Goal: Task Accomplishment & Management: Use online tool/utility

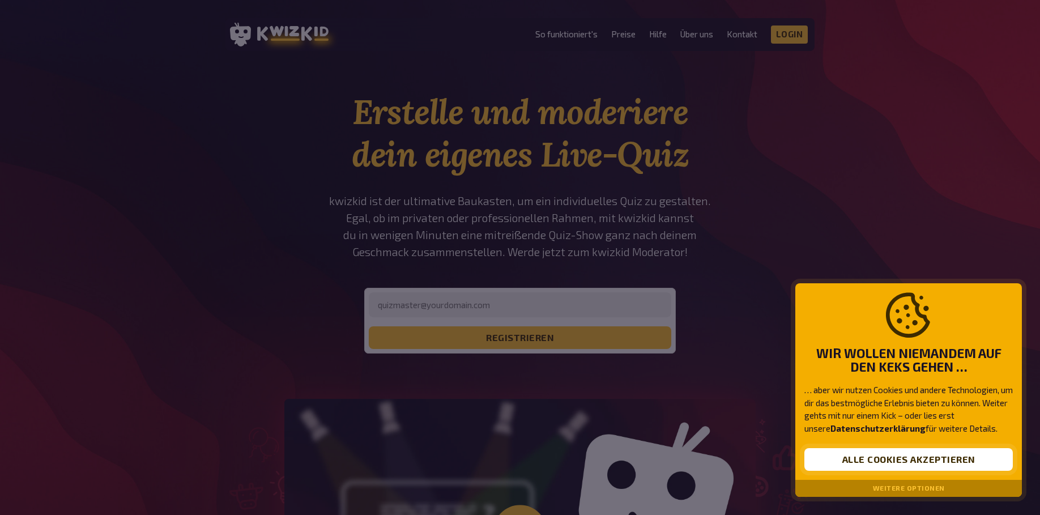
click at [871, 458] on button "Alle Cookies akzeptieren" at bounding box center [909, 459] width 209 height 23
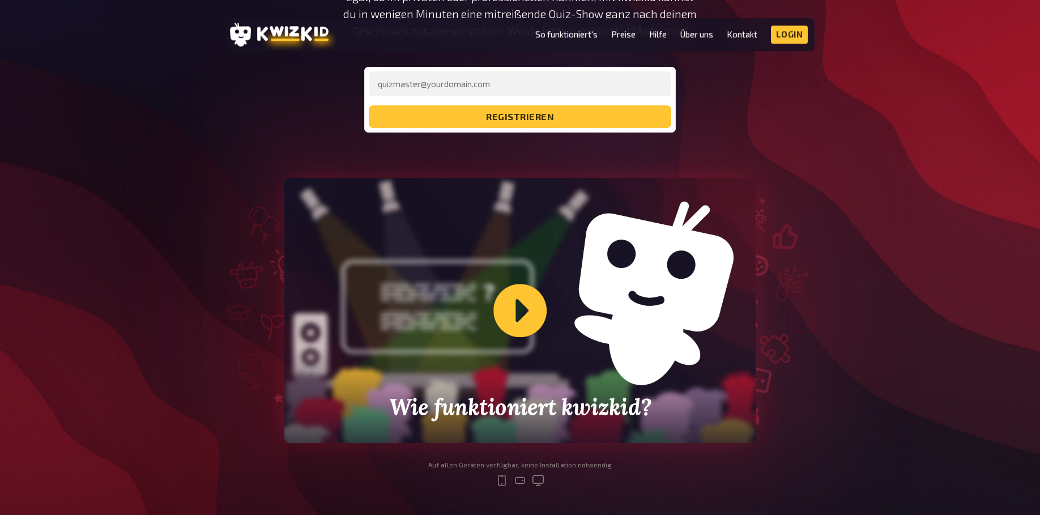
scroll to position [289, 0]
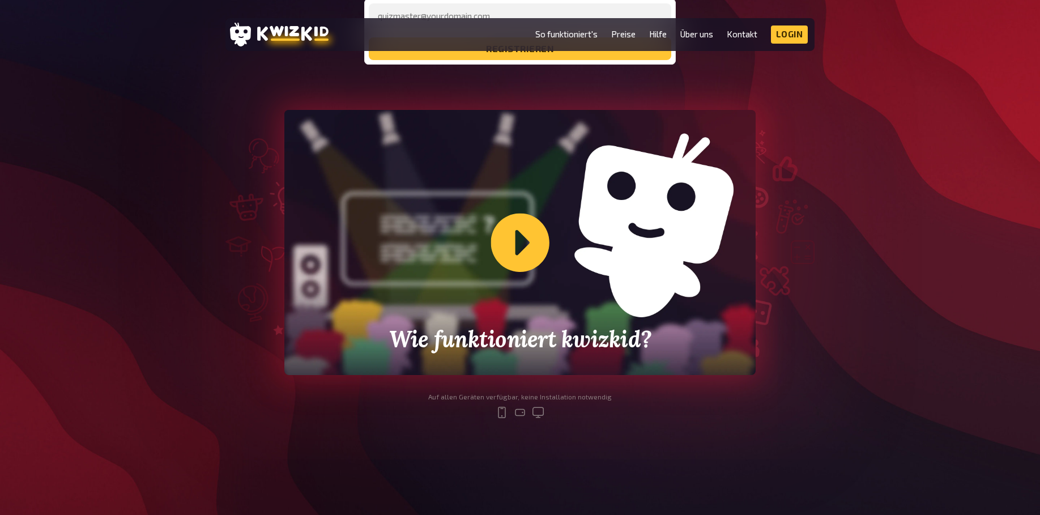
click at [528, 245] on div "Wie funktioniert kwizkid?" at bounding box center [519, 242] width 471 height 265
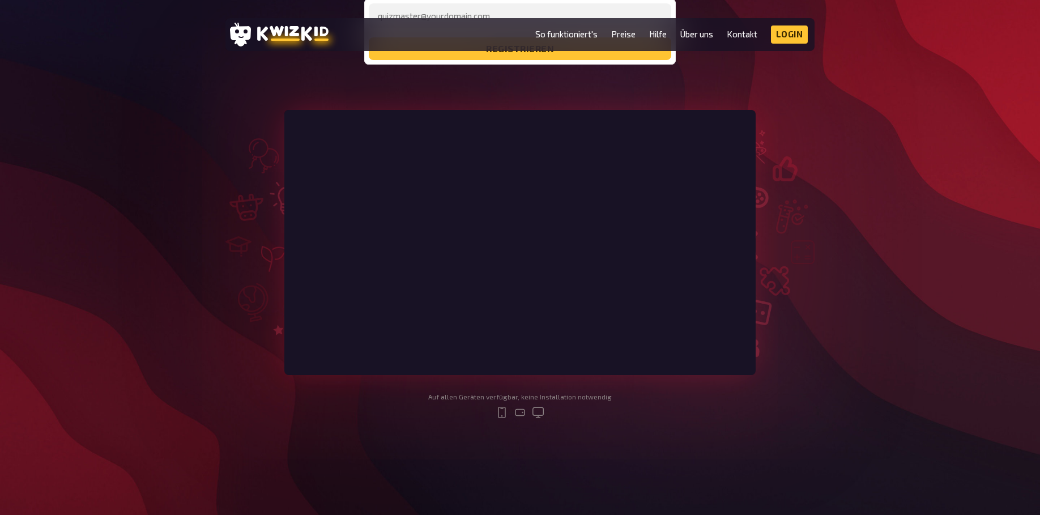
click at [920, 231] on div "Erstelle und moderiere dein eigenes Live-Quiz kwizkid ist der ultimative Baukas…" at bounding box center [520, 120] width 1040 height 636
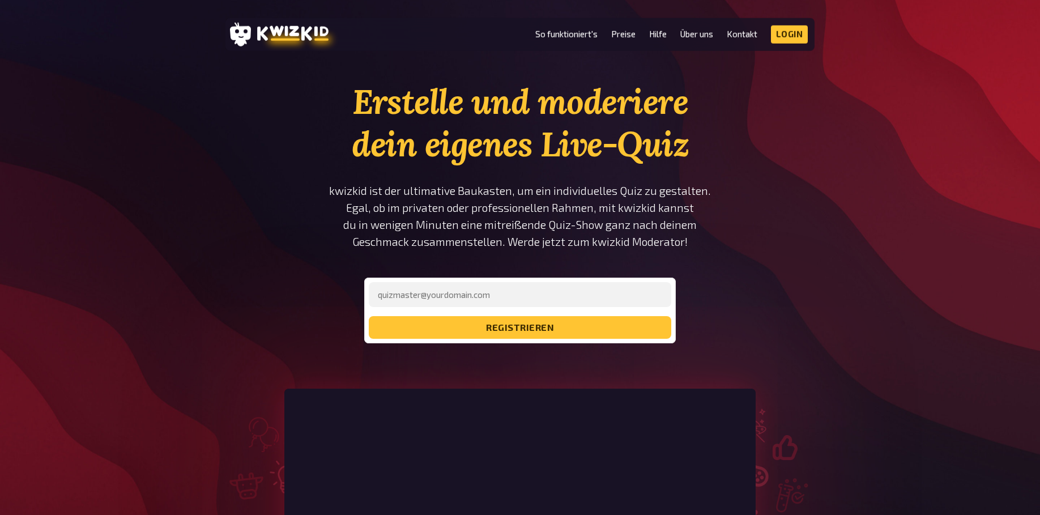
scroll to position [0, 0]
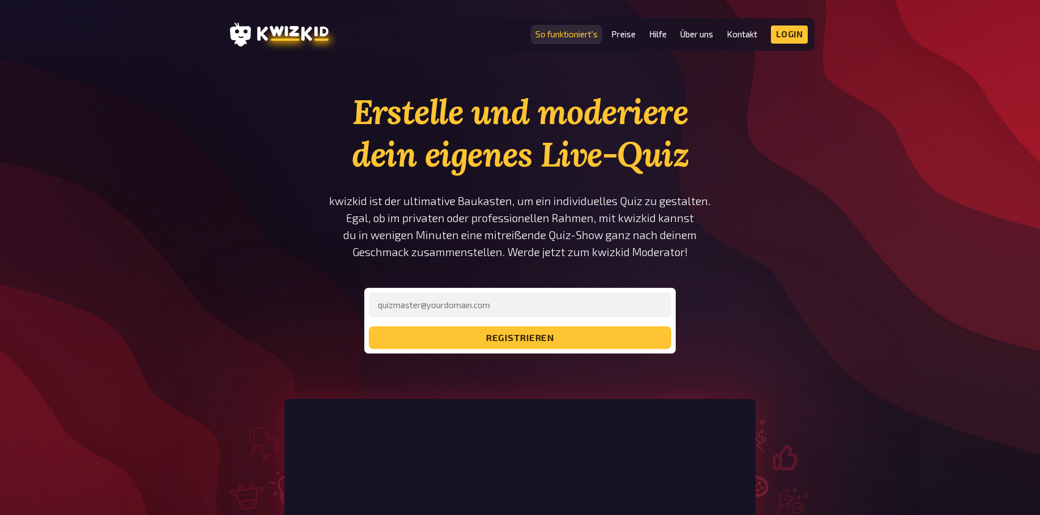
click at [564, 36] on link "So funktioniert's" at bounding box center [566, 34] width 62 height 10
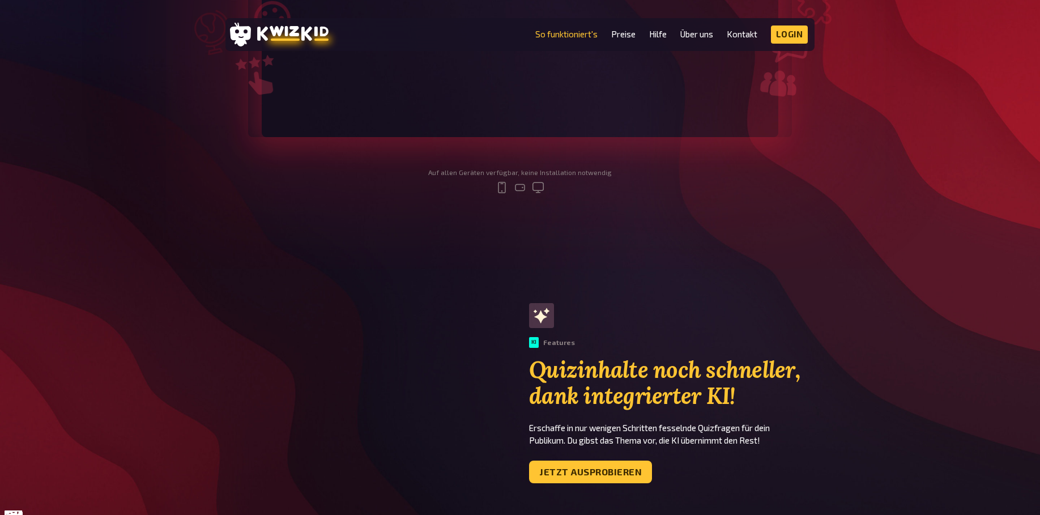
scroll to position [289, 0]
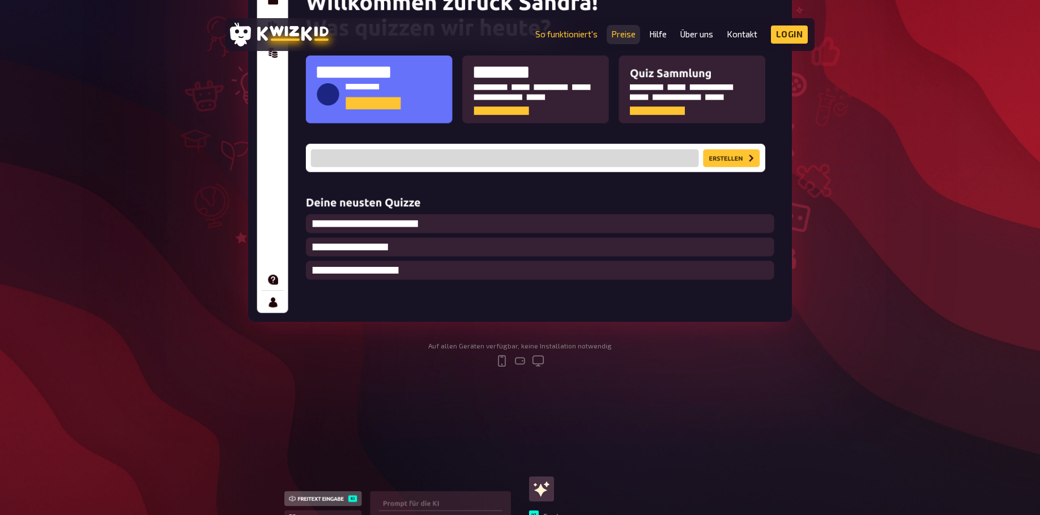
click at [624, 36] on link "Preise" at bounding box center [623, 34] width 24 height 10
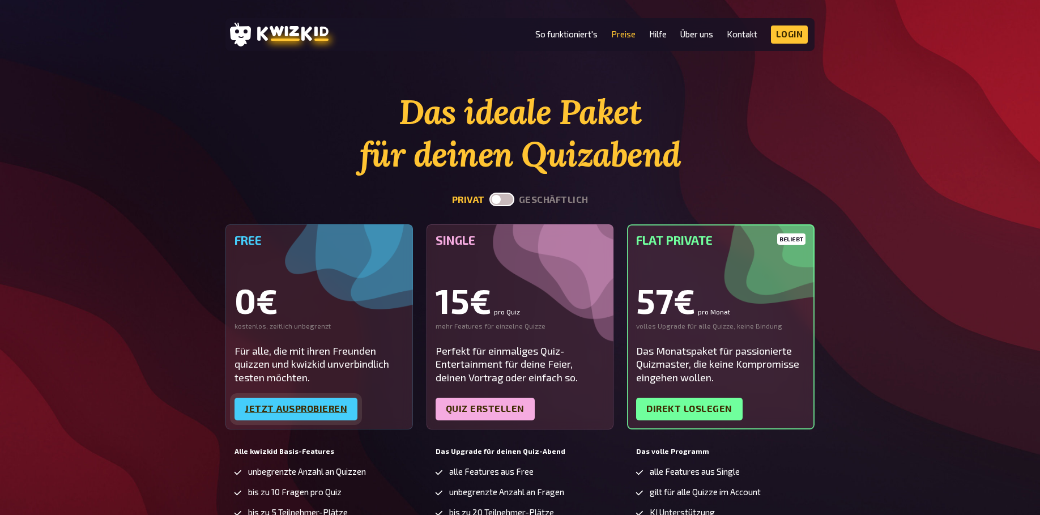
click at [307, 409] on link "Jetzt ausprobieren" at bounding box center [296, 409] width 123 height 23
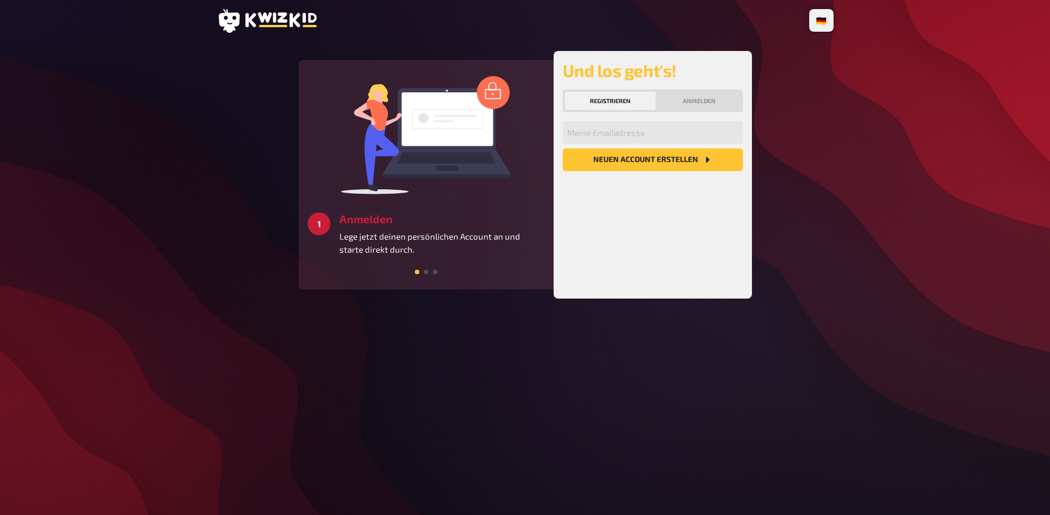
click at [653, 161] on button "Neuen Account Erstellen" at bounding box center [653, 159] width 180 height 23
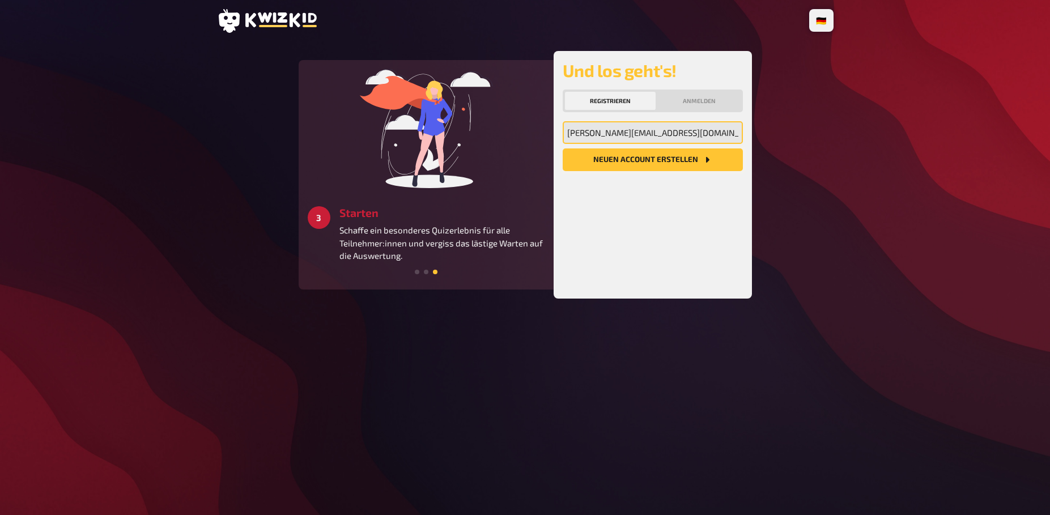
type input "[PERSON_NAME][EMAIL_ADDRESS][DOMAIN_NAME]"
click at [669, 163] on button "Neuen Account Erstellen" at bounding box center [653, 159] width 180 height 23
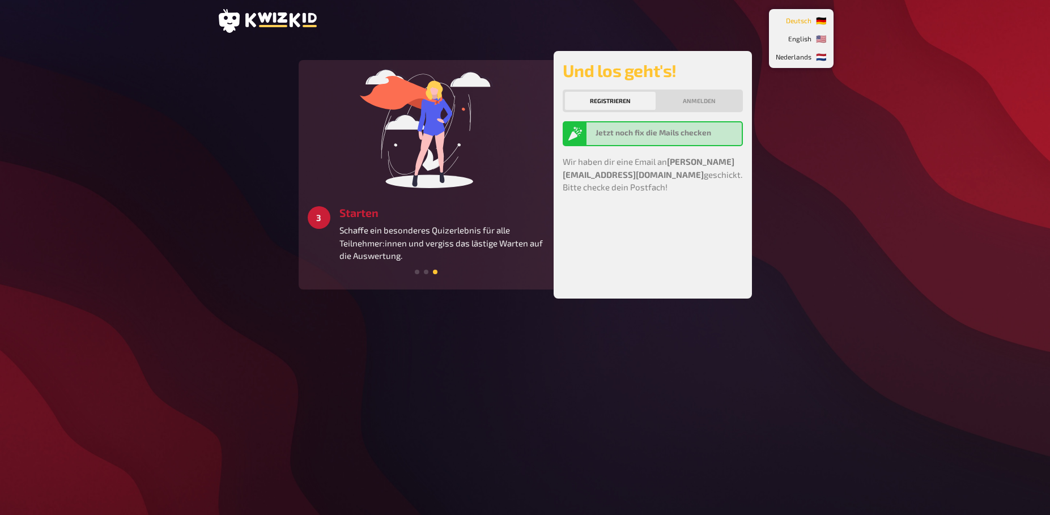
click at [822, 22] on li "🇩🇪 Deutsch" at bounding box center [801, 20] width 60 height 18
click at [722, 97] on button "Anmelden" at bounding box center [699, 101] width 83 height 18
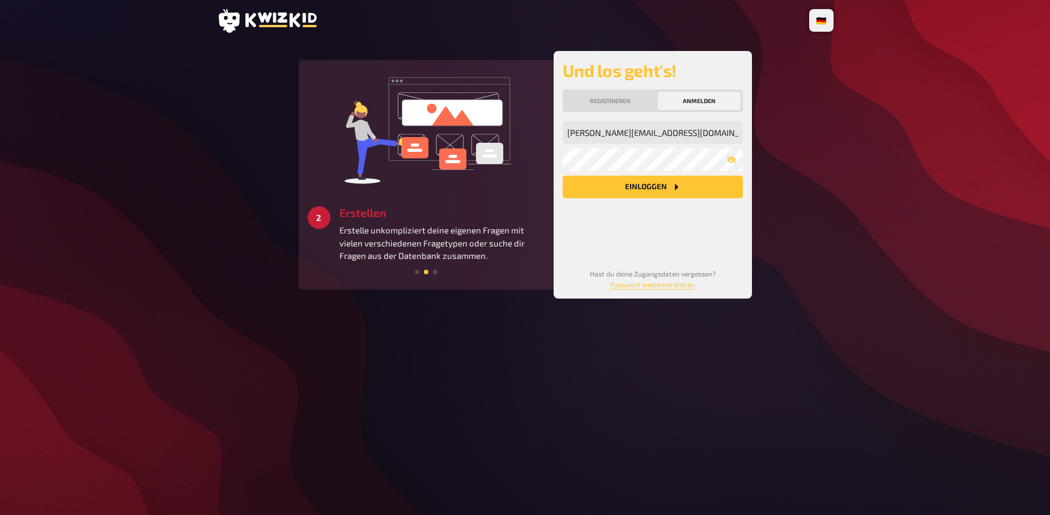
click at [683, 190] on button "Einloggen" at bounding box center [653, 187] width 180 height 23
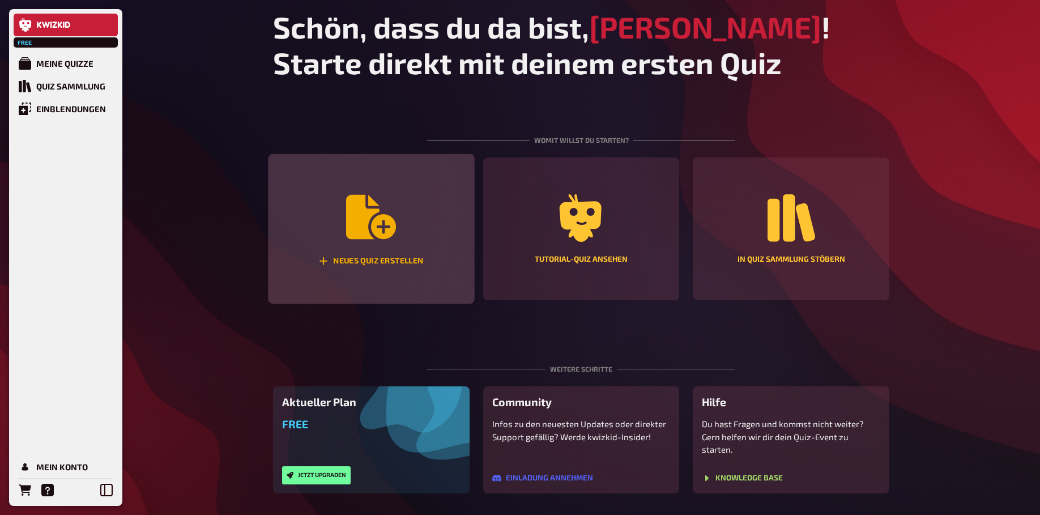
click at [362, 236] on icon "Neues Quiz erstellen" at bounding box center [371, 217] width 50 height 44
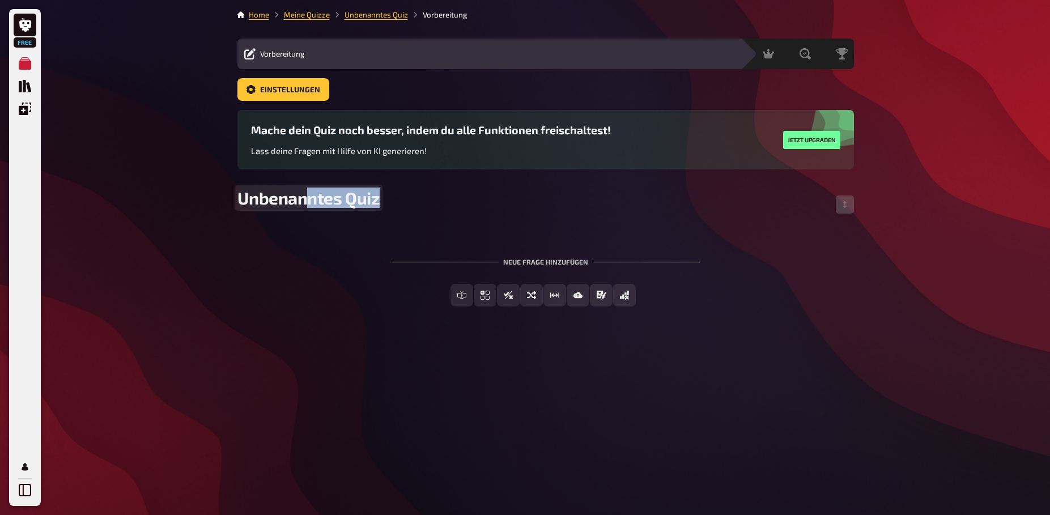
click at [303, 199] on span "Unbenanntes Quiz" at bounding box center [308, 198] width 143 height 20
drag, startPoint x: 241, startPoint y: 194, endPoint x: 400, endPoint y: 203, distance: 158.9
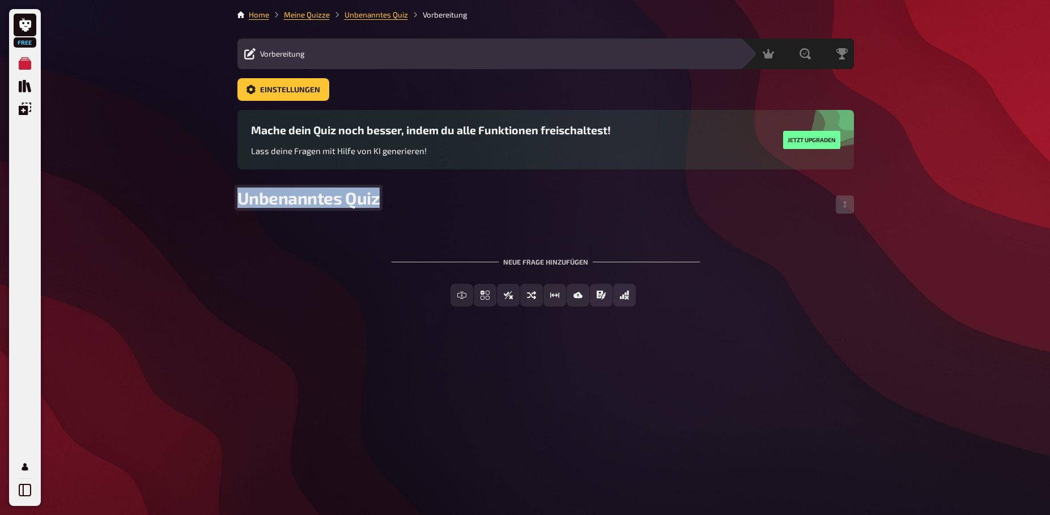
click at [400, 203] on div "Unbenanntes Quiz" at bounding box center [545, 205] width 616 height 34
click at [568, 260] on div "Neue Frage hinzufügen" at bounding box center [546, 257] width 308 height 35
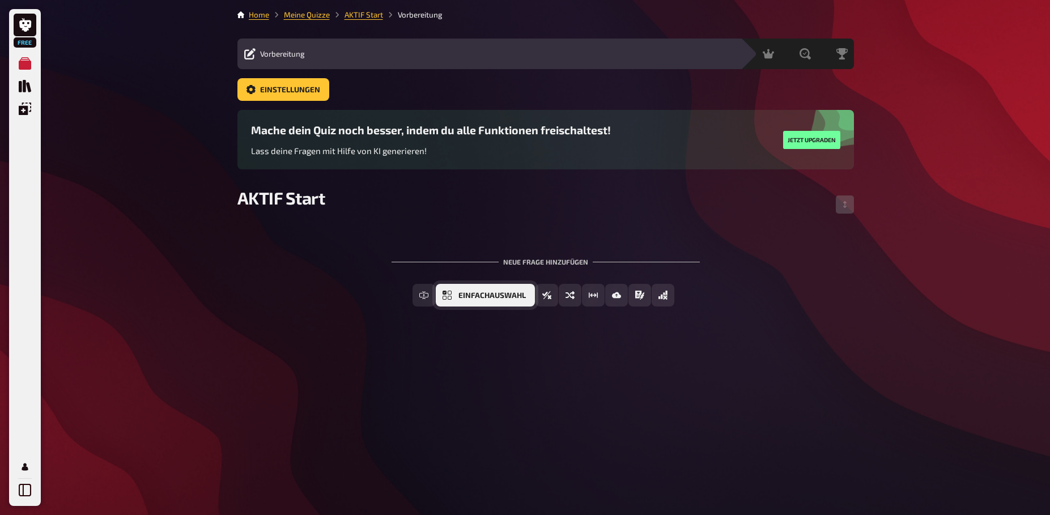
click at [489, 295] on span "Einfachauswahl" at bounding box center [491, 296] width 67 height 8
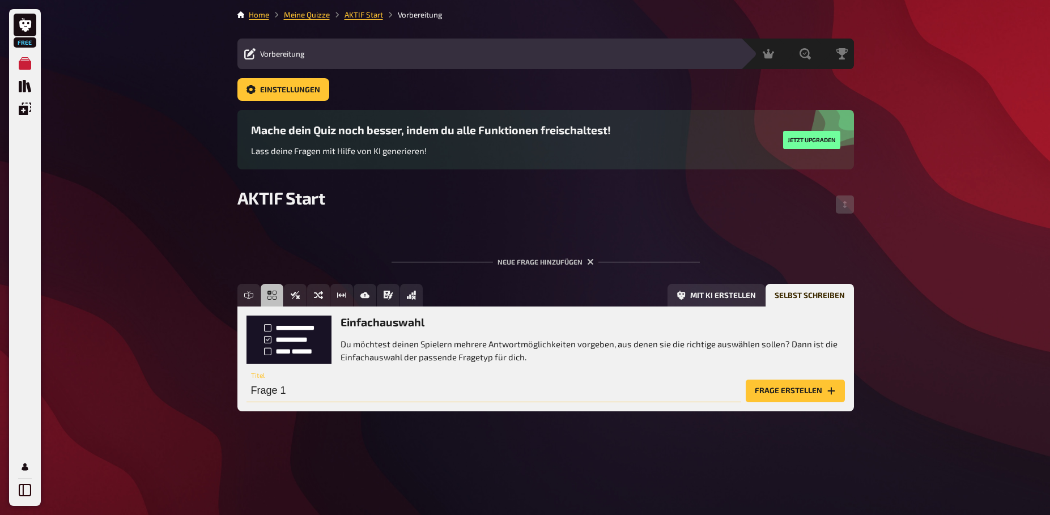
click at [359, 387] on input "Frage 1" at bounding box center [493, 391] width 495 height 23
type input "Seit wie vielen Jahren gestaltet AKTIF bereits den Energemarkt"
click at [419, 352] on p "Du möchtest deinen Spielern mehrere Antwortmöglichkeiten vorgeben, aus denen si…" at bounding box center [593, 350] width 504 height 25
click at [295, 344] on div "Einfachauswahl Du möchtest deinen Spielern mehrere Antwortmöglichkeiten vorgebe…" at bounding box center [545, 340] width 598 height 48
click at [793, 392] on button "Frage erstellen" at bounding box center [795, 391] width 99 height 23
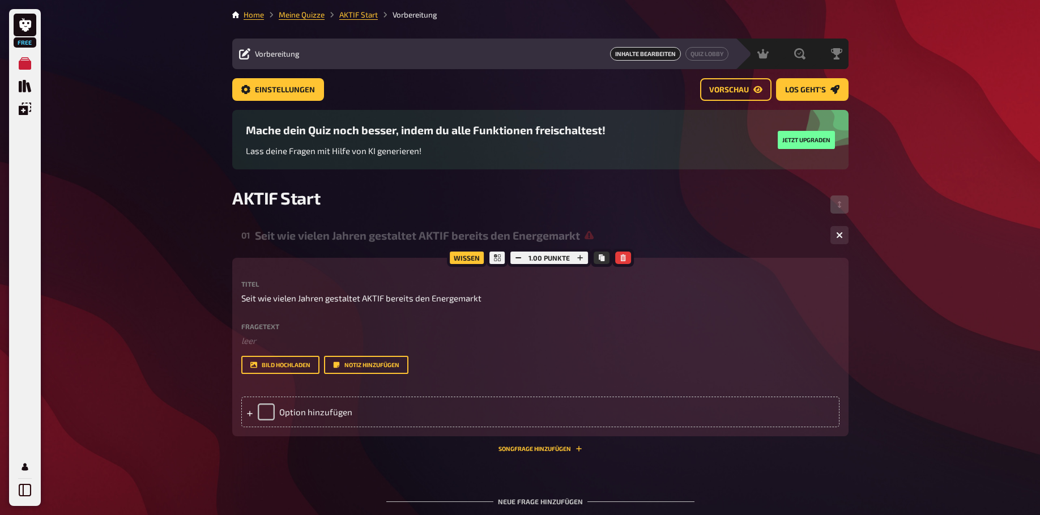
click at [263, 324] on label "Fragetext" at bounding box center [540, 326] width 598 height 7
click at [461, 299] on span "Seit wie vielen Jahren gestaltet AKTIF bereits den Energemarkt" at bounding box center [361, 298] width 240 height 13
click at [297, 424] on div "Option hinzufügen" at bounding box center [540, 412] width 598 height 31
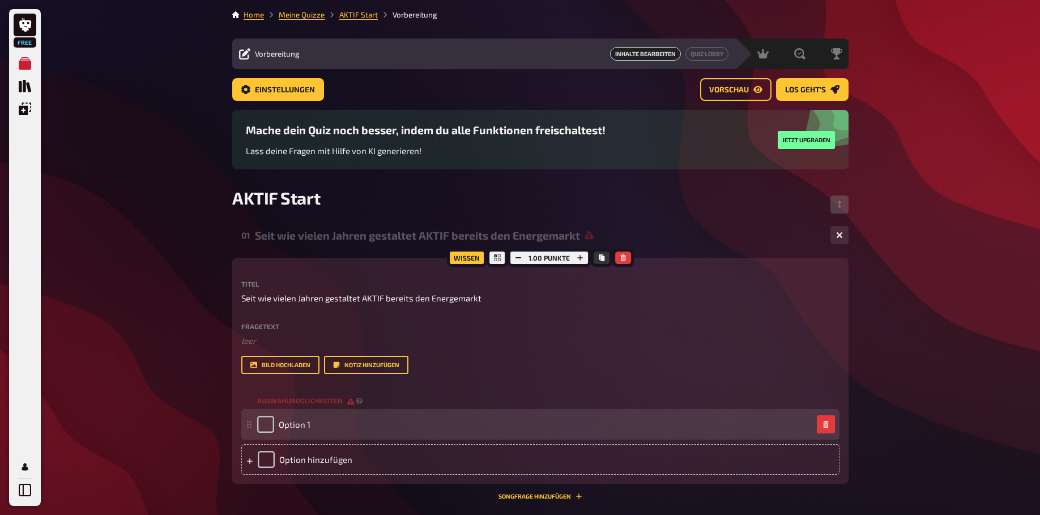
click at [362, 433] on div "Option 1" at bounding box center [534, 424] width 555 height 17
click at [305, 429] on span "Option 1" at bounding box center [295, 424] width 32 height 10
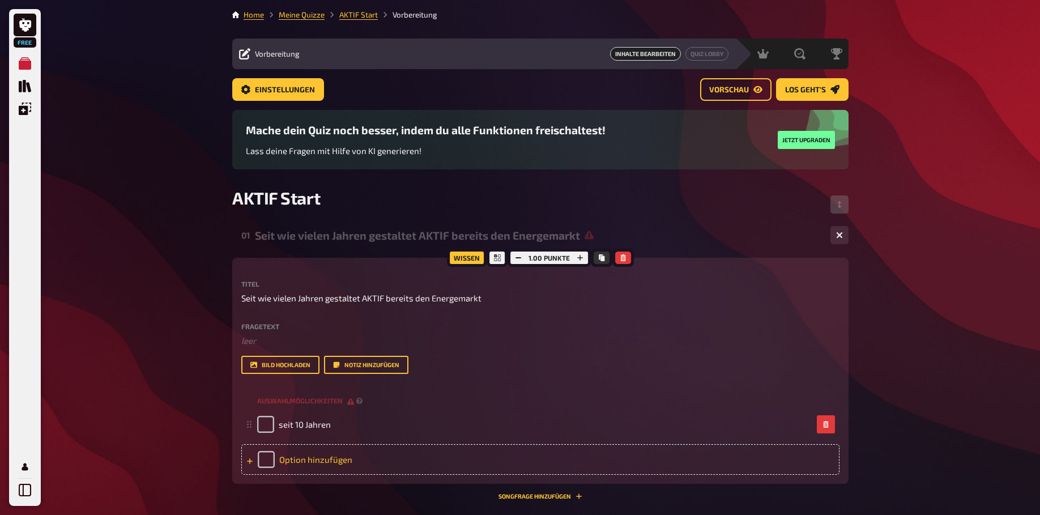
click at [303, 470] on div "Option hinzufügen" at bounding box center [540, 459] width 598 height 31
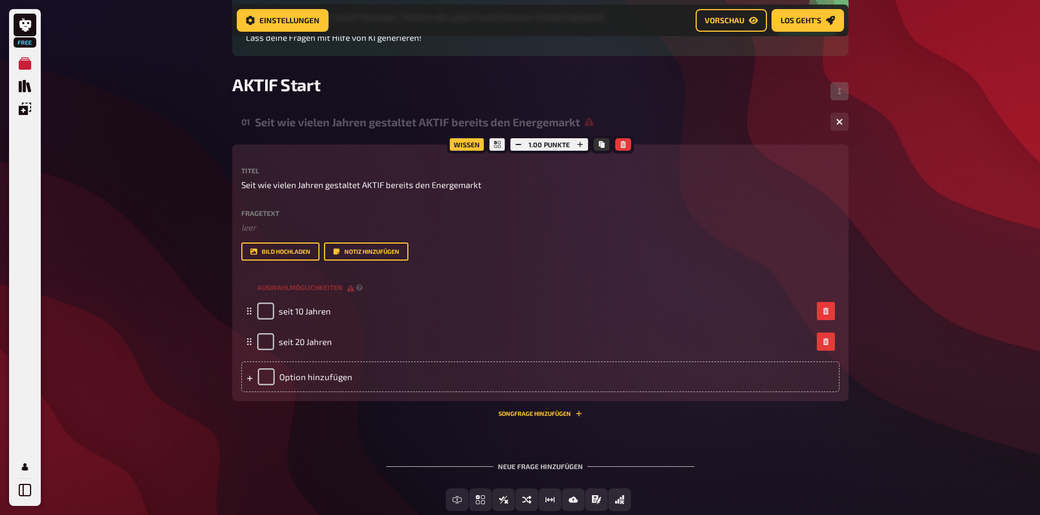
scroll to position [125, 0]
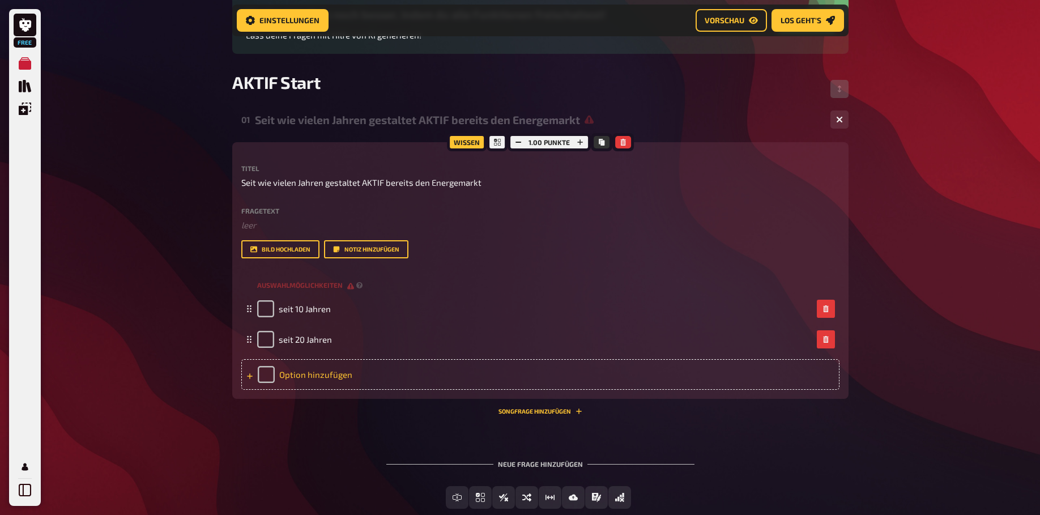
click at [334, 386] on div "Option hinzufügen" at bounding box center [540, 374] width 598 height 31
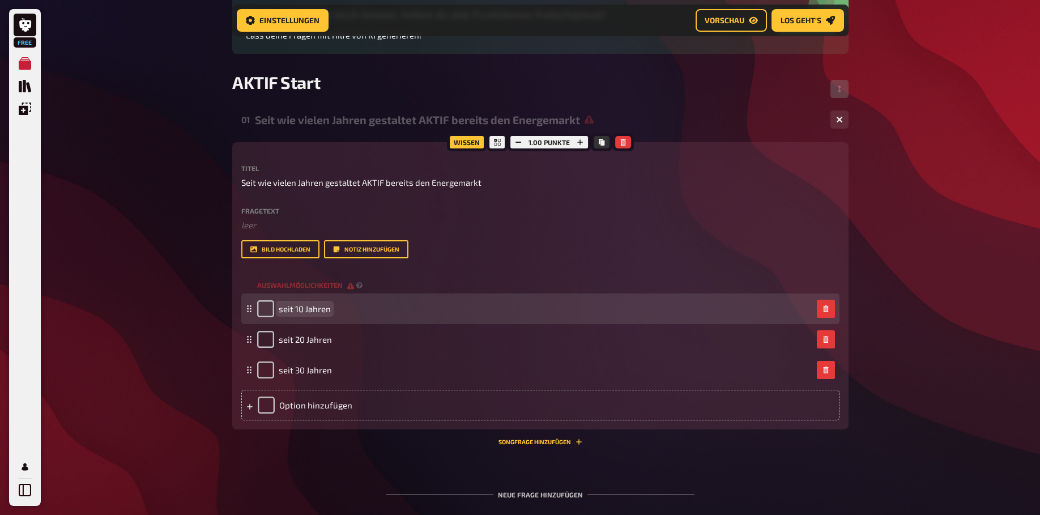
click at [305, 314] on span "seit 10 Jahren" at bounding box center [305, 309] width 52 height 10
click at [304, 314] on span "seit 10 Jahren" at bounding box center [305, 309] width 52 height 10
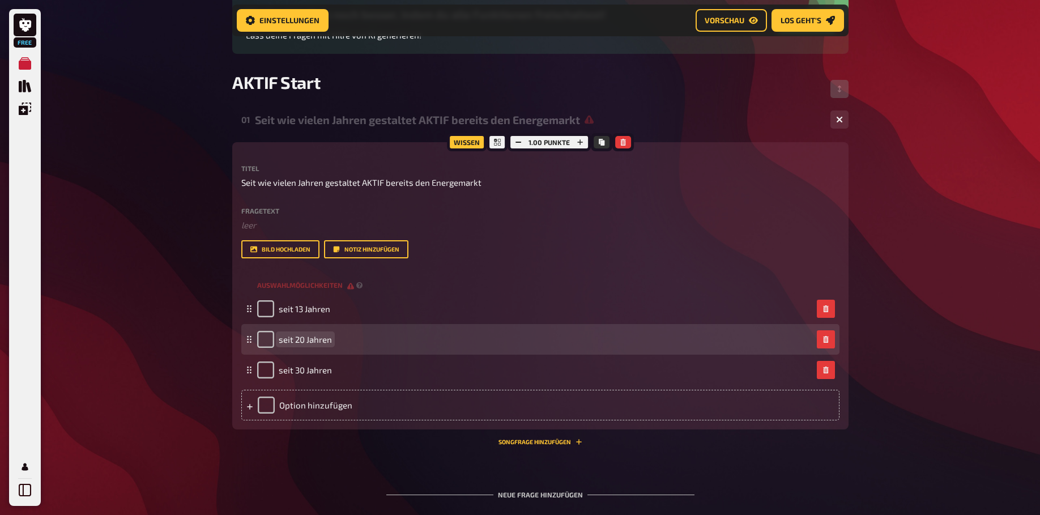
click at [301, 344] on span "seit 20 Jahren" at bounding box center [305, 339] width 53 height 10
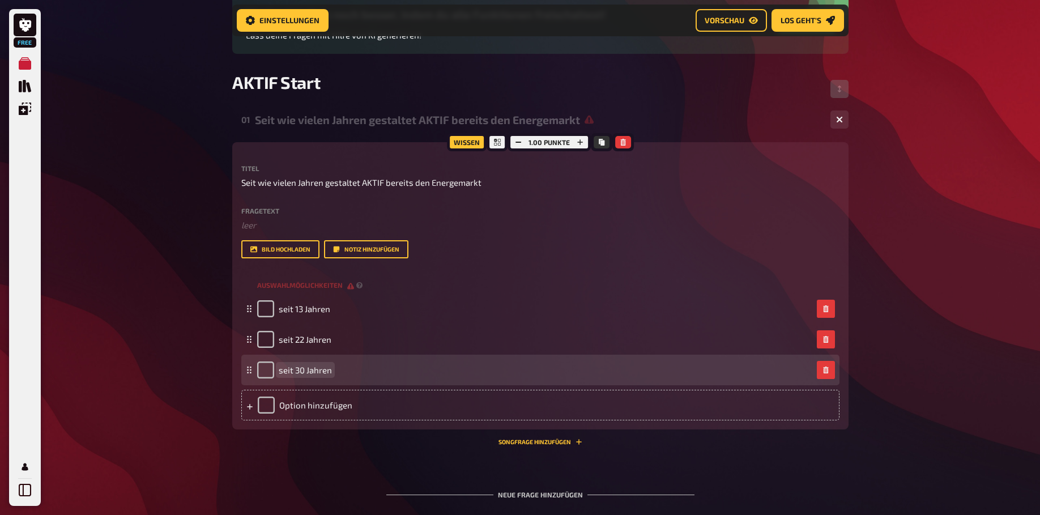
click at [299, 375] on span "seit 30 Jahren" at bounding box center [305, 370] width 53 height 10
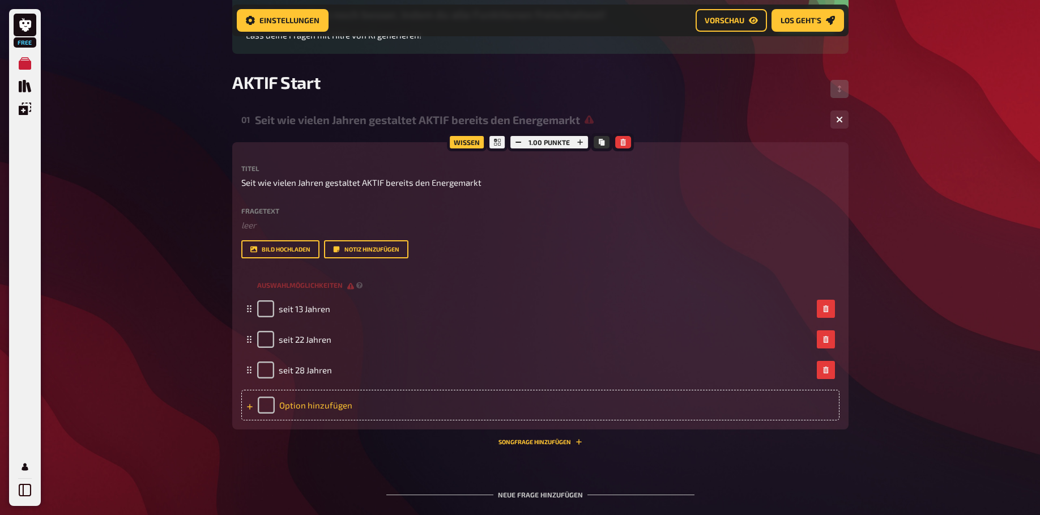
click at [327, 415] on div "Option hinzufügen" at bounding box center [540, 405] width 598 height 31
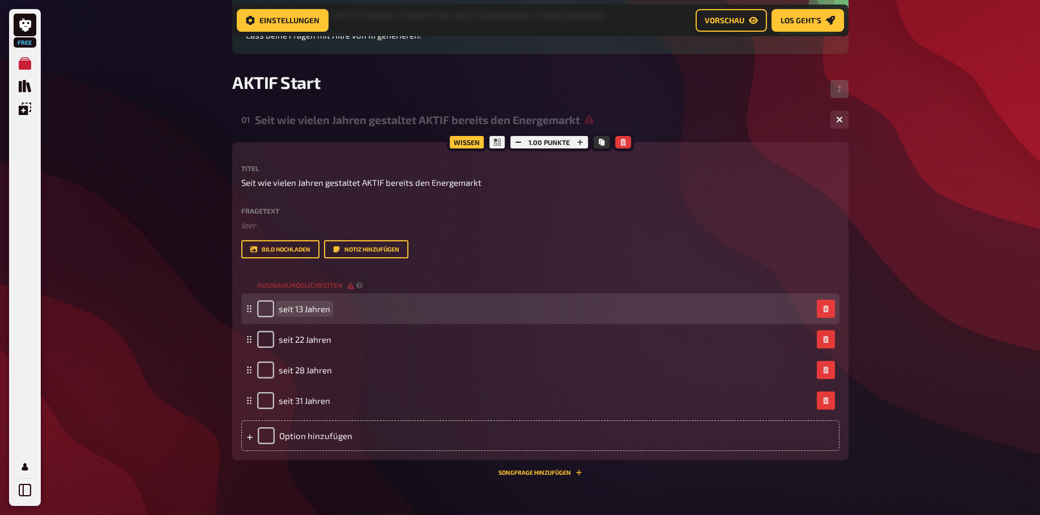
click at [300, 314] on span "seit 13 Jahren" at bounding box center [305, 309] width 52 height 10
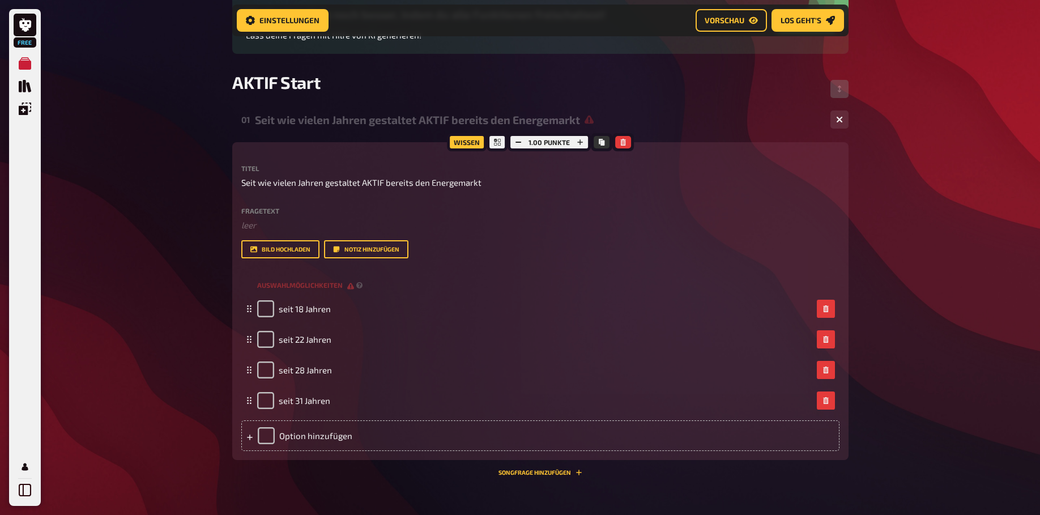
drag, startPoint x: 766, startPoint y: 473, endPoint x: 766, endPoint y: 479, distance: 6.2
click at [456, 184] on span "Seit wie vielen Jahren gestaltet AKTIF bereits den Energemarkt" at bounding box center [361, 182] width 240 height 13
click at [0, 0] on lt-strong "i" at bounding box center [0, 0] width 0 height 0
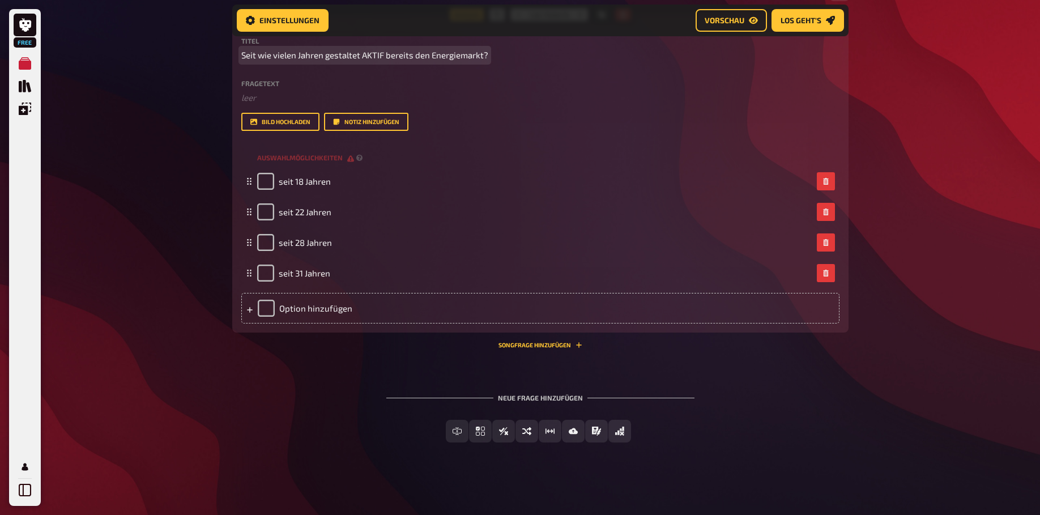
scroll to position [265, 0]
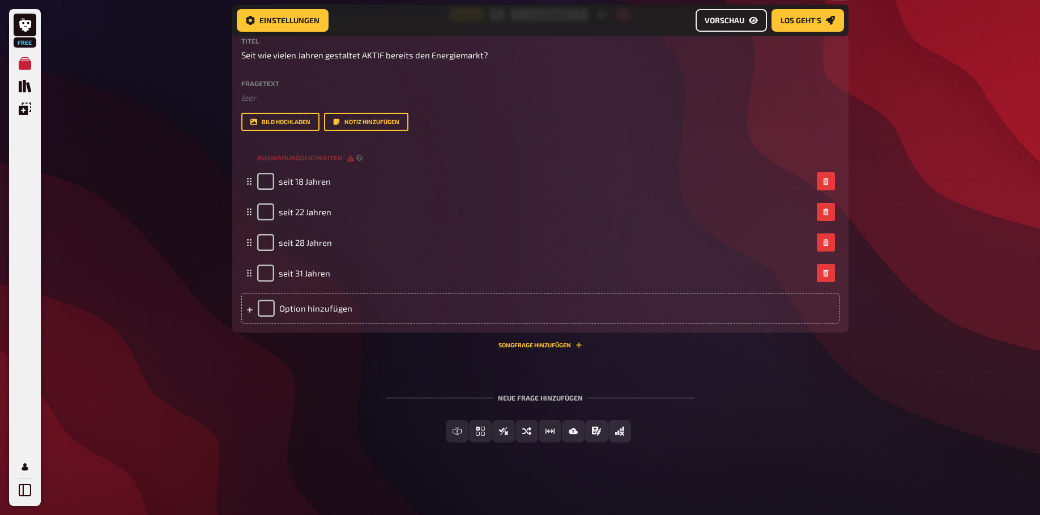
click at [743, 21] on span "Vorschau" at bounding box center [725, 20] width 40 height 8
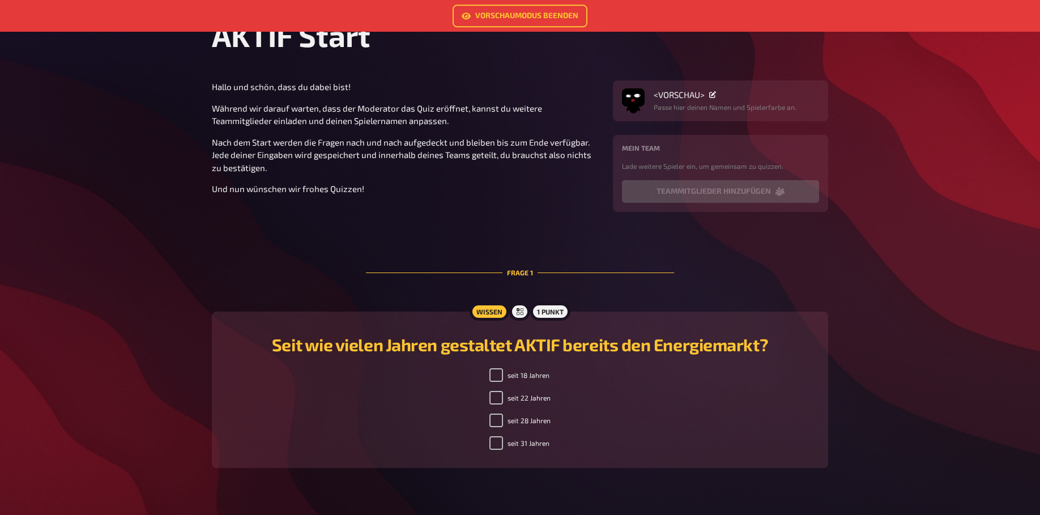
scroll to position [54, 0]
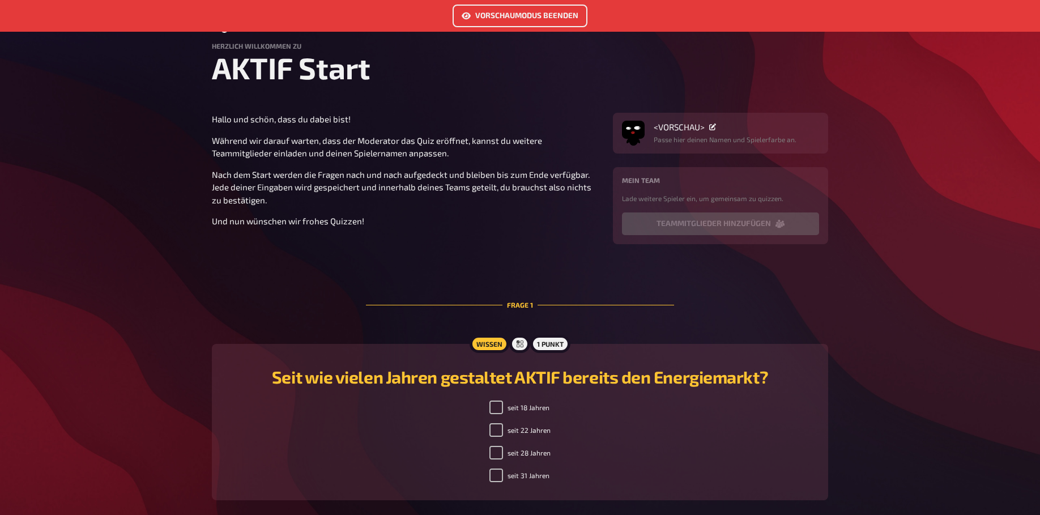
click at [533, 15] on link "Vorschaumodus beenden" at bounding box center [520, 16] width 135 height 23
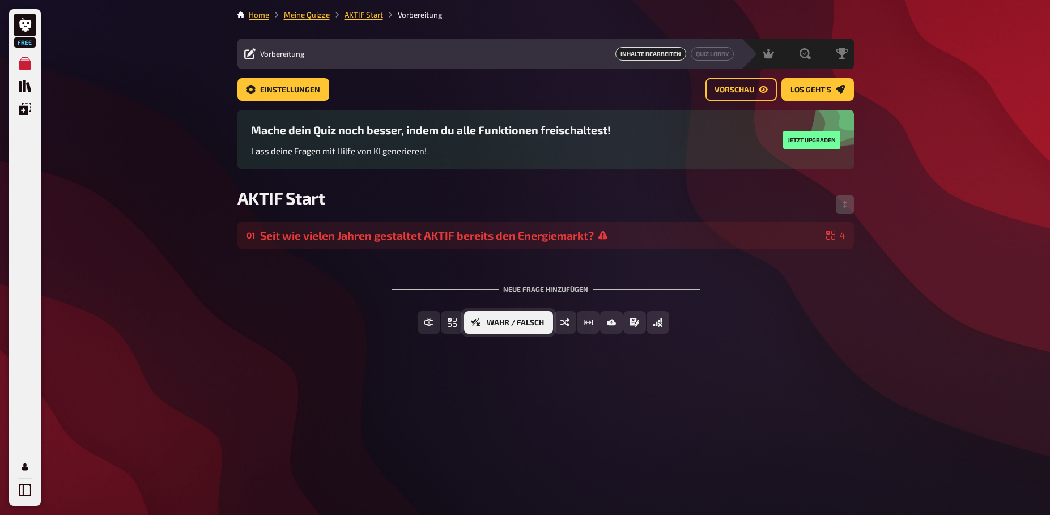
click at [499, 322] on span "Wahr / Falsch" at bounding box center [515, 323] width 57 height 8
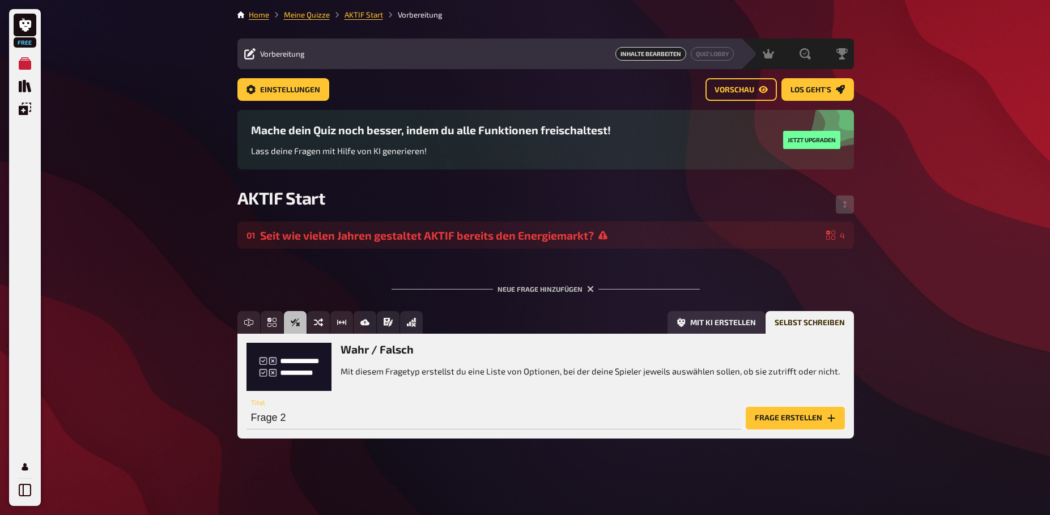
click at [792, 416] on button "Frage erstellen" at bounding box center [795, 418] width 99 height 23
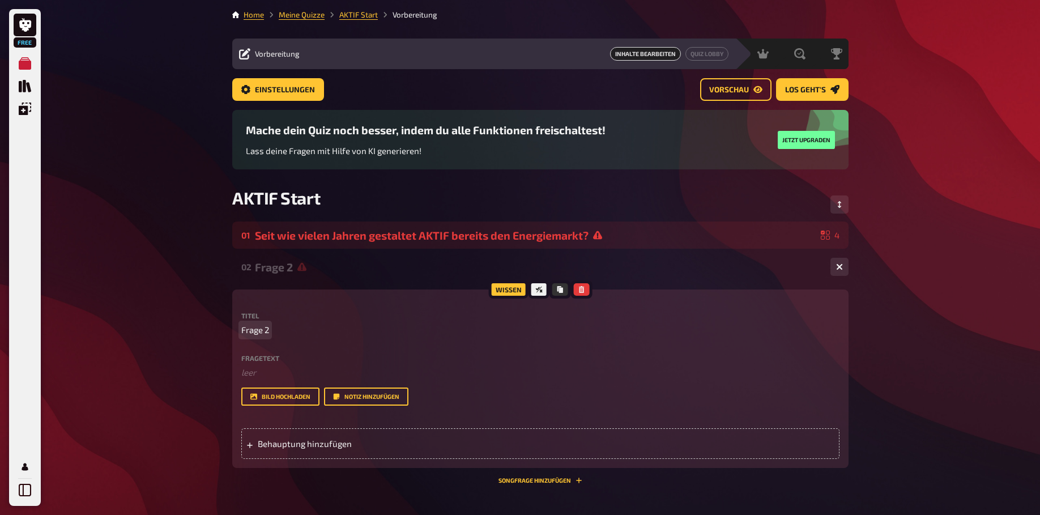
click at [261, 333] on span "Frage 2" at bounding box center [255, 330] width 28 height 13
drag, startPoint x: 270, startPoint y: 330, endPoint x: 217, endPoint y: 329, distance: 52.7
click at [217, 329] on div "Free Meine Quizze Quiz Sammlung Einblendungen Mein Konto Home Meine Quizze AKTI…" at bounding box center [520, 325] width 1040 height 650
click at [306, 449] on span "Behauptung hinzufügen" at bounding box center [346, 444] width 176 height 10
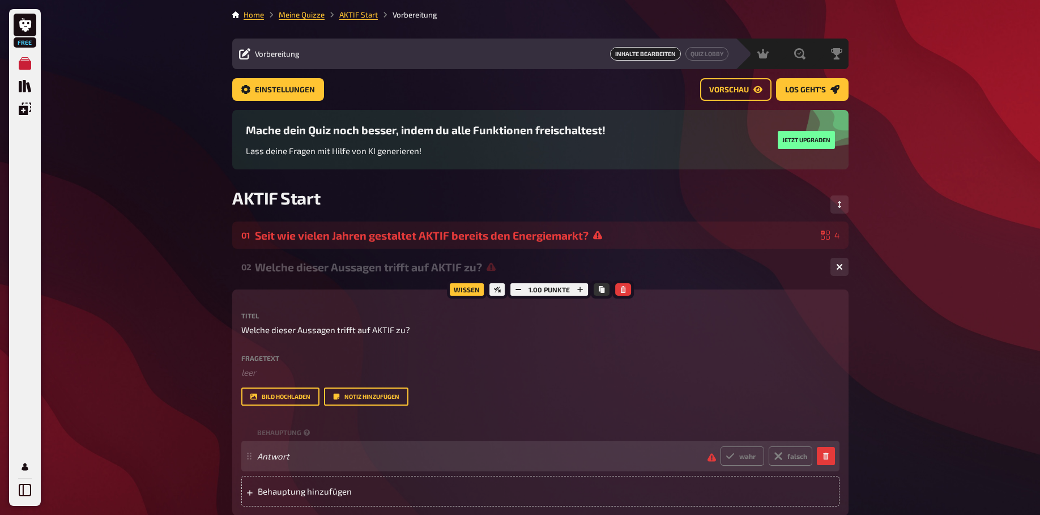
click at [328, 461] on span "Antwort" at bounding box center [477, 456] width 441 height 10
click at [289, 461] on span "Antwort" at bounding box center [477, 456] width 441 height 10
paste span
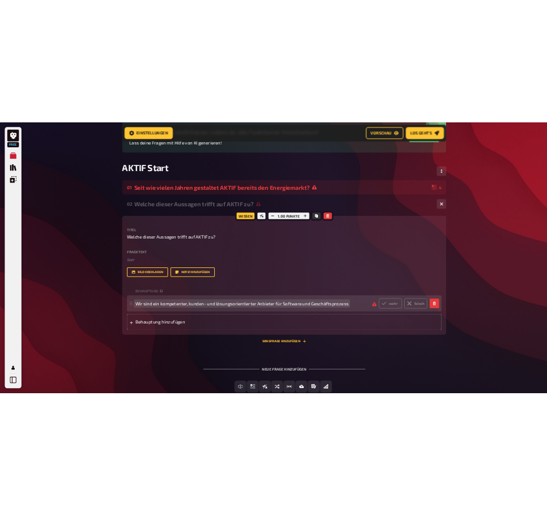
scroll to position [125, 0]
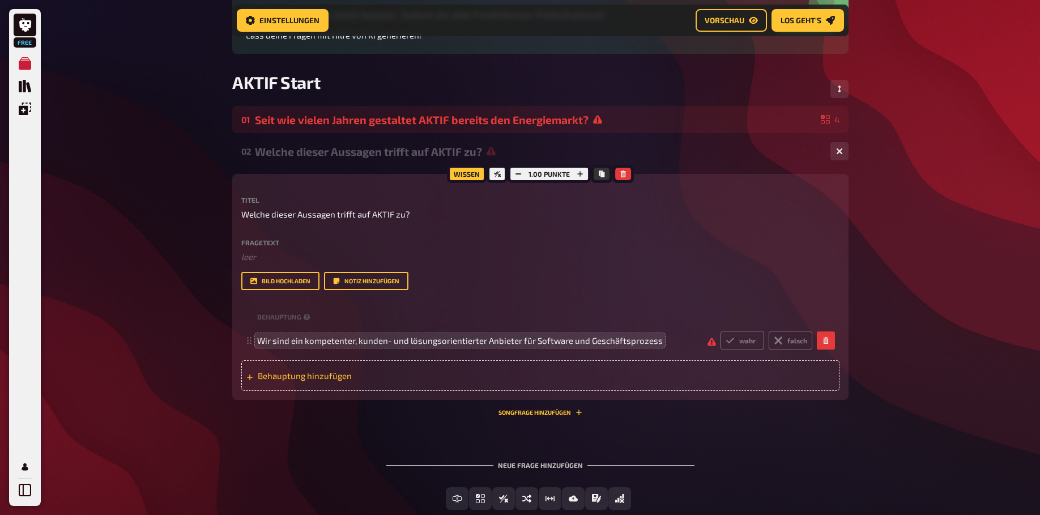
click at [254, 391] on div "Behauptung hinzufügen" at bounding box center [540, 375] width 598 height 31
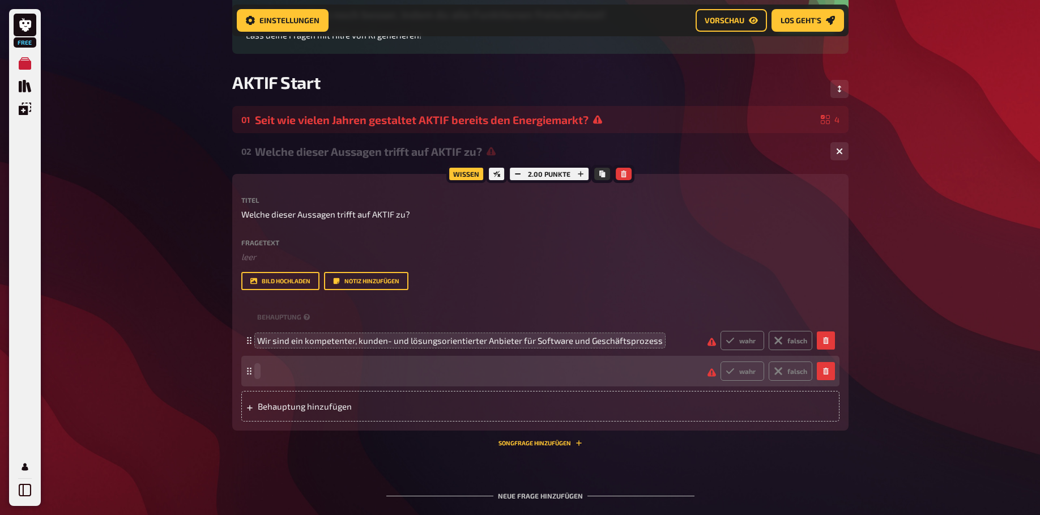
paste span
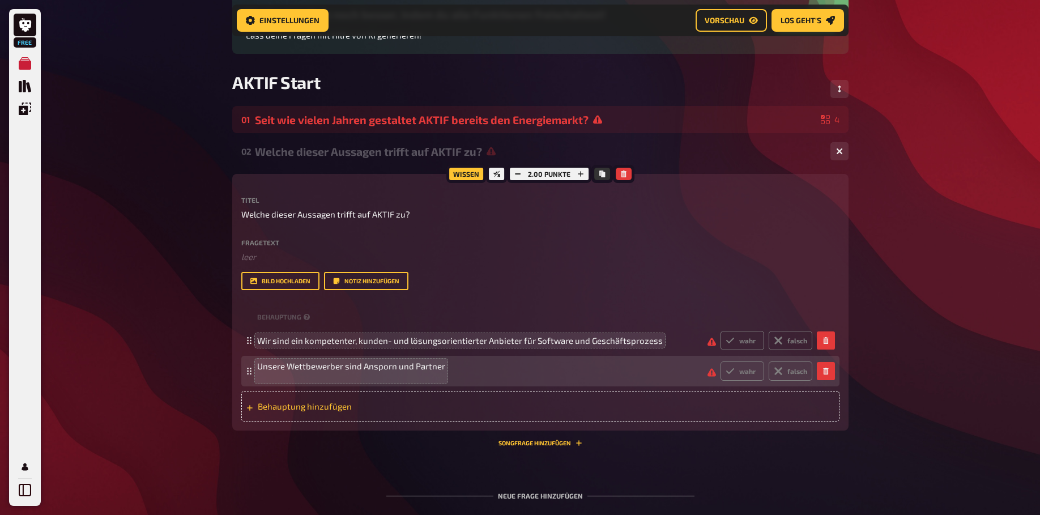
click at [280, 411] on span "Behauptung hinzufügen" at bounding box center [346, 406] width 176 height 10
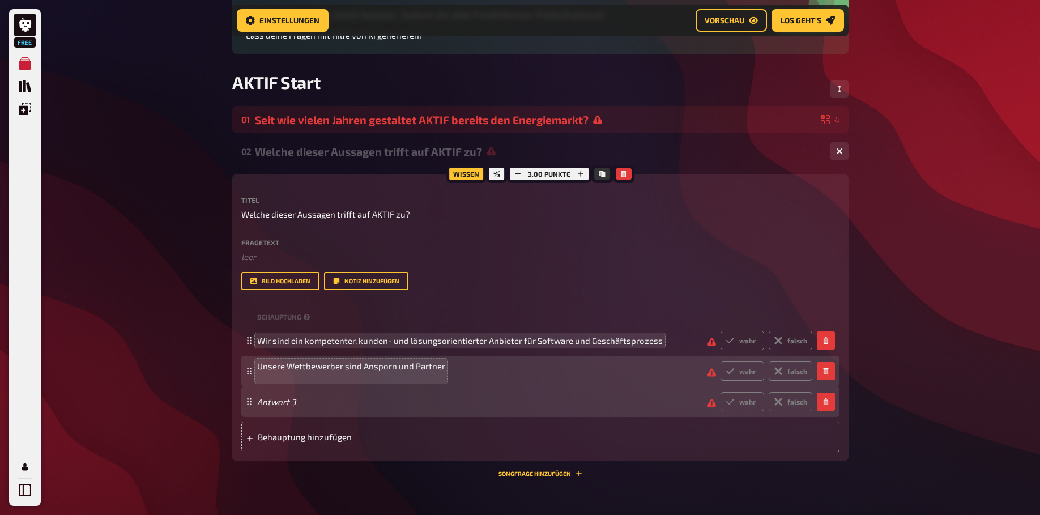
drag, startPoint x: 308, startPoint y: 415, endPoint x: 297, endPoint y: 415, distance: 10.8
click at [304, 407] on span "Antwort 3" at bounding box center [477, 402] width 441 height 10
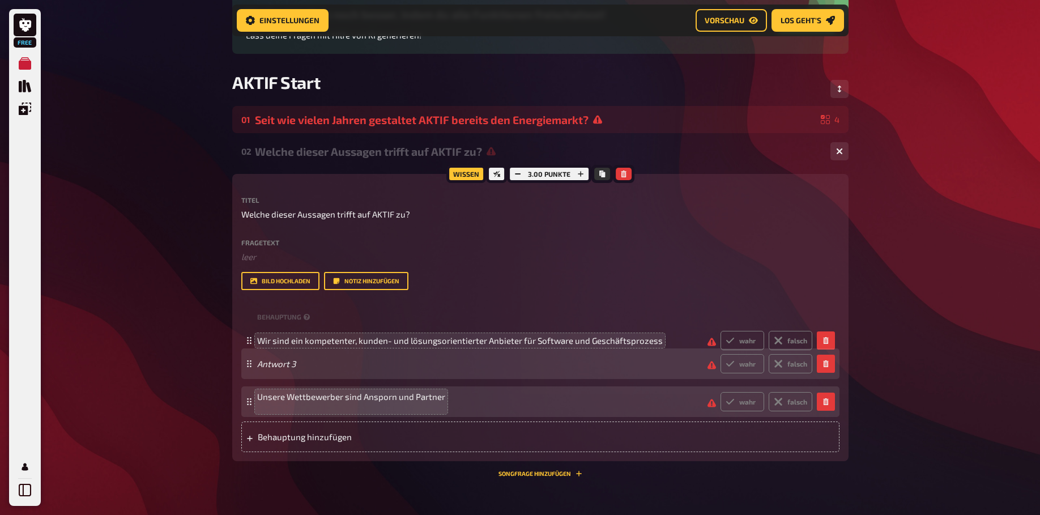
drag, startPoint x: 249, startPoint y: 415, endPoint x: 250, endPoint y: 377, distance: 38.0
click at [250, 367] on icon at bounding box center [249, 363] width 7 height 7
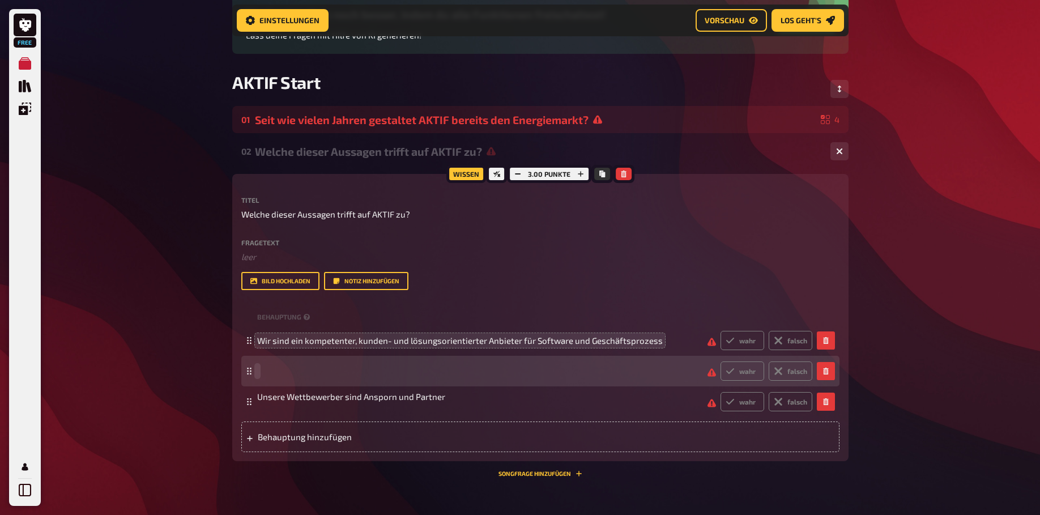
paste span
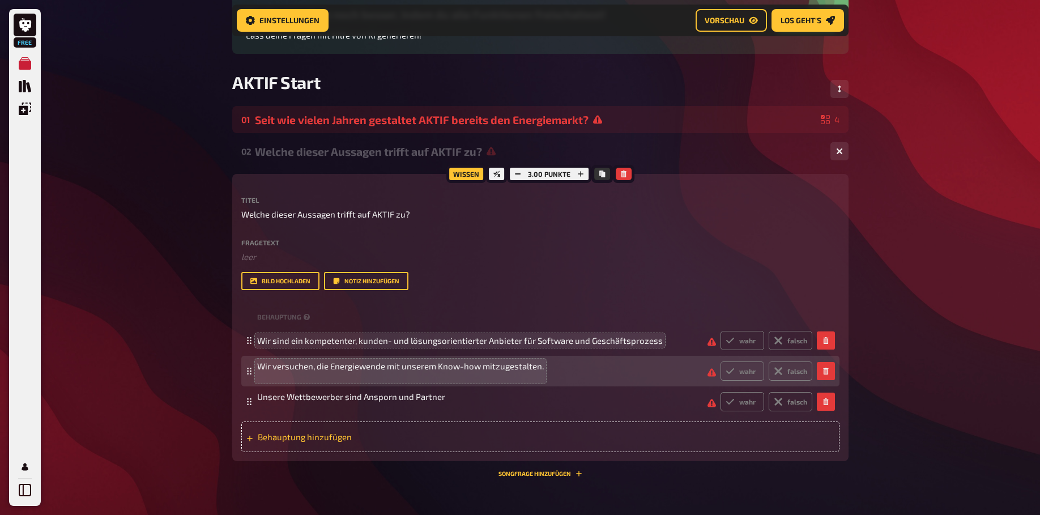
click at [418, 442] on span "Behauptung hinzufügen" at bounding box center [346, 437] width 176 height 10
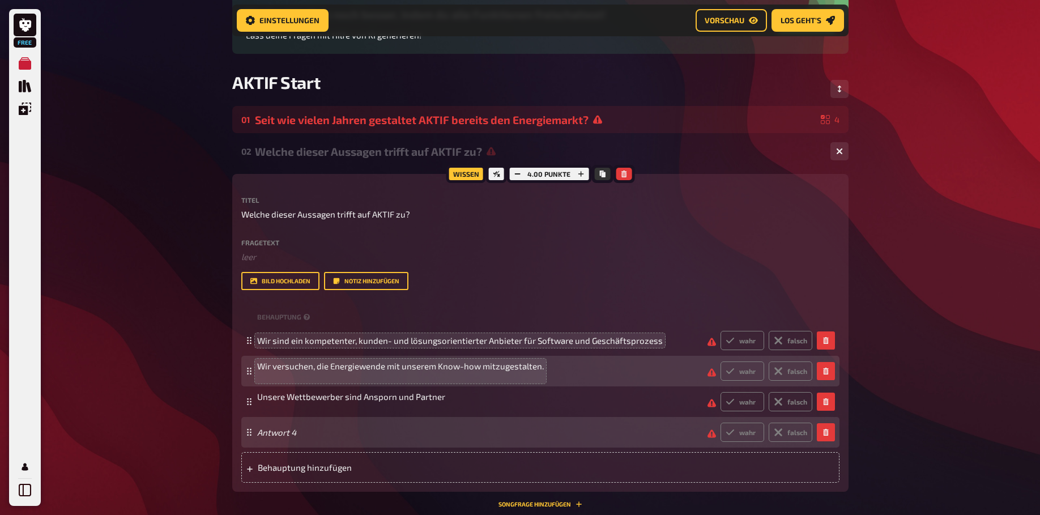
click at [320, 437] on span "Antwort 4" at bounding box center [477, 432] width 441 height 10
paste span
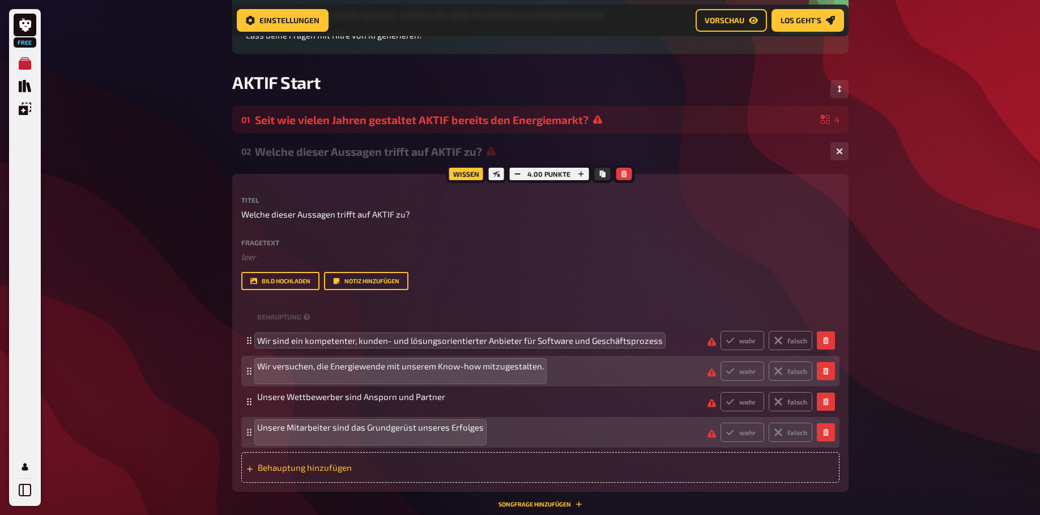
click at [248, 473] on icon at bounding box center [249, 469] width 7 height 7
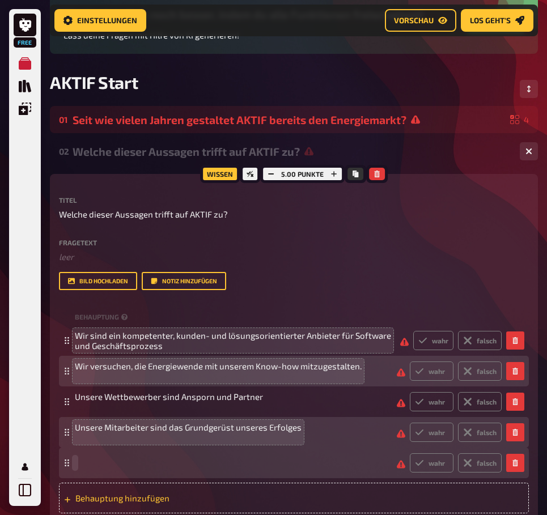
paste span
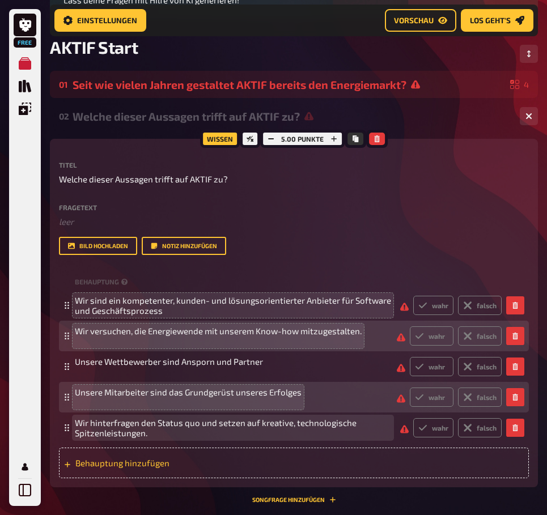
scroll to position [182, 0]
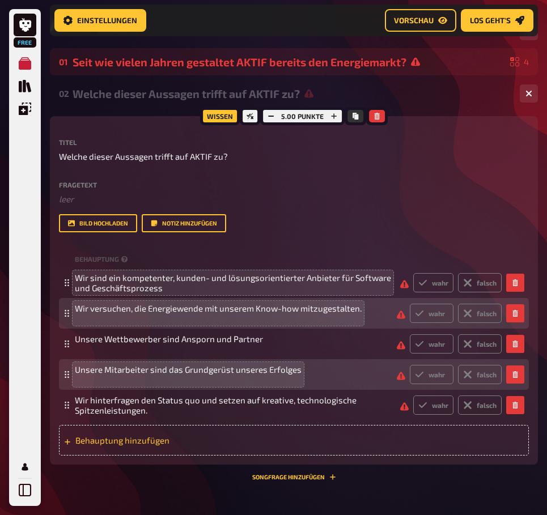
click at [73, 452] on div "Behauptung hinzufügen" at bounding box center [294, 440] width 470 height 31
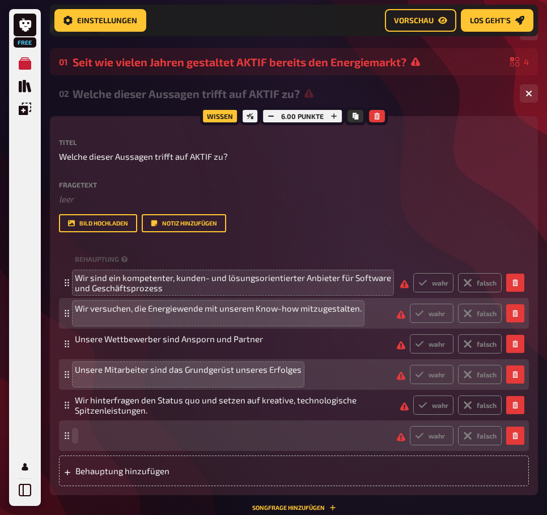
paste span
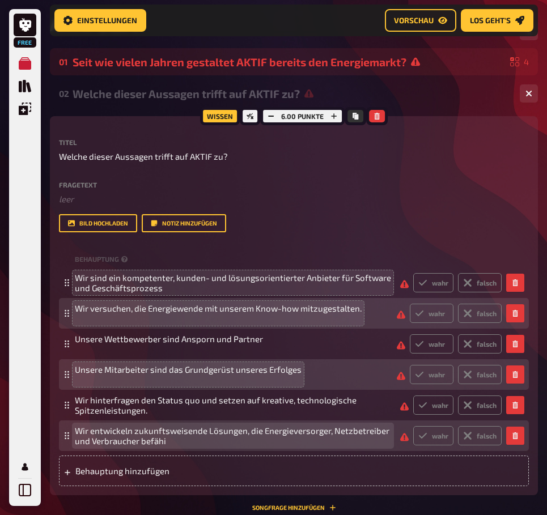
click at [245, 446] on span "Wir entwickeln zukunftsweisende Lösungen, die Energieversorger, Netzbetreiber u…" at bounding box center [233, 436] width 316 height 20
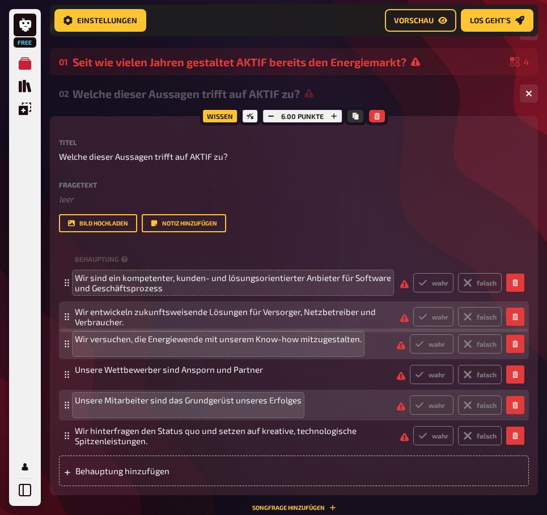
drag, startPoint x: 68, startPoint y: 450, endPoint x: 74, endPoint y: 331, distance: 119.1
click at [74, 331] on div "Wir entwickeln zukunftsweisende Lösungen für Versorger, Netzbetreiber und Verbr…" at bounding box center [294, 316] width 470 height 31
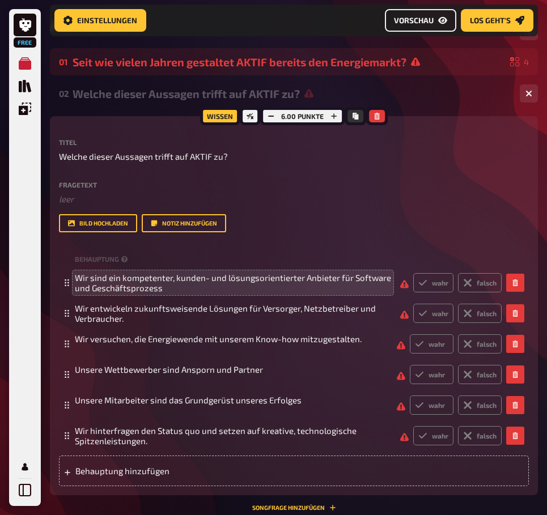
click at [416, 16] on span "Vorschau" at bounding box center [414, 20] width 40 height 8
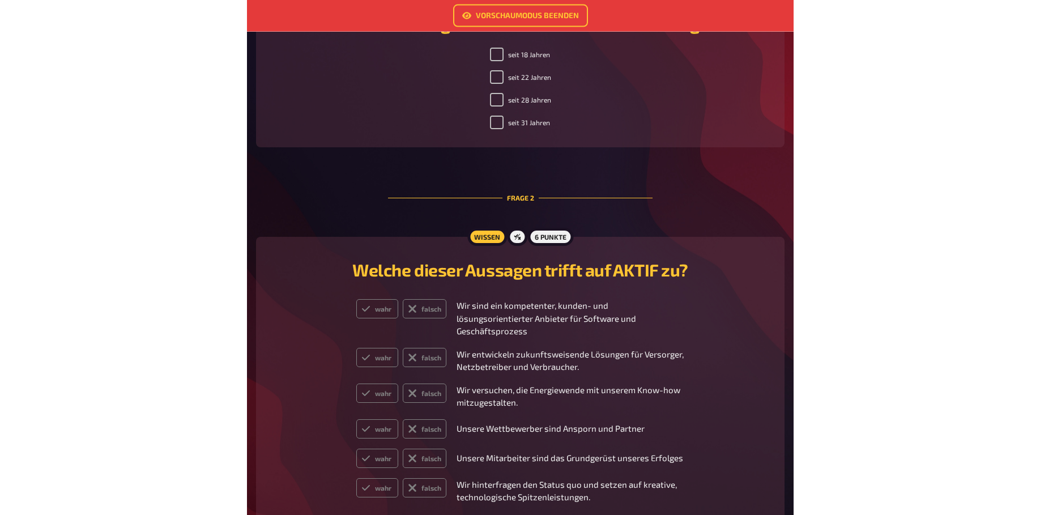
scroll to position [462, 0]
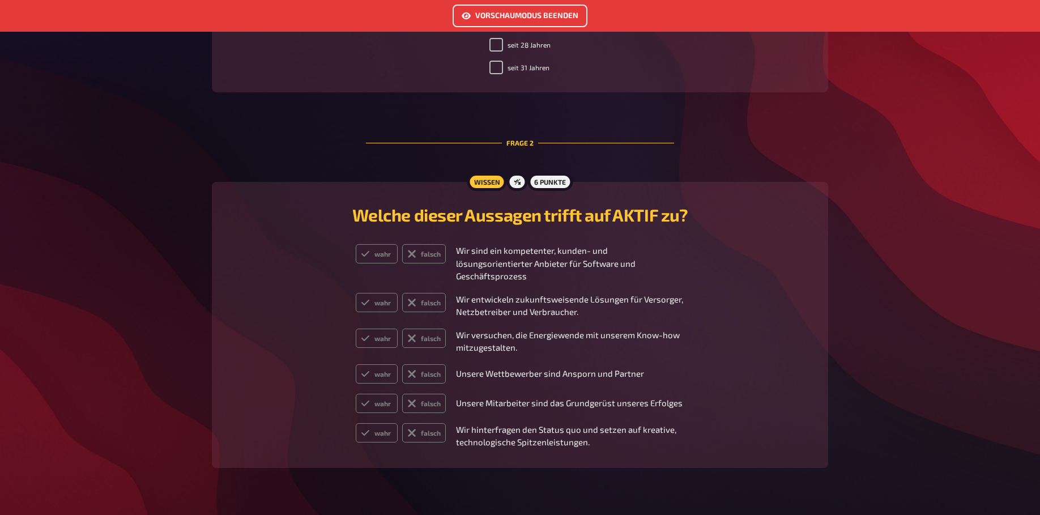
click at [528, 22] on link "Vorschaumodus beenden" at bounding box center [520, 16] width 135 height 23
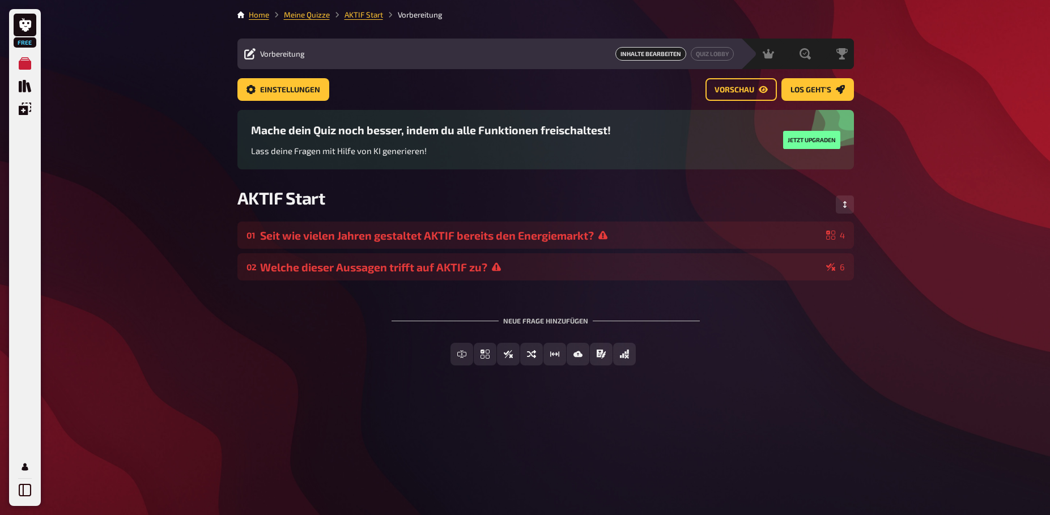
click at [650, 52] on span "Inhalte Bearbeiten" at bounding box center [650, 54] width 71 height 14
click at [645, 53] on span "Inhalte Bearbeiten" at bounding box center [650, 54] width 71 height 14
click at [297, 90] on span "Einstellungen" at bounding box center [290, 90] width 60 height 8
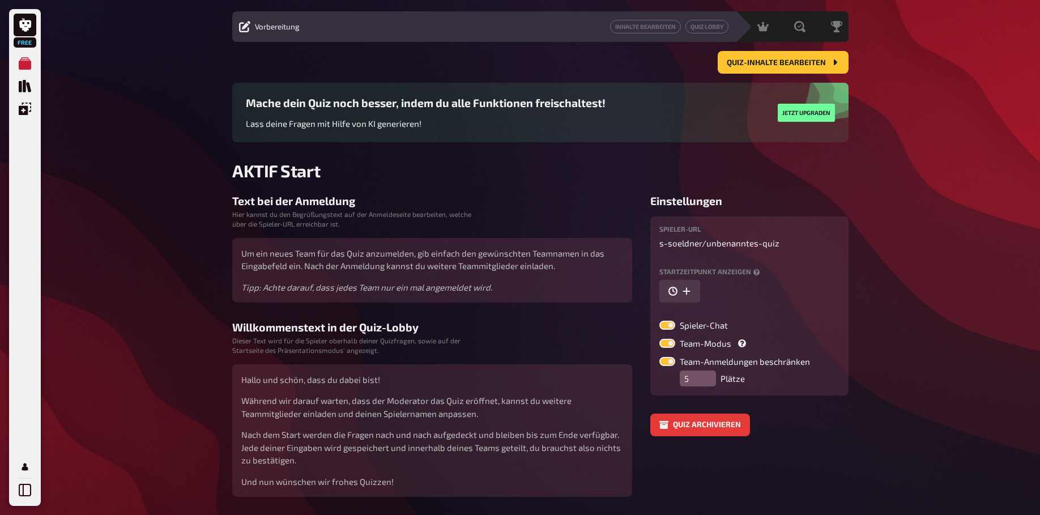
scroll to position [58, 0]
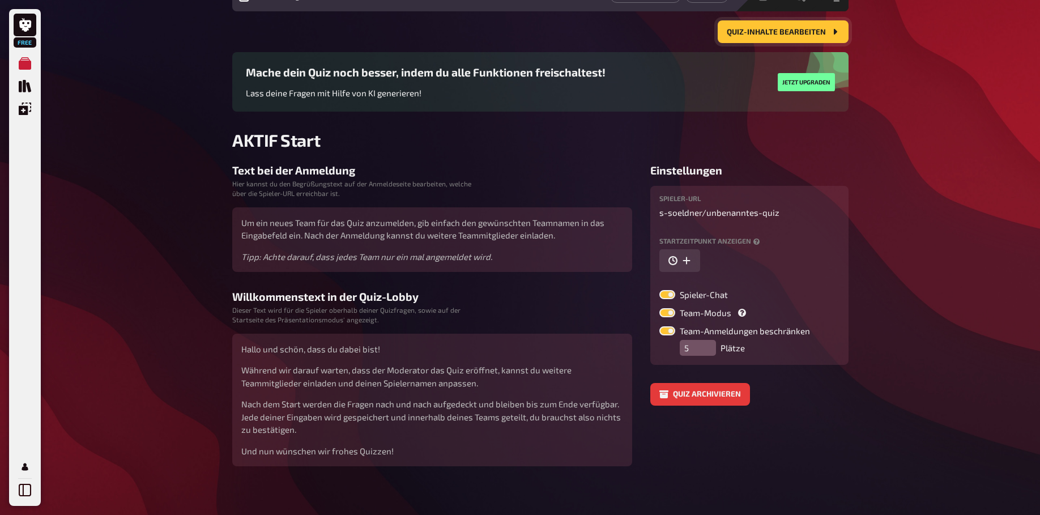
click at [790, 36] on span "Quiz-Inhalte bearbeiten" at bounding box center [776, 32] width 99 height 8
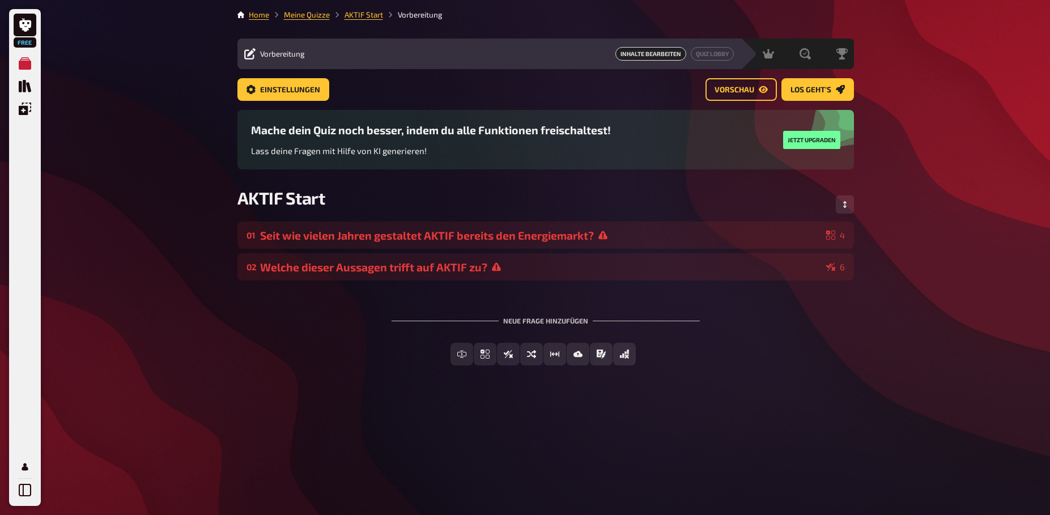
click at [652, 54] on span "Inhalte Bearbeiten" at bounding box center [650, 54] width 71 height 14
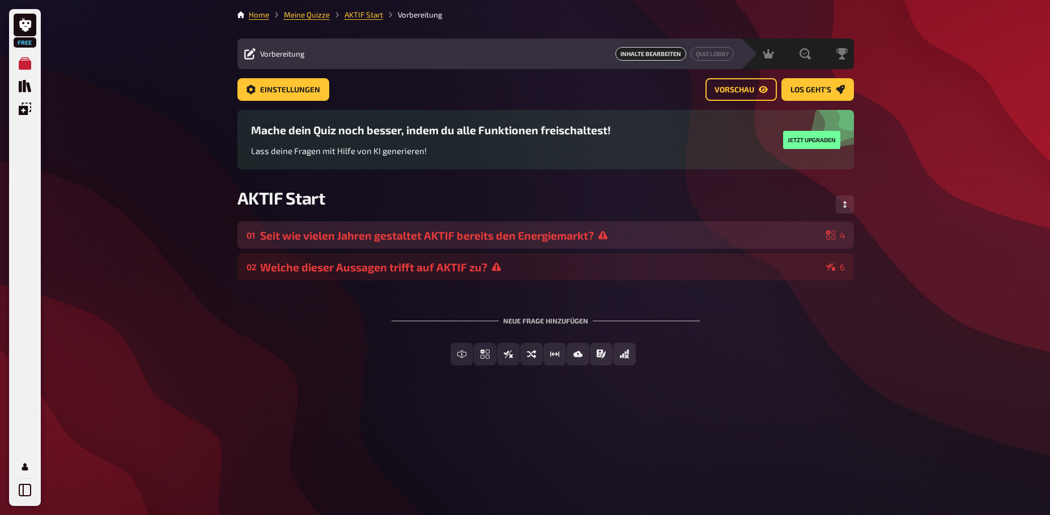
click at [604, 235] on icon at bounding box center [602, 235] width 9 height 8
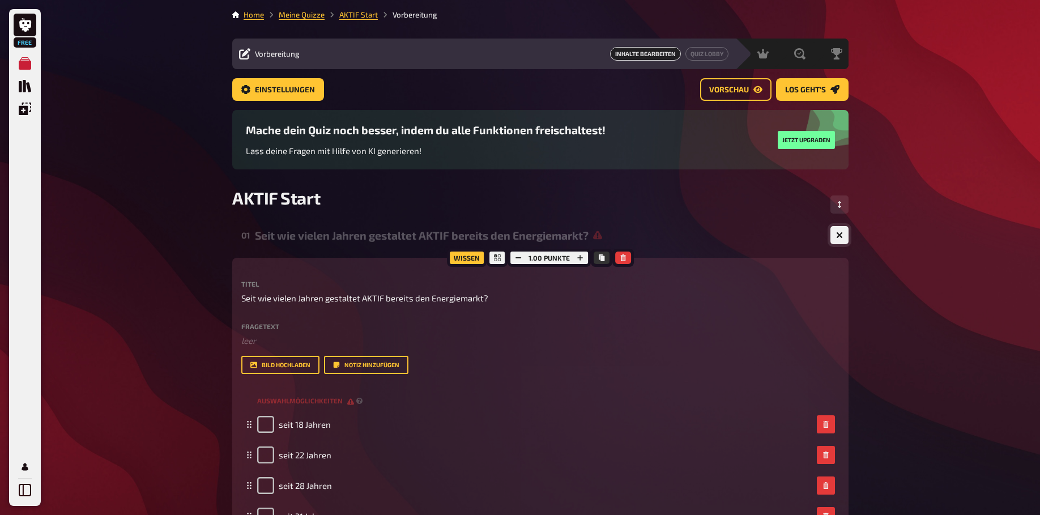
click at [845, 236] on button "button" at bounding box center [840, 235] width 18 height 18
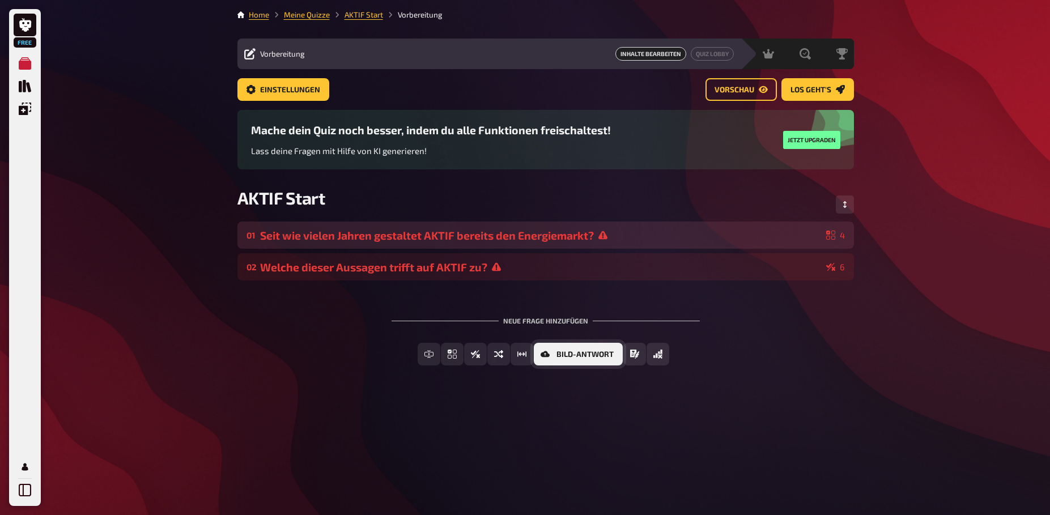
click at [589, 355] on span "Bild-Antwort" at bounding box center [584, 355] width 57 height 8
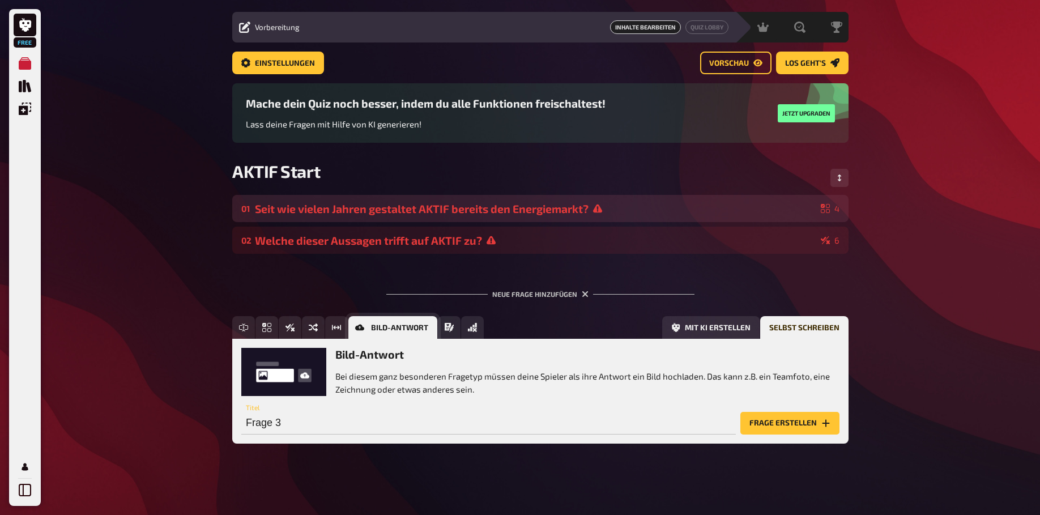
scroll to position [27, 0]
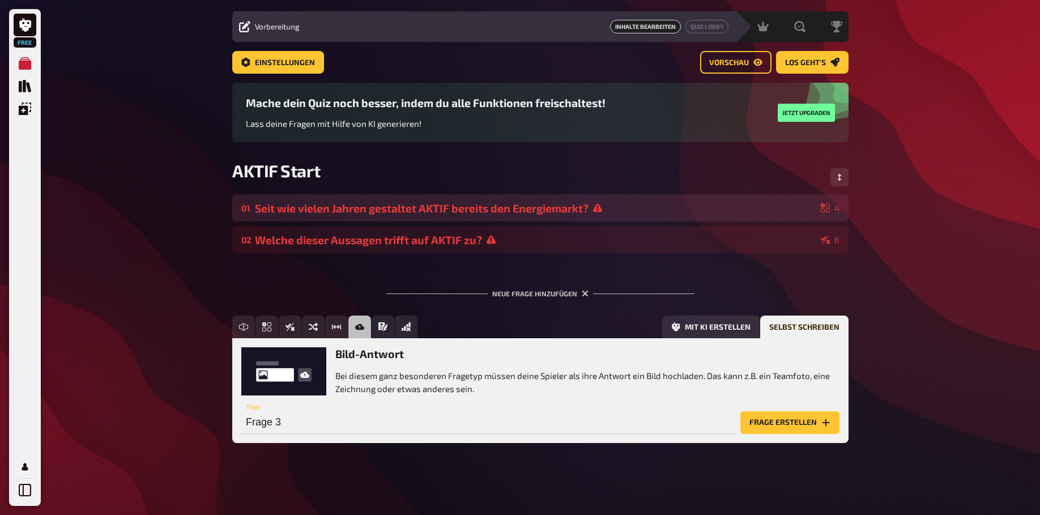
click at [560, 295] on div "Neue Frage hinzufügen" at bounding box center [540, 288] width 308 height 35
click at [582, 293] on icon "button" at bounding box center [585, 293] width 7 height 7
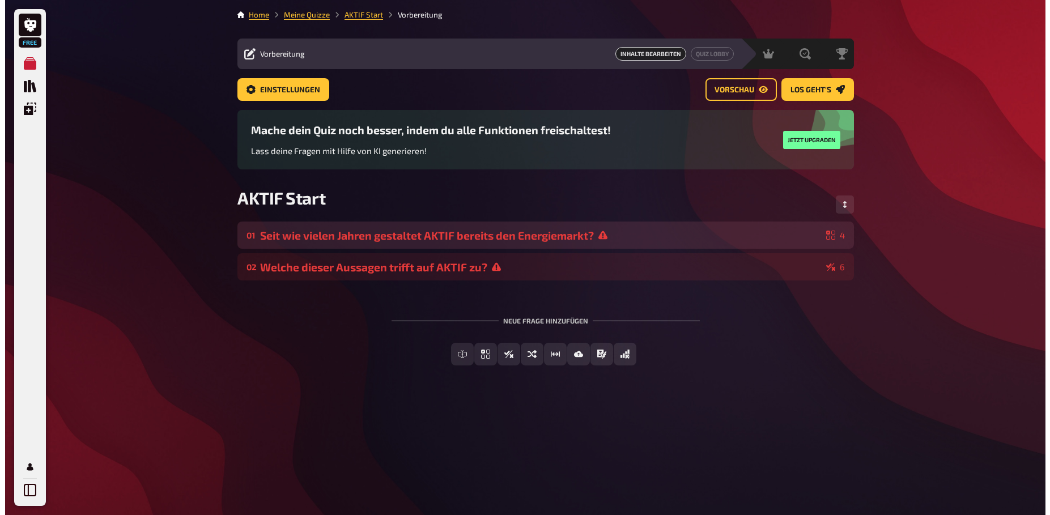
scroll to position [0, 0]
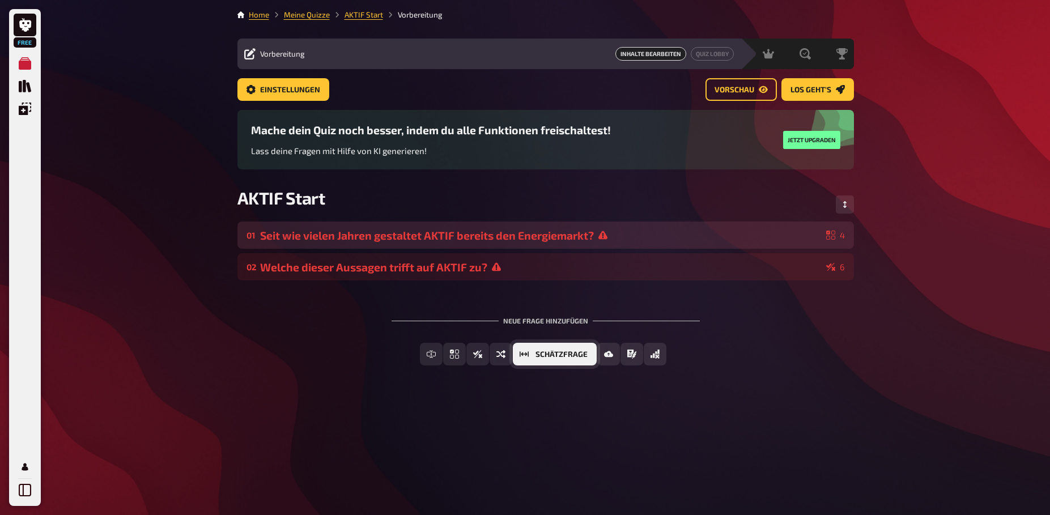
click at [542, 353] on span "Schätzfrage" at bounding box center [561, 355] width 52 height 8
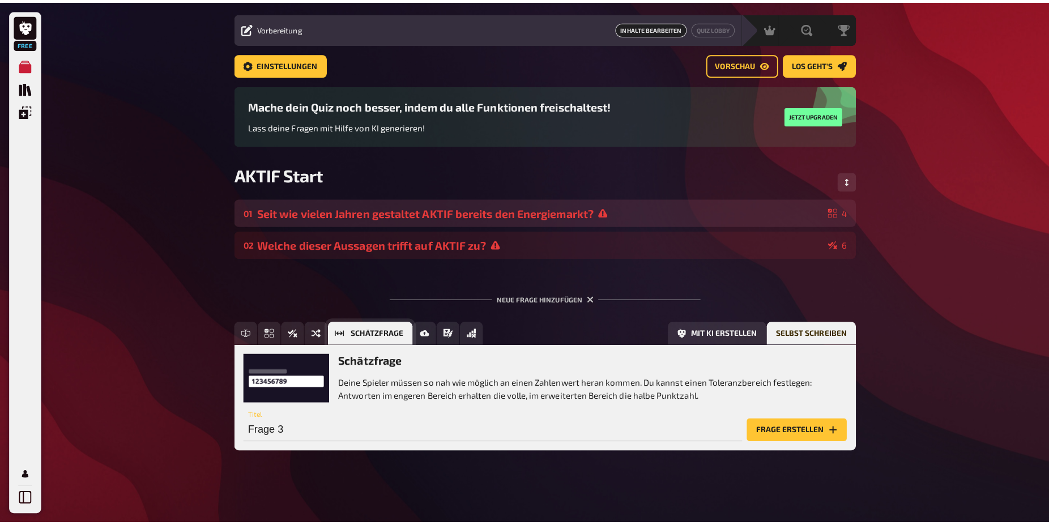
scroll to position [27, 0]
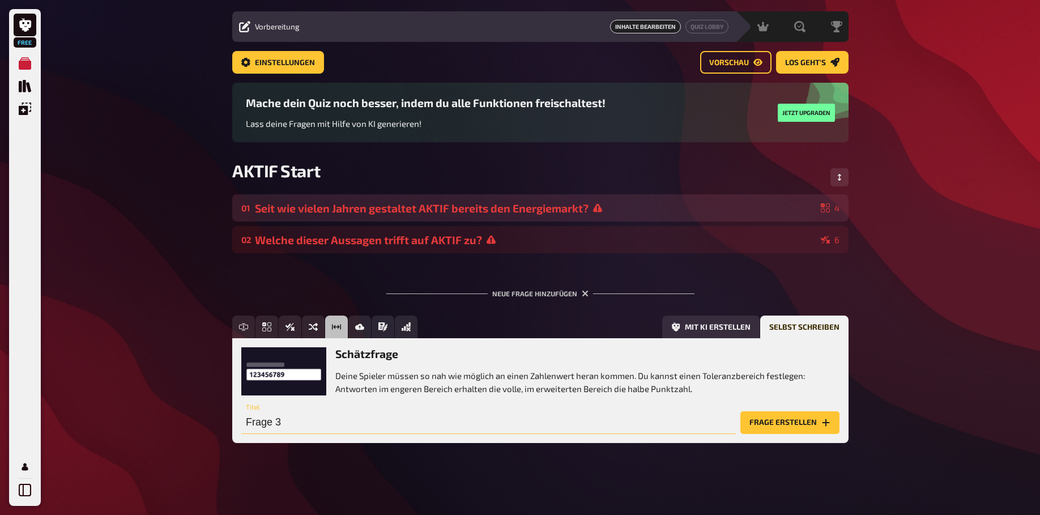
click at [263, 424] on input "Frage 3" at bounding box center [488, 422] width 495 height 23
click at [348, 424] on input "Wie viele Mitarbeiter zählen aktuell zur AKTIF Unternehmensgruppe" at bounding box center [488, 422] width 495 height 23
type input "Wie viele Mitarbeiter beschäftigt die AKTIF Unternehmensgruppe aktuell?"
click at [793, 424] on button "Frage erstellen" at bounding box center [790, 422] width 99 height 23
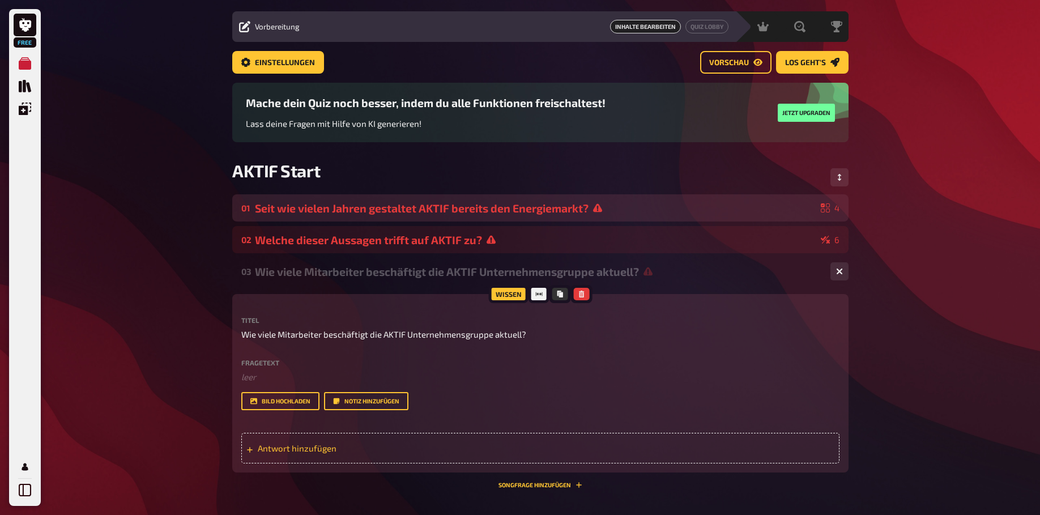
click at [297, 453] on span "Antwort hinzufügen" at bounding box center [346, 448] width 176 height 10
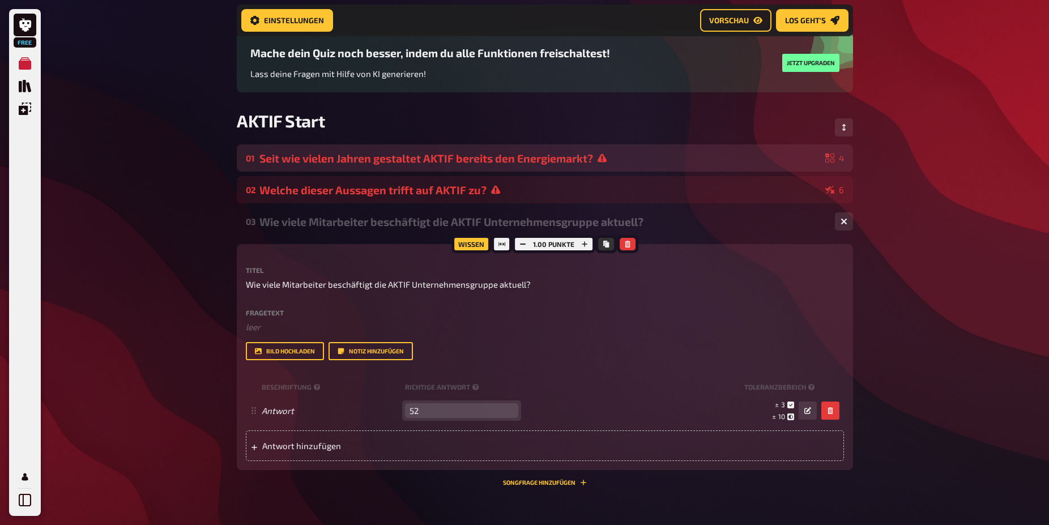
scroll to position [93, 0]
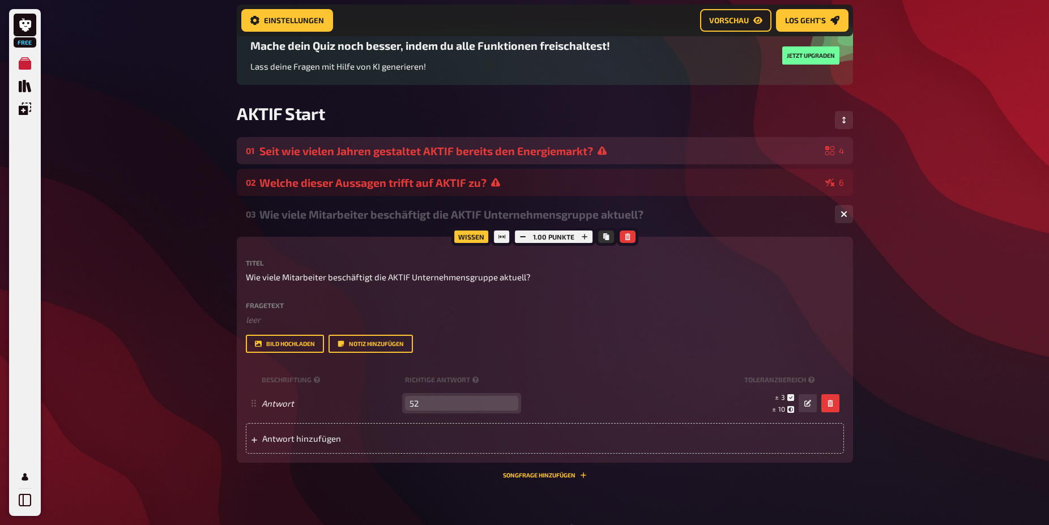
type input "52"
click at [895, 425] on div "Free Meine Quizze Quiz Sammlung Einblendungen Mein Konto Home Meine Quizze AKTI…" at bounding box center [524, 276] width 1049 height 739
click at [1005, 193] on div "Free Meine Quizze Quiz Sammlung Einblendungen Mein Konto Home Meine Quizze AKTI…" at bounding box center [524, 276] width 1049 height 739
click at [721, 25] on link "Vorschau" at bounding box center [735, 20] width 71 height 23
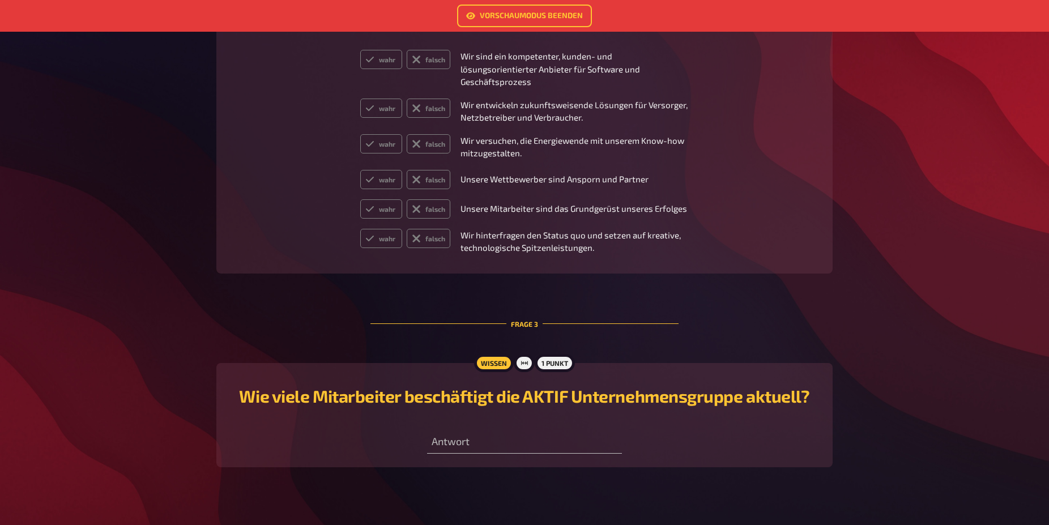
scroll to position [658, 0]
click at [512, 432] on input "number" at bounding box center [524, 440] width 194 height 23
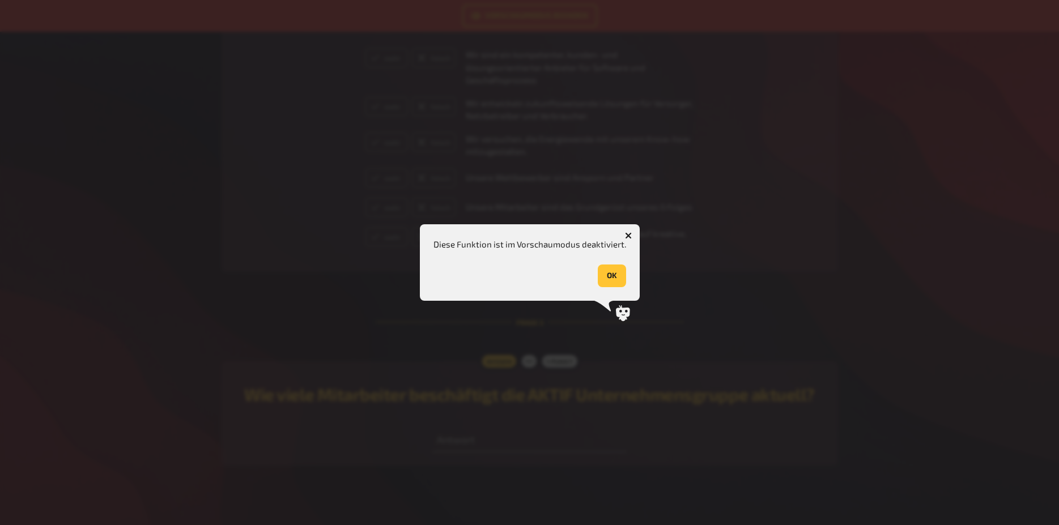
click at [610, 273] on button "OK" at bounding box center [612, 276] width 28 height 23
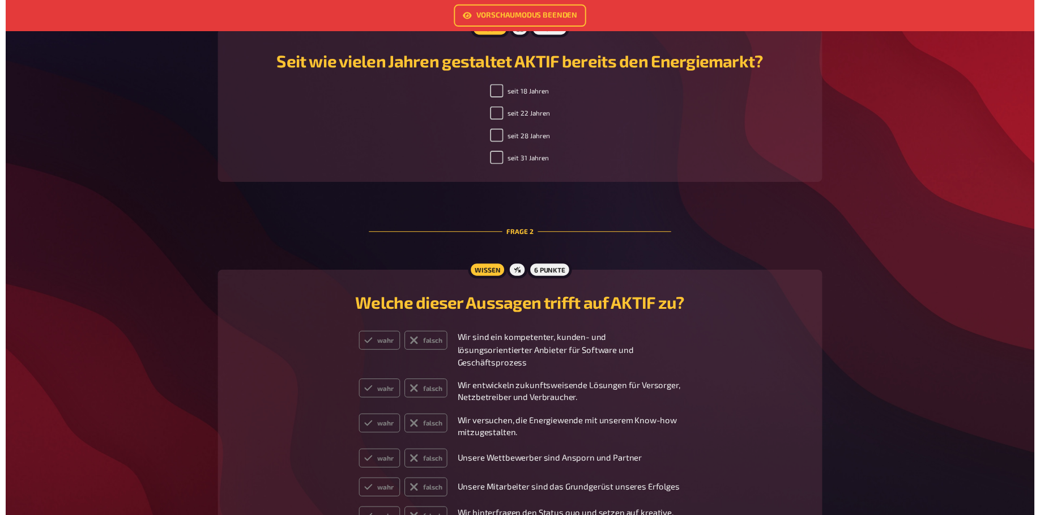
scroll to position [0, 0]
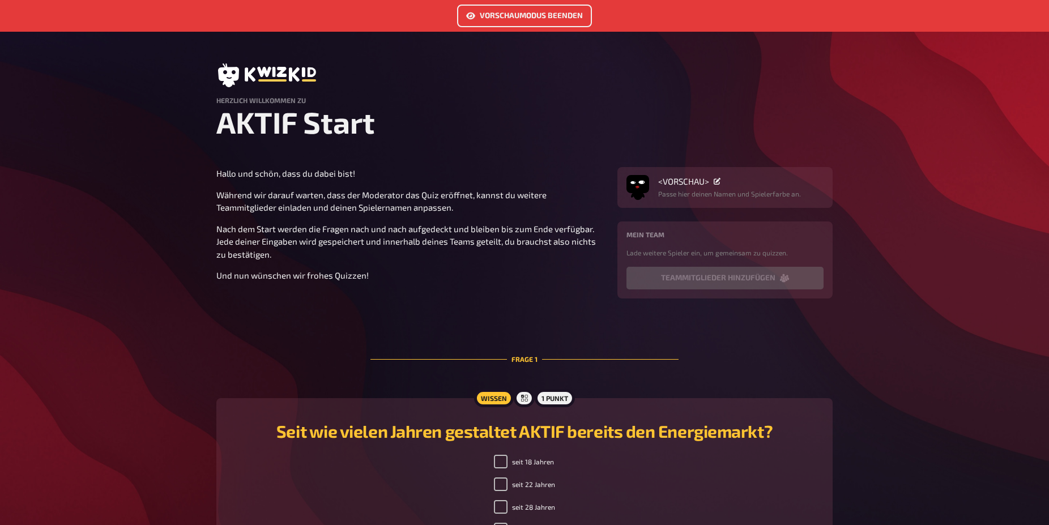
click at [547, 18] on link "Vorschaumodus beenden" at bounding box center [524, 16] width 135 height 23
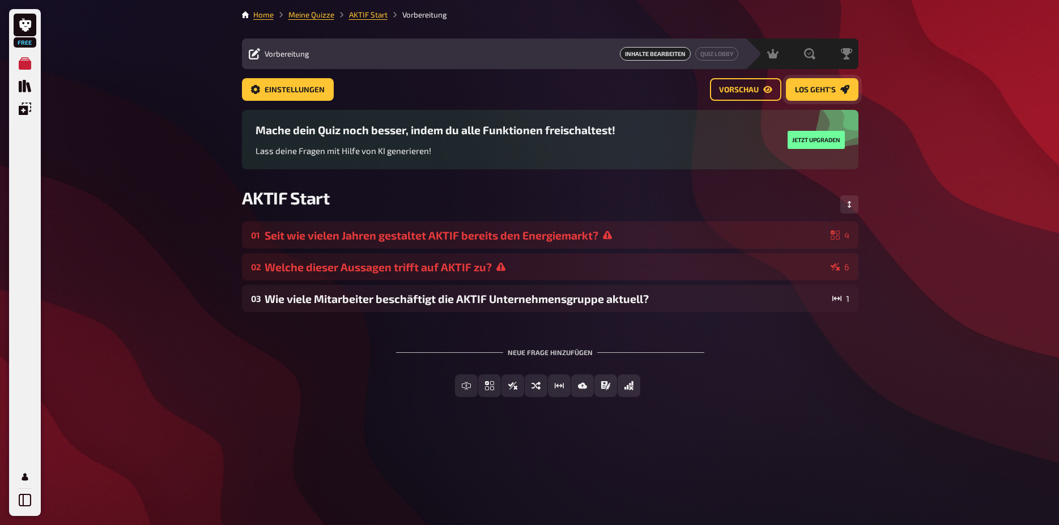
click at [824, 88] on span "Los geht's" at bounding box center [815, 90] width 41 height 8
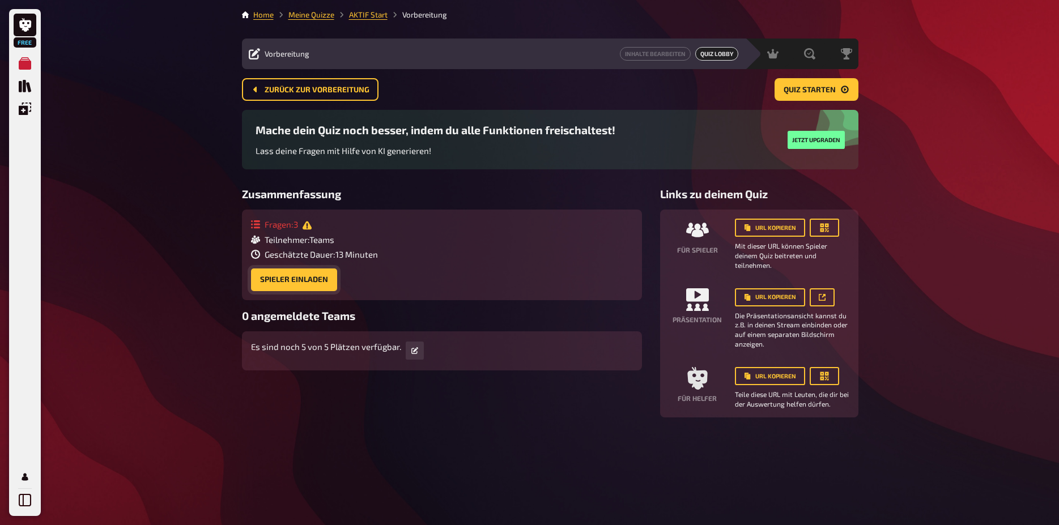
click at [286, 280] on button "Spieler einladen" at bounding box center [294, 280] width 86 height 23
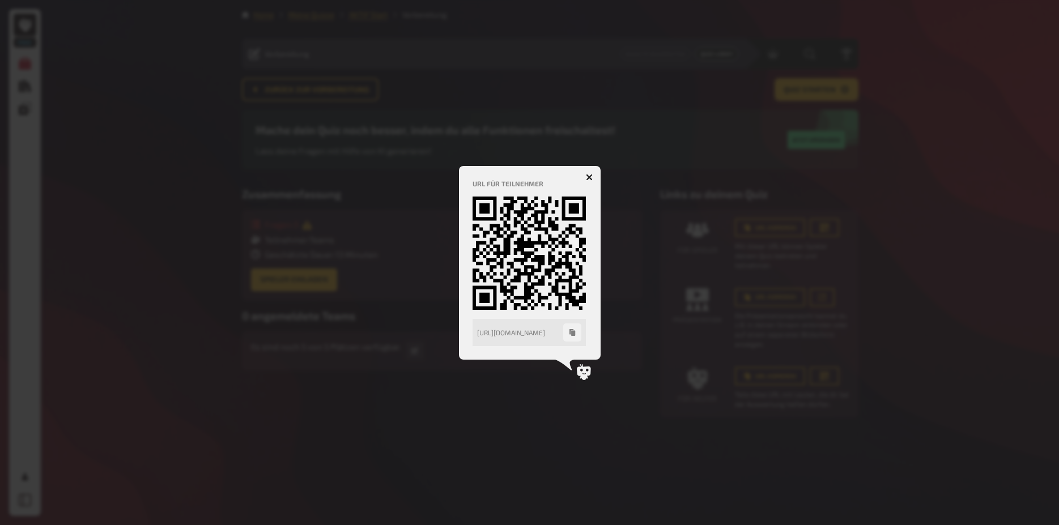
click at [586, 176] on icon "button" at bounding box center [589, 177] width 7 height 7
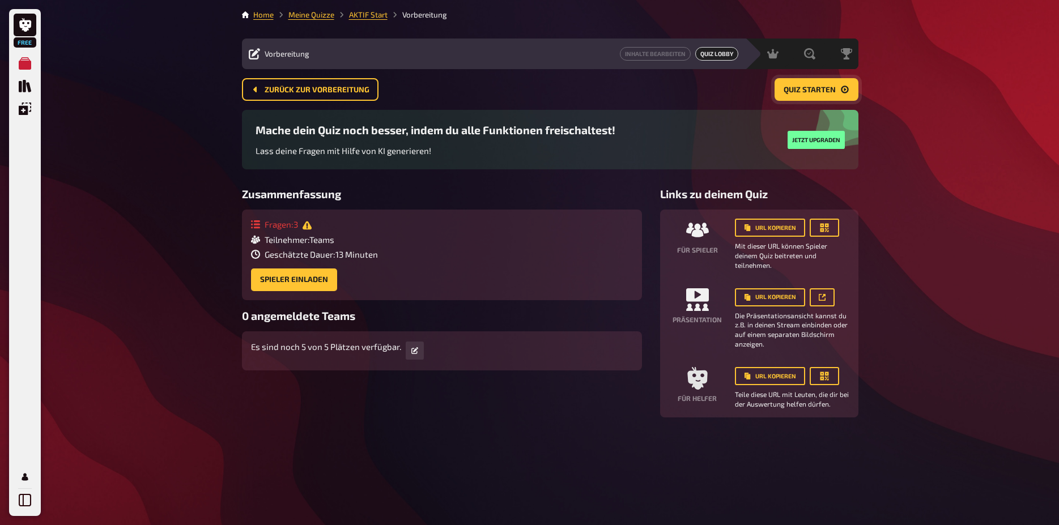
click at [826, 91] on span "Quiz starten" at bounding box center [810, 90] width 52 height 8
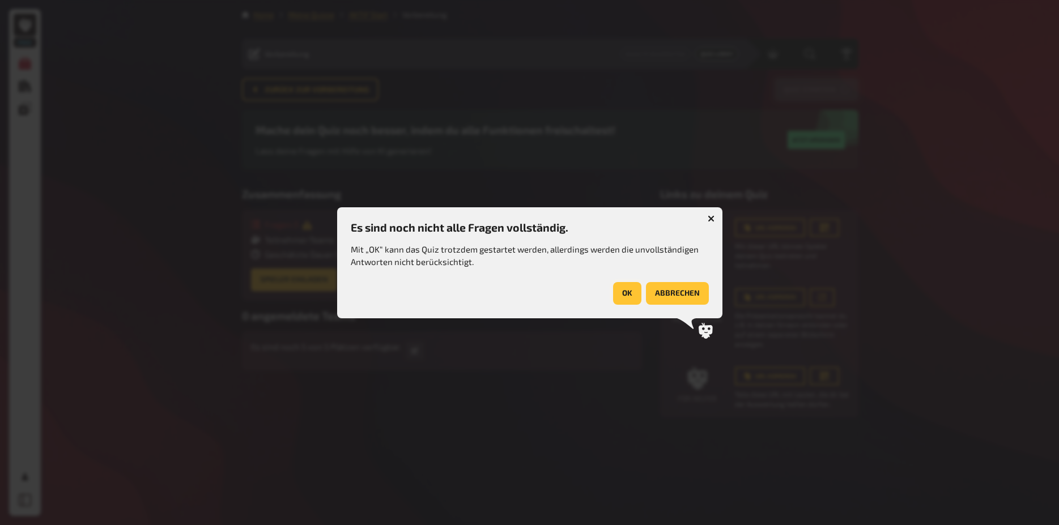
click at [626, 295] on button "OK" at bounding box center [627, 293] width 28 height 23
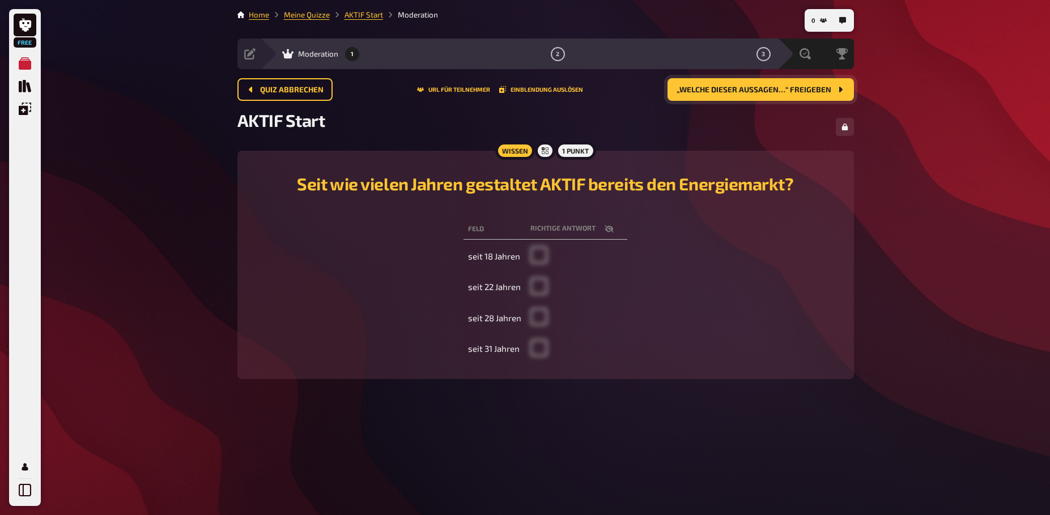
click at [542, 325] on span at bounding box center [538, 322] width 17 height 10
click at [538, 318] on span at bounding box center [538, 322] width 17 height 10
click at [845, 86] on button "„Welche dieser Aussagen…“ freigeben" at bounding box center [760, 89] width 186 height 23
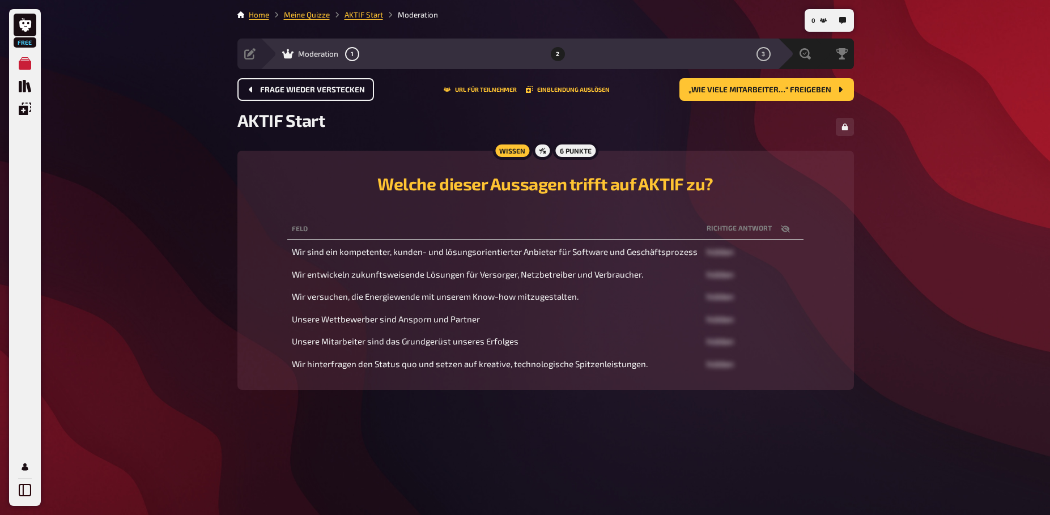
click at [292, 91] on span "Frage wieder verstecken" at bounding box center [312, 90] width 105 height 8
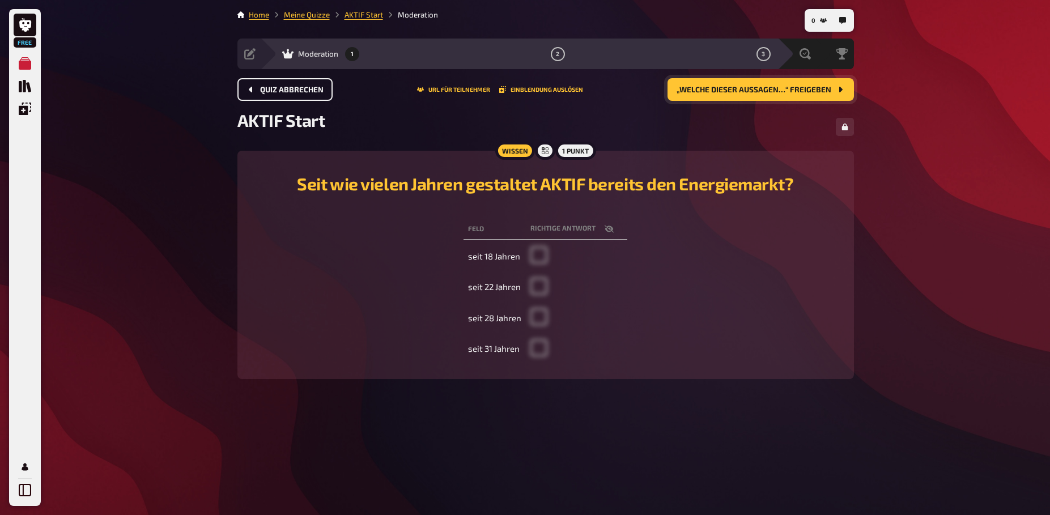
click at [779, 87] on span "„Welche dieser Aussagen…“ freigeben" at bounding box center [754, 90] width 155 height 8
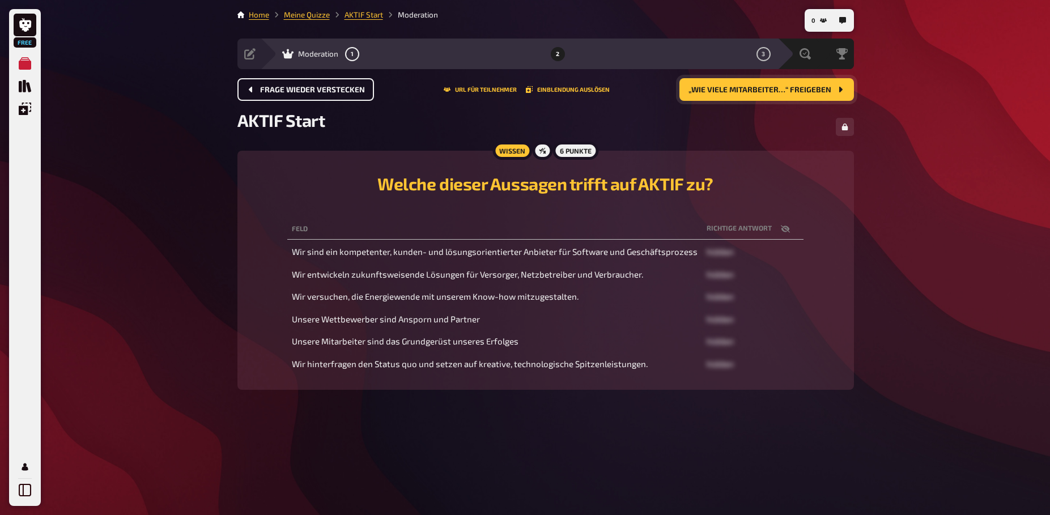
click at [779, 87] on span "„Wie viele Mitarbeiter…“ freigeben" at bounding box center [759, 90] width 143 height 8
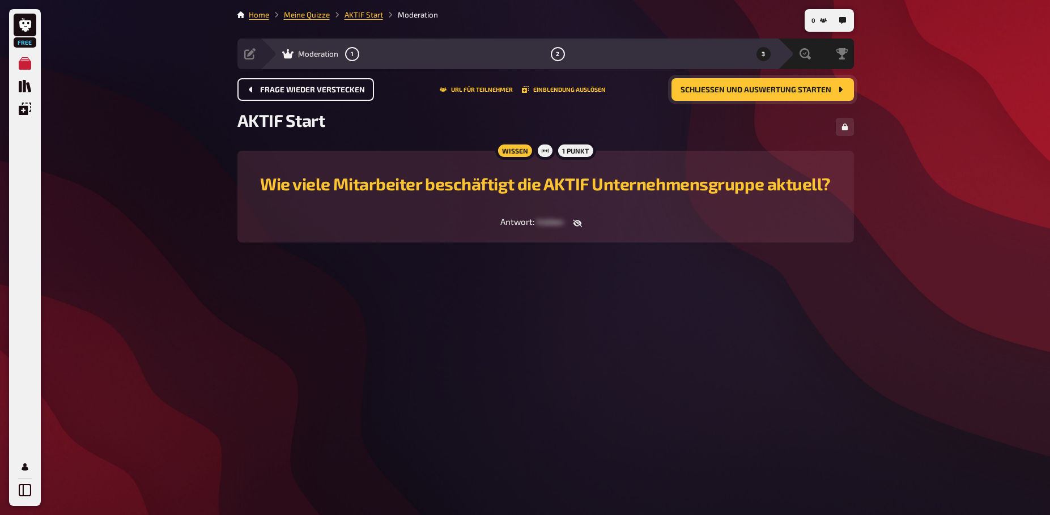
click at [779, 87] on span "Schließen und Auswertung starten" at bounding box center [755, 90] width 151 height 8
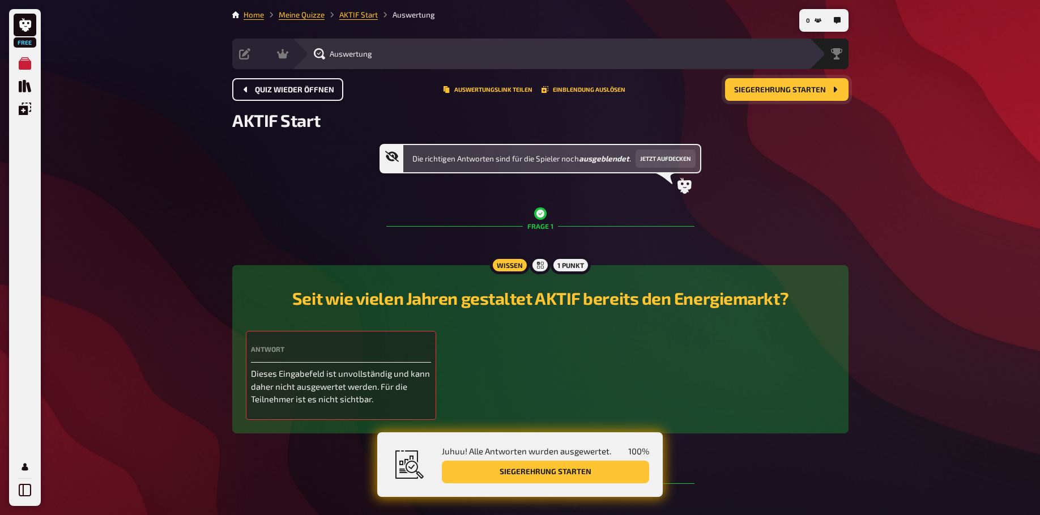
click at [262, 90] on span "Quiz wieder öffnen" at bounding box center [294, 90] width 79 height 8
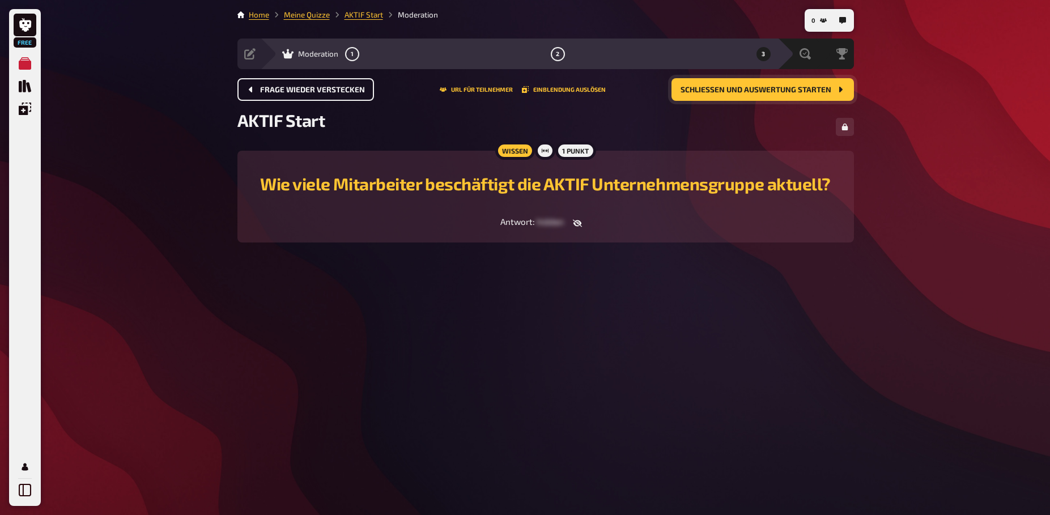
click at [504, 146] on div "Wissen" at bounding box center [515, 151] width 40 height 18
click at [359, 16] on link "AKTIF Start" at bounding box center [363, 14] width 39 height 9
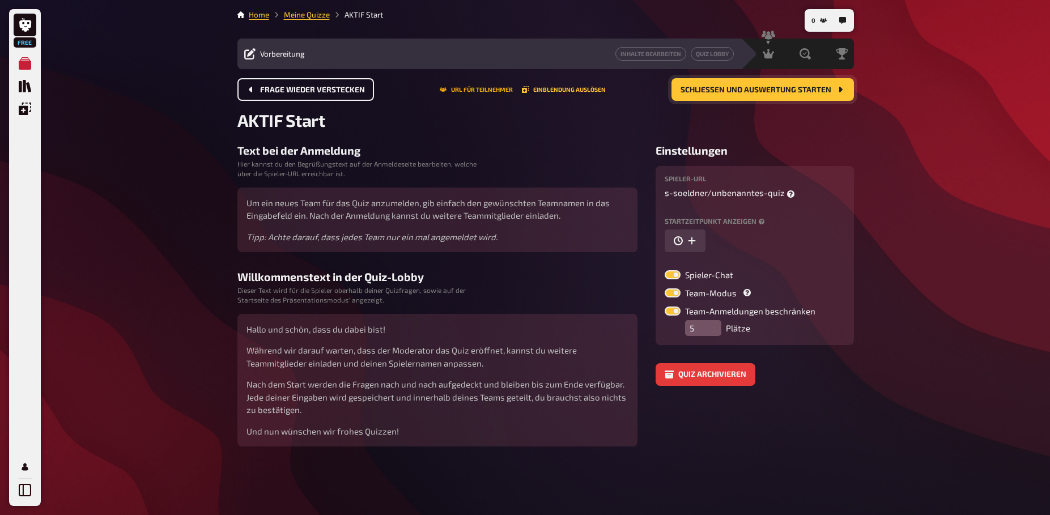
click at [478, 89] on button "URL für Teilnehmer" at bounding box center [476, 89] width 73 height 7
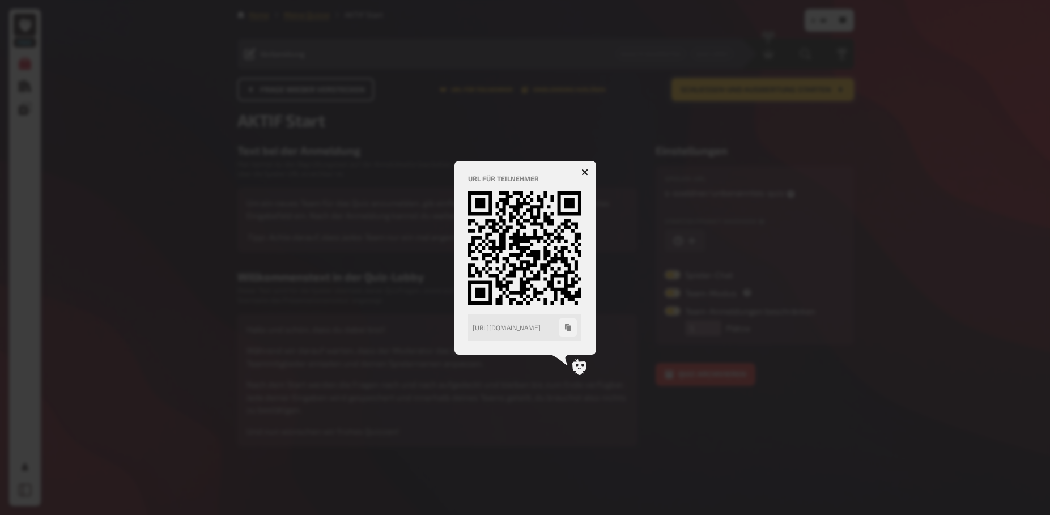
click at [582, 170] on icon "button" at bounding box center [584, 172] width 11 height 11
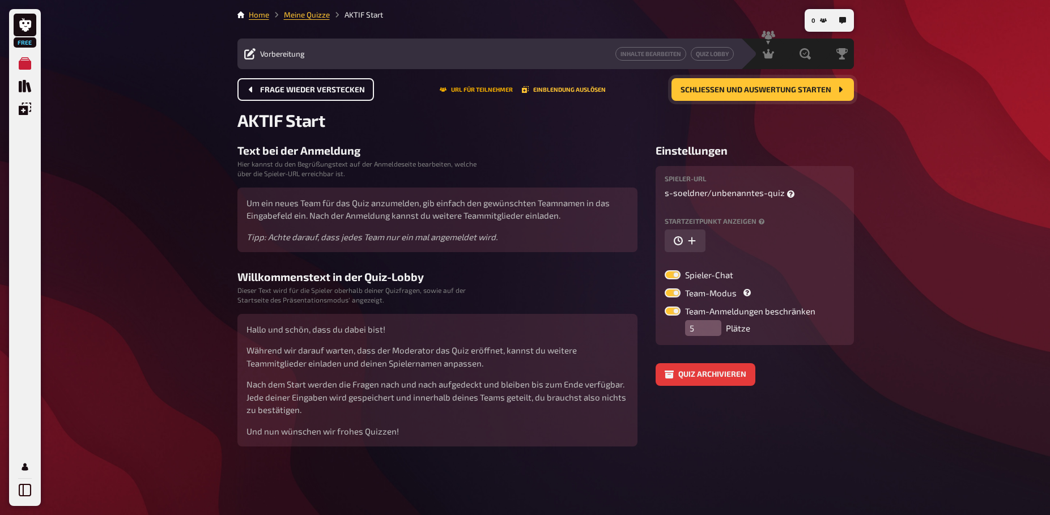
click at [490, 91] on button "URL für Teilnehmer" at bounding box center [476, 89] width 73 height 7
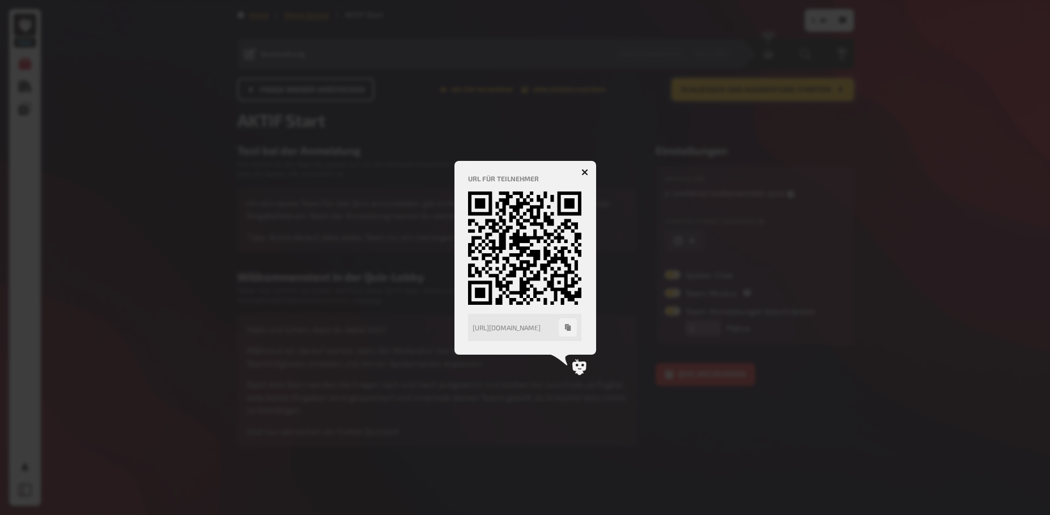
click at [531, 329] on div "https://play.kwizkid.live/play/s-soeldner/unbenanntes-quiz" at bounding box center [516, 328] width 86 height 8
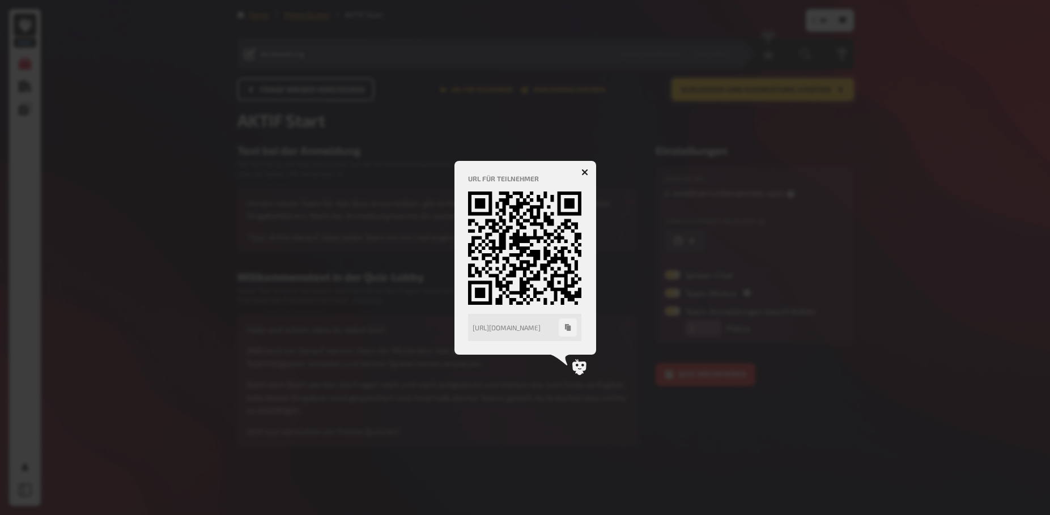
click at [585, 168] on button "button" at bounding box center [585, 172] width 18 height 18
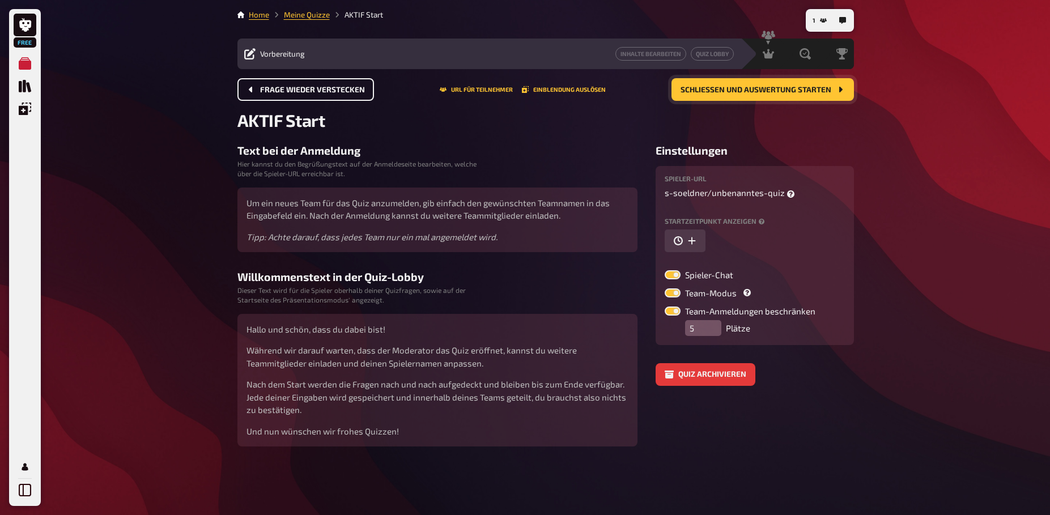
click at [285, 52] on span "Vorbereitung" at bounding box center [282, 53] width 45 height 9
click at [710, 48] on link "Quiz Lobby" at bounding box center [712, 54] width 43 height 14
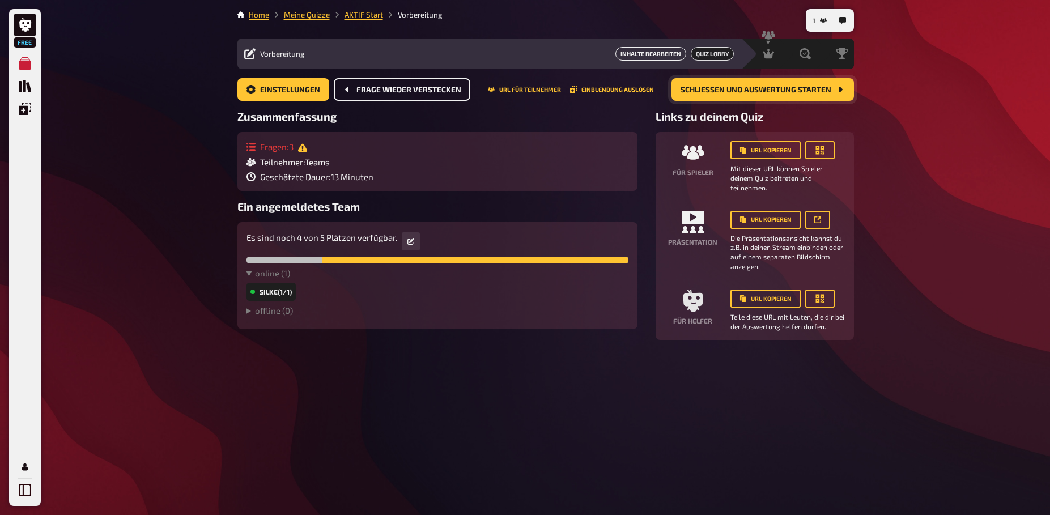
click at [637, 52] on link "Inhalte Bearbeiten" at bounding box center [650, 54] width 71 height 14
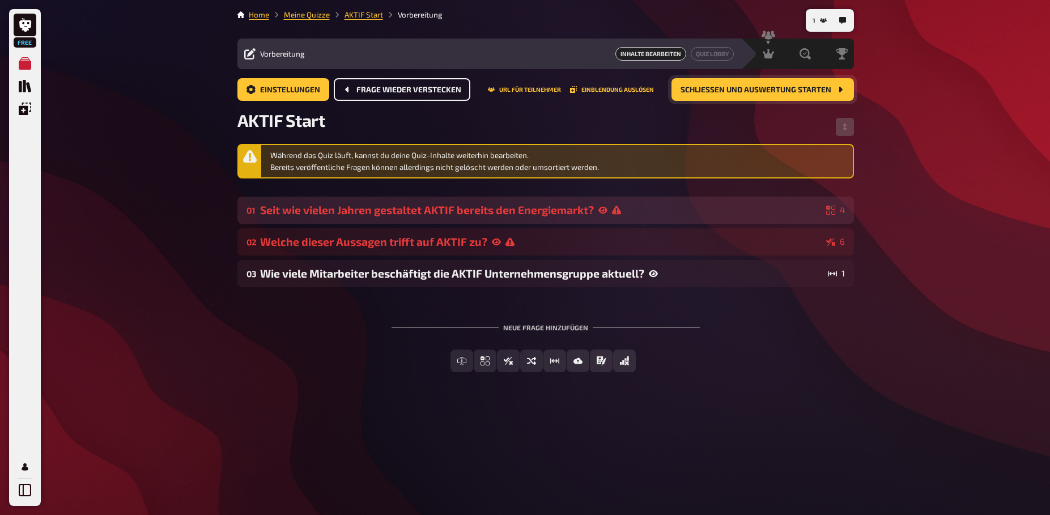
click at [394, 202] on div "01 Seit wie vielen Jahren gestaltet AKTIF bereits den Energiemarkt? 4" at bounding box center [545, 210] width 616 height 27
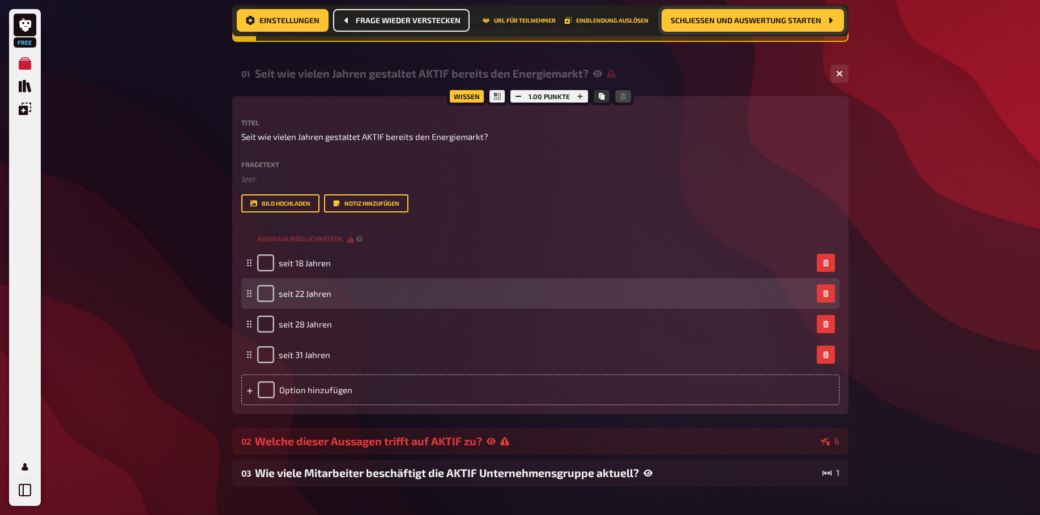
scroll to position [173, 0]
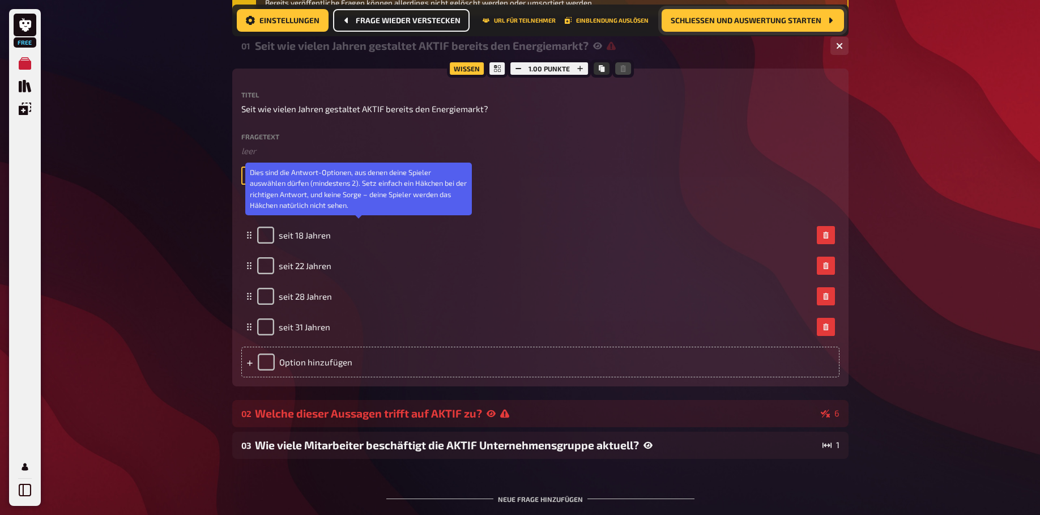
click at [357, 214] on icon at bounding box center [359, 211] width 6 height 6
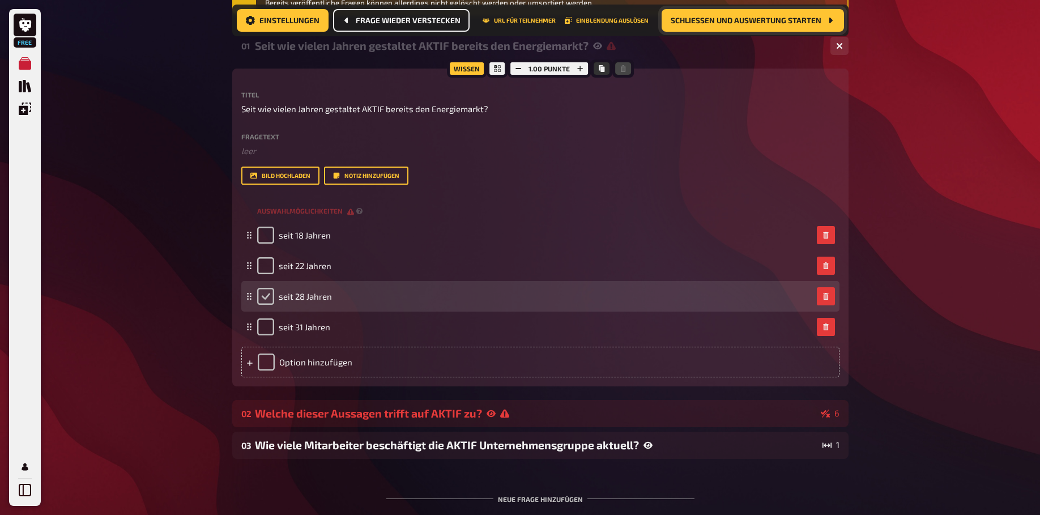
click at [265, 305] on input "checkbox" at bounding box center [265, 296] width 17 height 17
checkbox input "true"
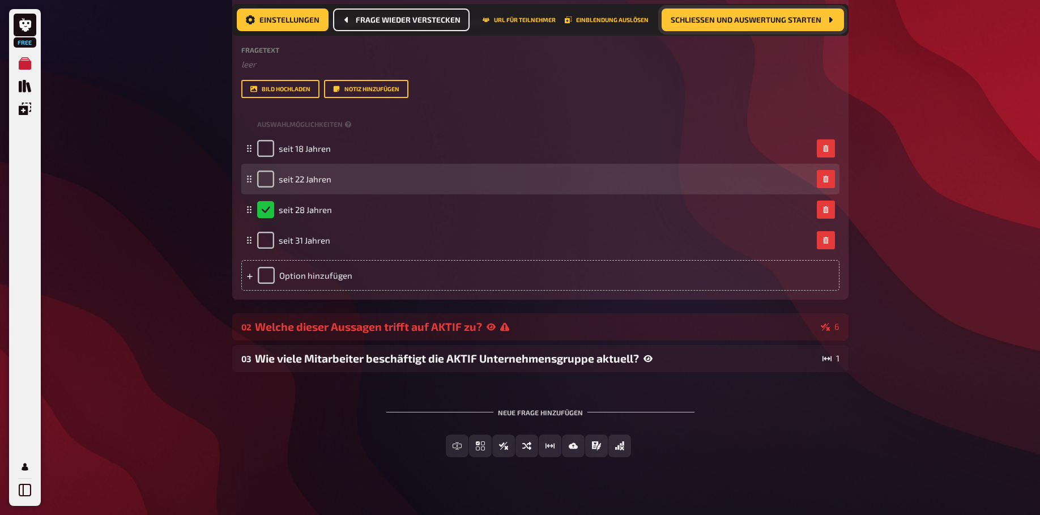
scroll to position [287, 0]
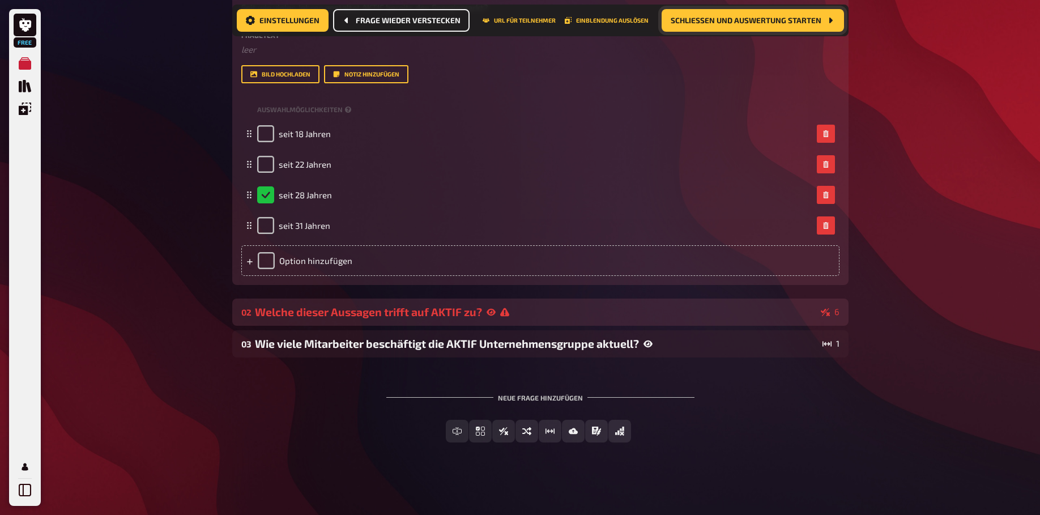
click at [441, 310] on div "Welche dieser Aussagen trifft auf AKTIF zu?" at bounding box center [536, 311] width 562 height 13
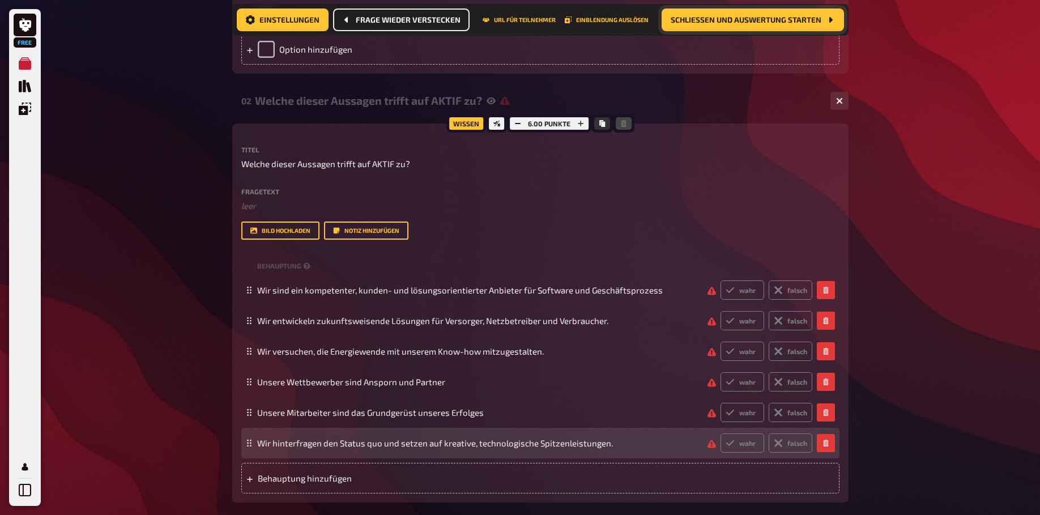
scroll to position [634, 0]
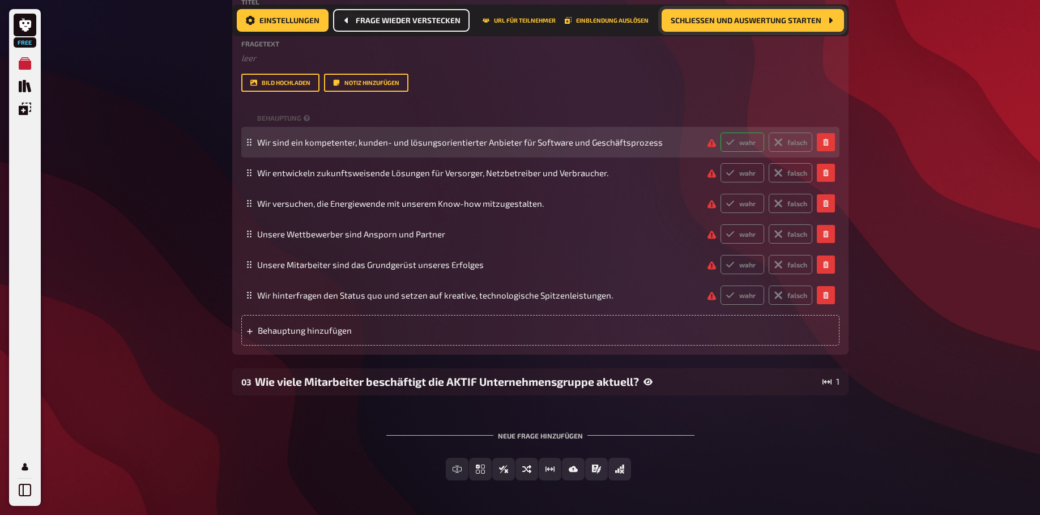
click at [734, 147] on icon at bounding box center [730, 142] width 9 height 9
click at [721, 133] on input "wahr" at bounding box center [720, 132] width 1 height 1
radio input "true"
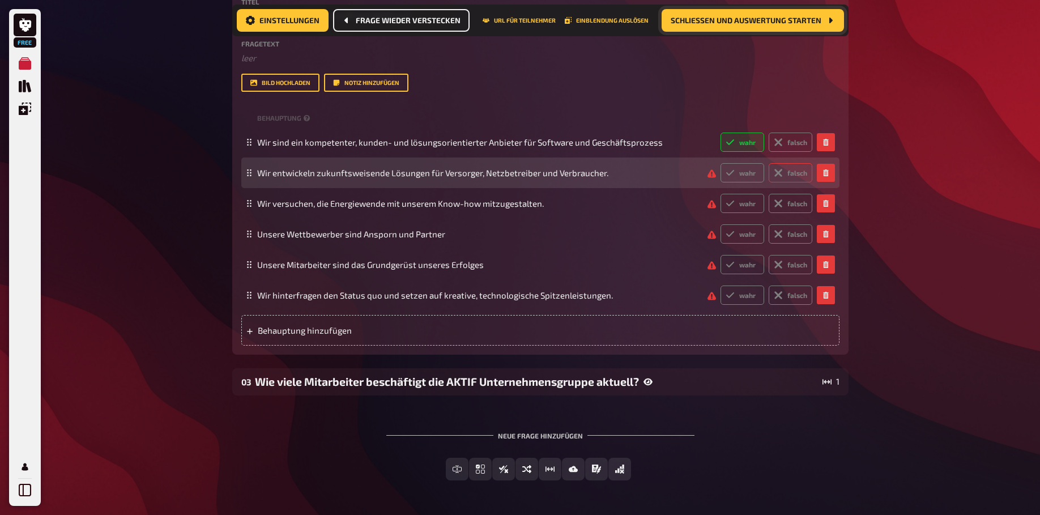
click at [782, 177] on icon at bounding box center [778, 172] width 9 height 9
click at [721, 163] on input "falsch" at bounding box center [720, 163] width 1 height 1
radio input "true"
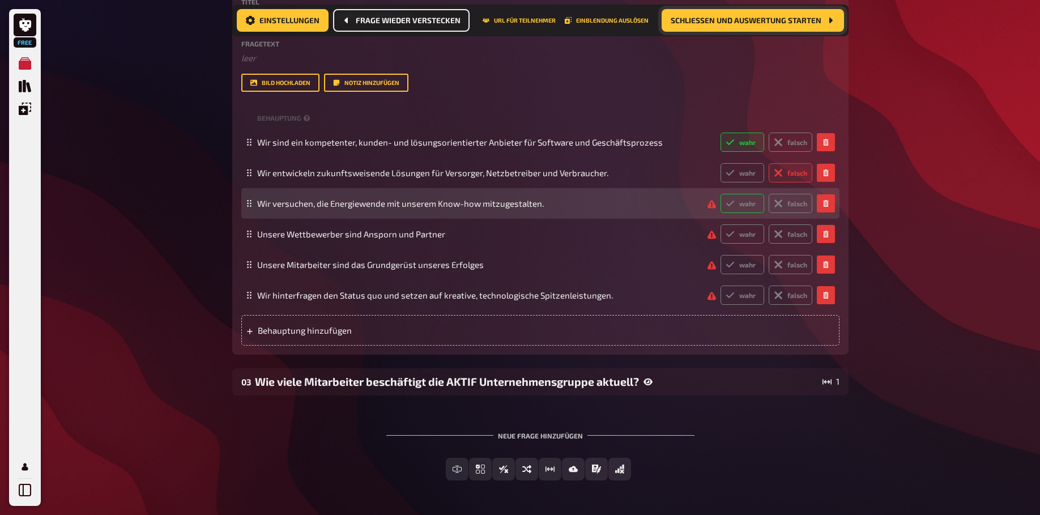
click at [746, 213] on label "wahr" at bounding box center [743, 203] width 44 height 19
click at [721, 194] on input "wahr" at bounding box center [720, 193] width 1 height 1
radio input "true"
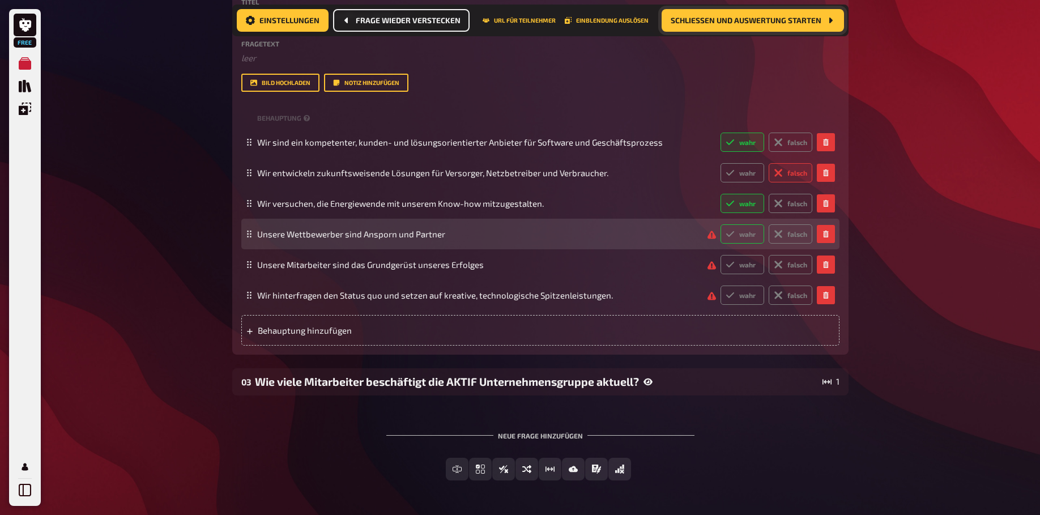
click at [742, 244] on label "wahr" at bounding box center [743, 233] width 44 height 19
click at [721, 224] on input "wahr" at bounding box center [720, 224] width 1 height 1
radio input "true"
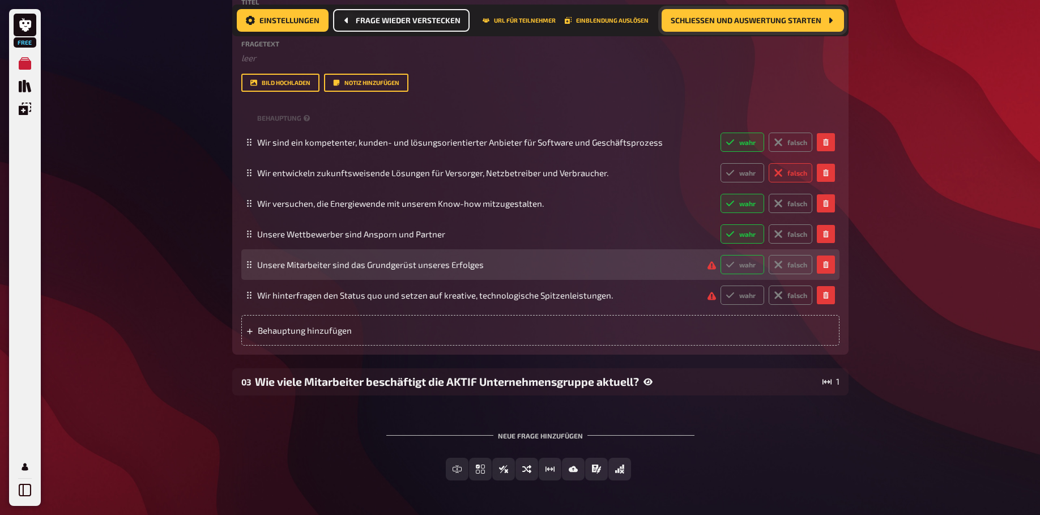
click at [743, 274] on label "wahr" at bounding box center [743, 264] width 44 height 19
click at [721, 255] on input "wahr" at bounding box center [720, 254] width 1 height 1
radio input "true"
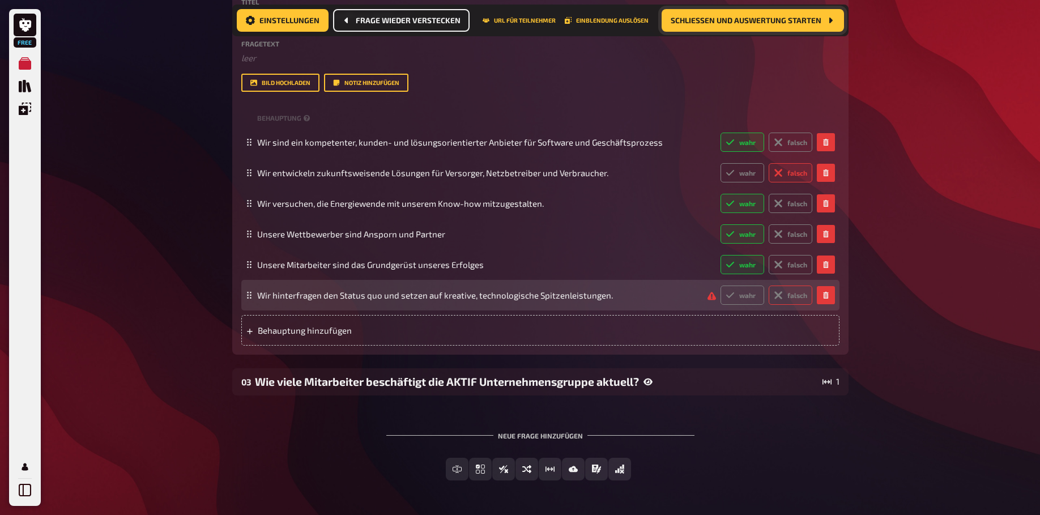
click at [803, 305] on label "falsch" at bounding box center [791, 295] width 44 height 19
click at [721, 286] on input "falsch" at bounding box center [720, 285] width 1 height 1
radio input "true"
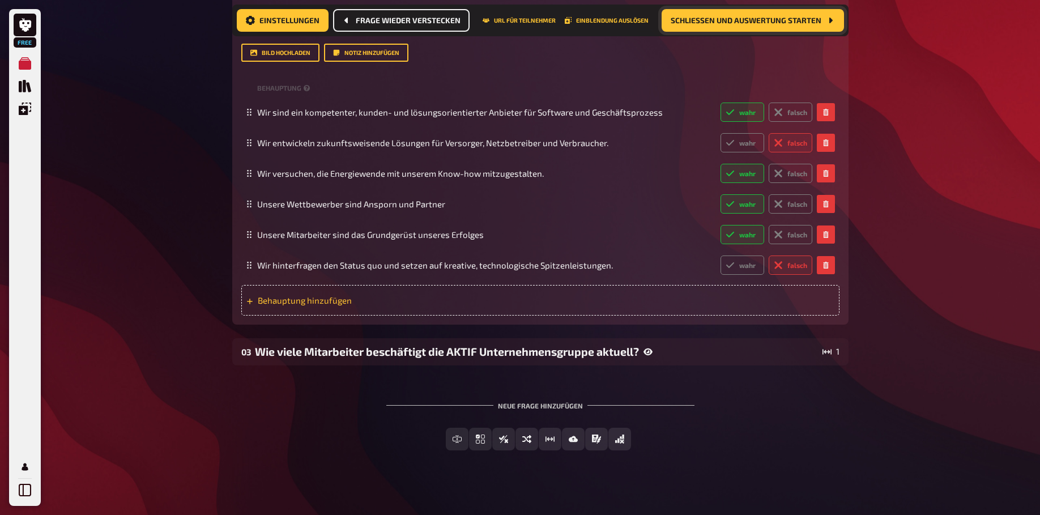
scroll to position [692, 0]
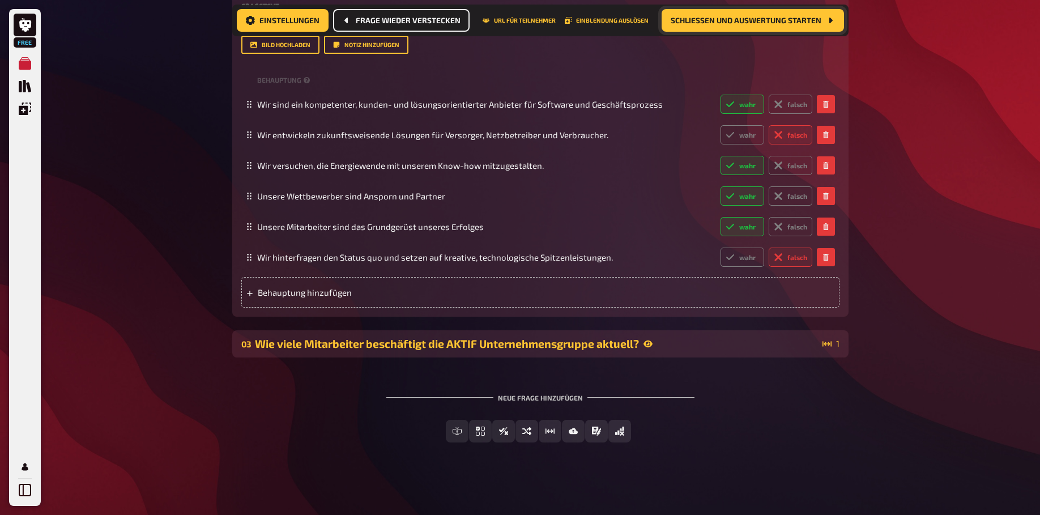
click at [486, 358] on div "03 Wie viele Mitarbeiter beschäftigt die AKTIF Unternehmensgruppe aktuell? 1" at bounding box center [540, 343] width 616 height 27
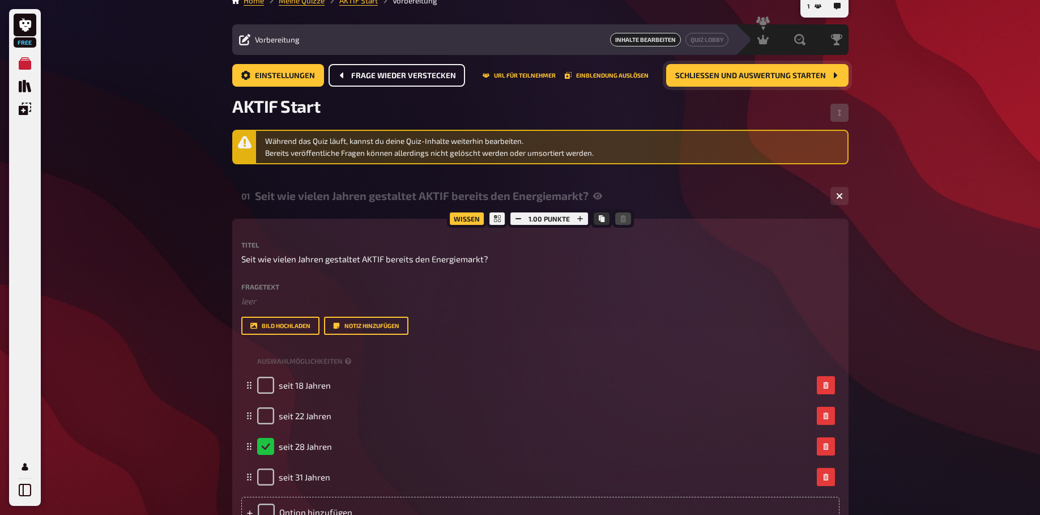
scroll to position [0, 0]
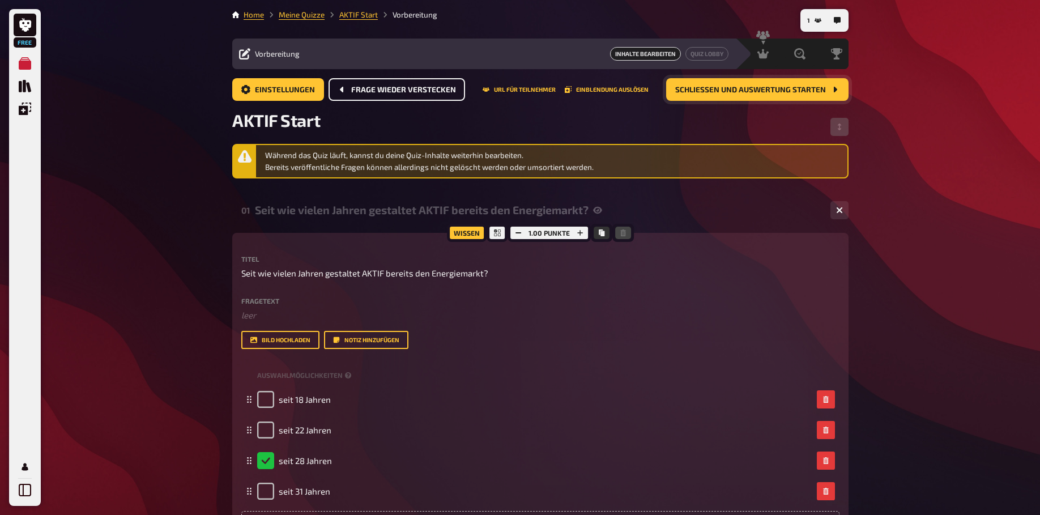
click at [731, 87] on span "Schließen und Auswertung starten" at bounding box center [750, 90] width 151 height 8
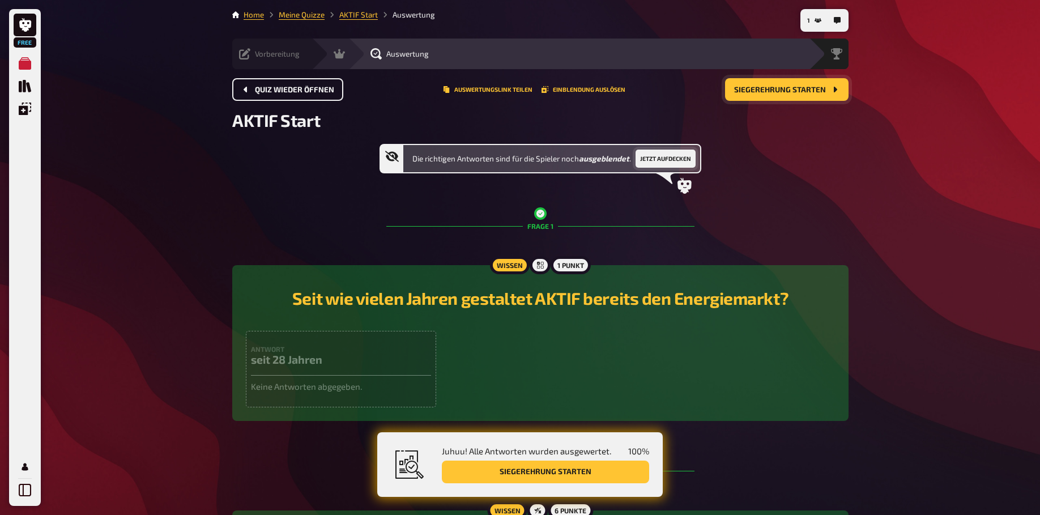
click at [680, 161] on button "Jetzt aufdecken" at bounding box center [666, 159] width 60 height 18
click at [282, 93] on span "Quiz wieder öffnen" at bounding box center [294, 90] width 79 height 8
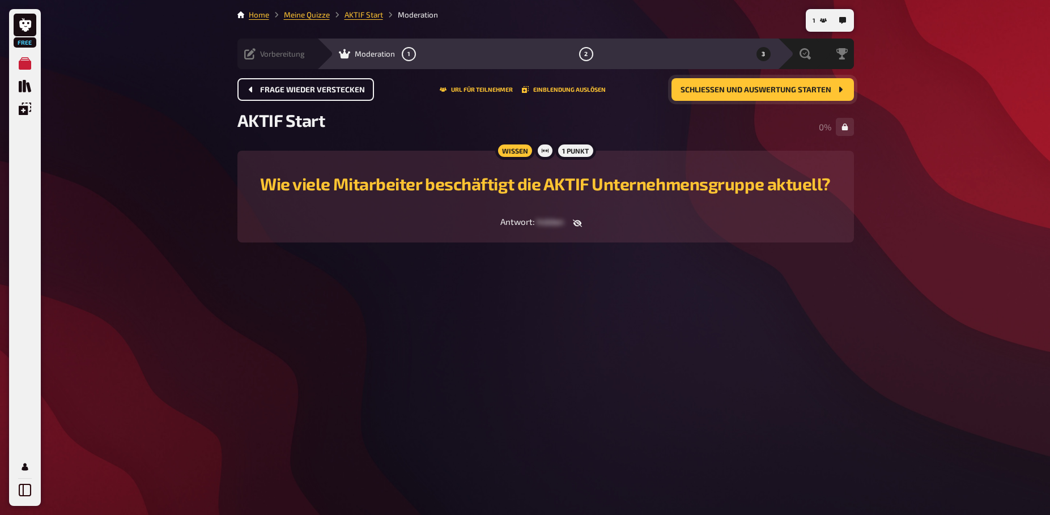
click at [541, 222] on span "hidden" at bounding box center [550, 221] width 27 height 10
click at [549, 360] on div "1 Home Meine Quizze AKTIF Start Moderation Vorbereitung Inhalte Bearbeiten Quiz…" at bounding box center [545, 257] width 635 height 515
click at [737, 85] on button "Schließen und Auswertung starten" at bounding box center [762, 89] width 182 height 23
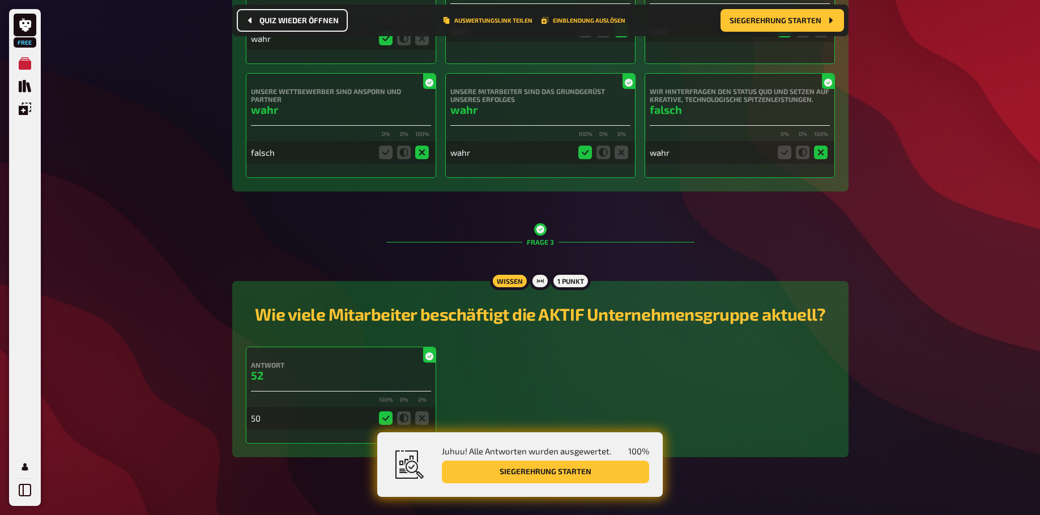
scroll to position [669, 0]
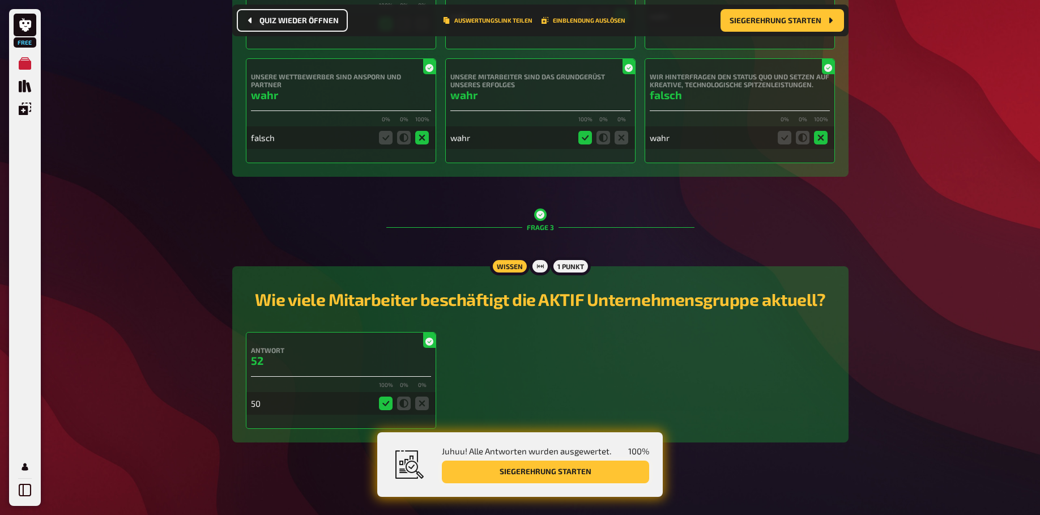
click at [567, 477] on button "Siegerehrung starten" at bounding box center [545, 472] width 207 height 23
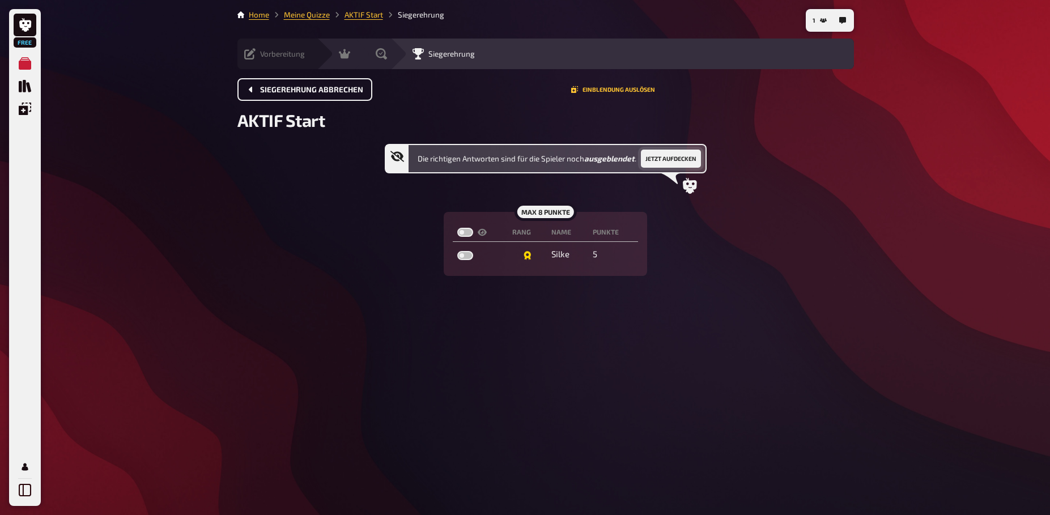
click at [683, 160] on button "Jetzt aufdecken" at bounding box center [671, 159] width 60 height 18
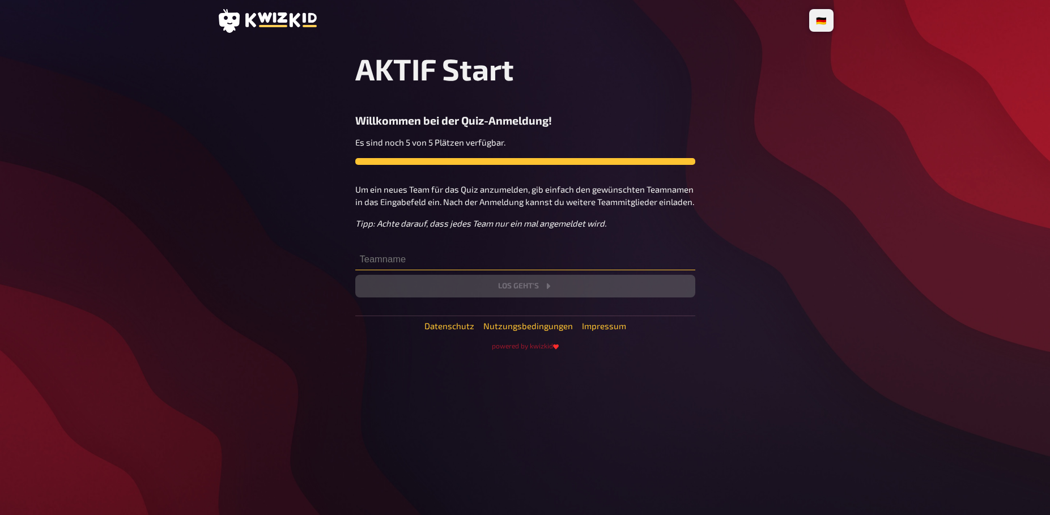
click at [412, 258] on input "text" at bounding box center [525, 259] width 340 height 23
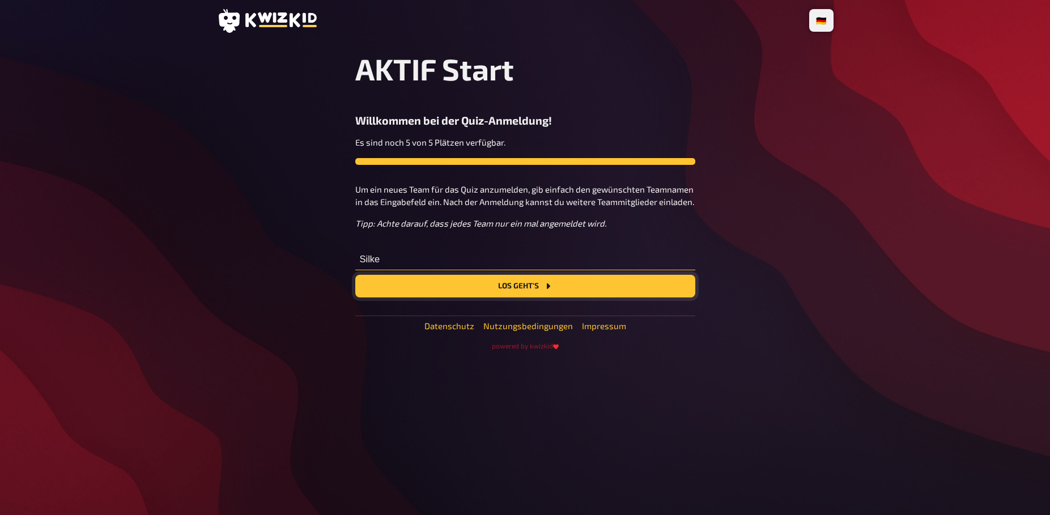
type input "Silke"
click at [529, 282] on button "Los geht's" at bounding box center [525, 286] width 340 height 23
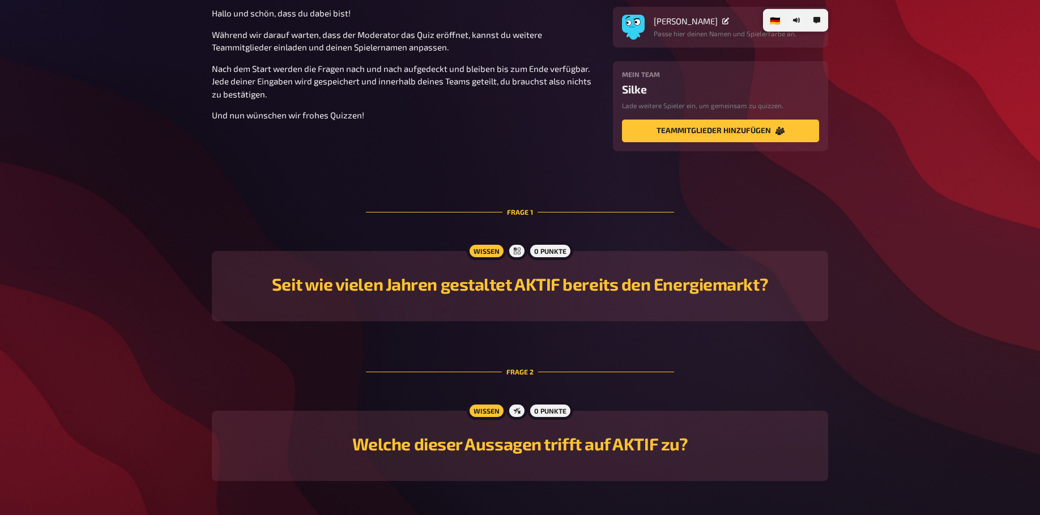
scroll to position [116, 0]
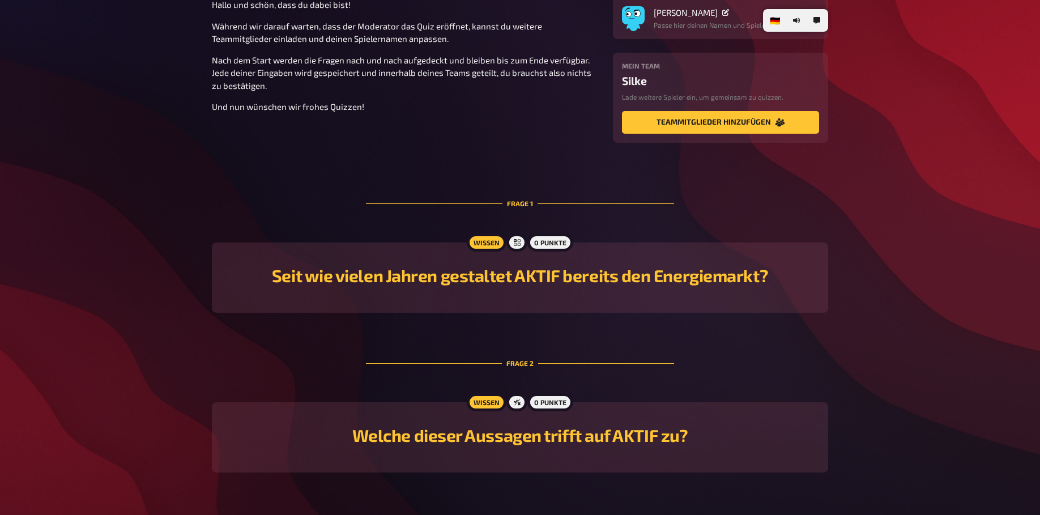
click at [569, 282] on h2 "Seit wie vielen Jahren gestaltet AKTIF bereits den Energiemarkt?" at bounding box center [520, 275] width 589 height 20
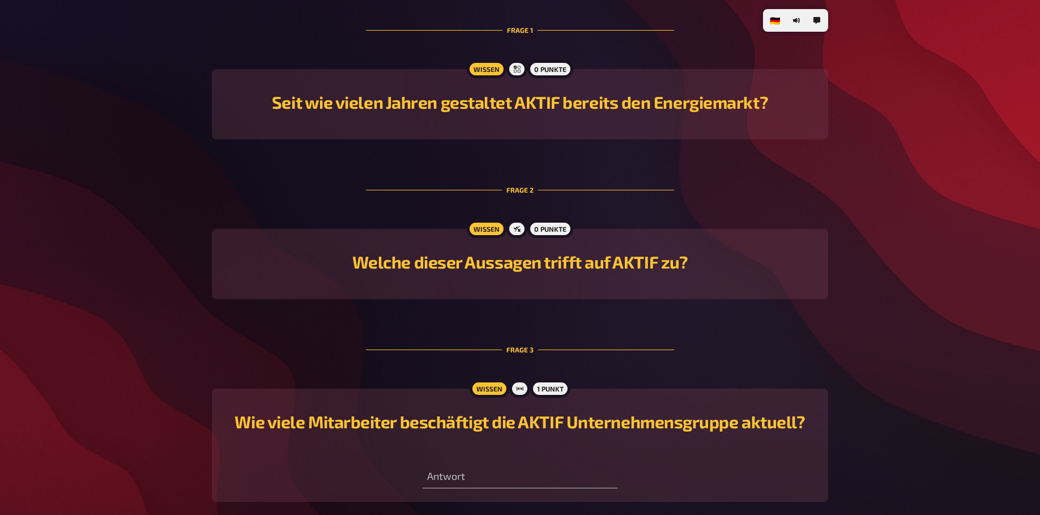
scroll to position [347, 0]
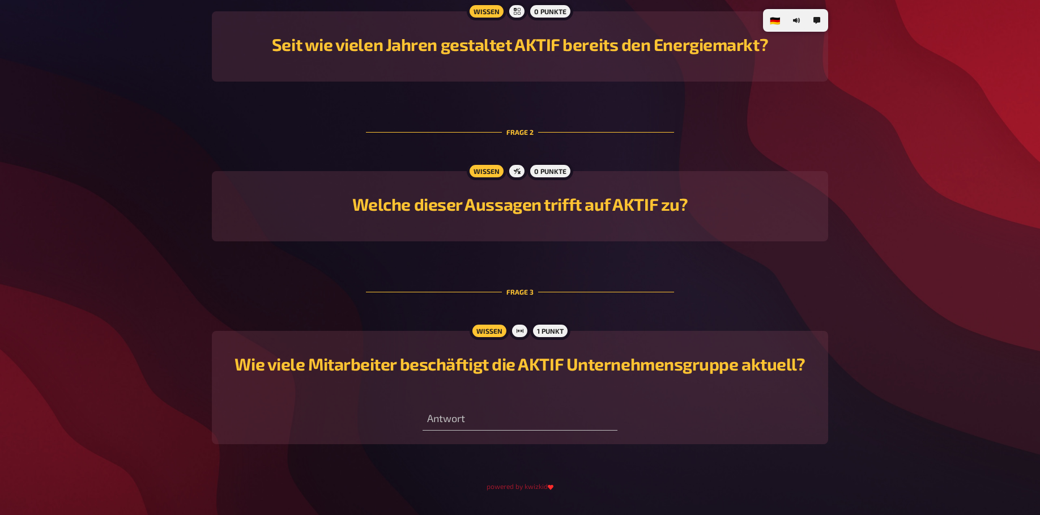
click at [517, 207] on h2 "Welche dieser Aussagen trifft auf AKTIF zu?" at bounding box center [520, 204] width 589 height 20
click at [454, 216] on div "Welche dieser Aussagen trifft auf AKTIF zu?" at bounding box center [520, 206] width 589 height 43
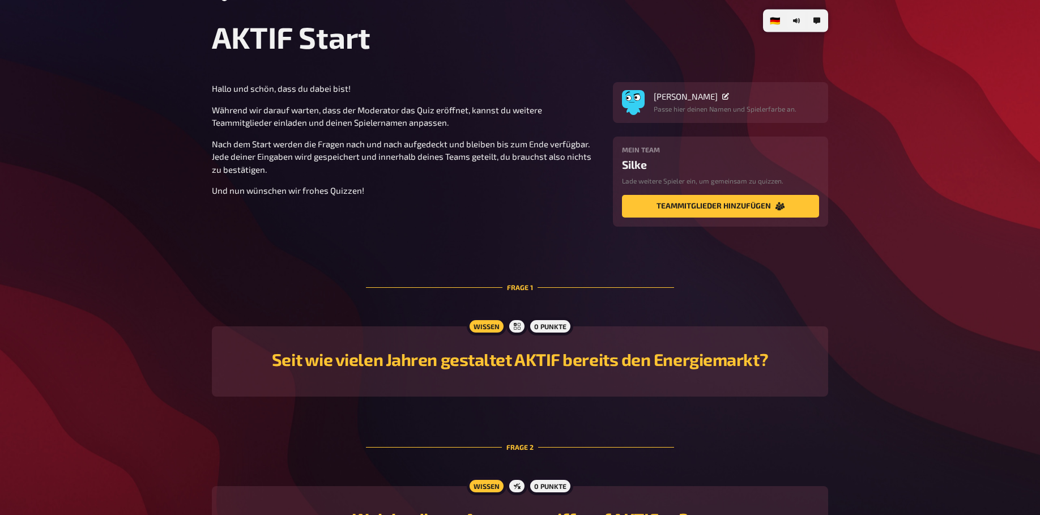
scroll to position [0, 0]
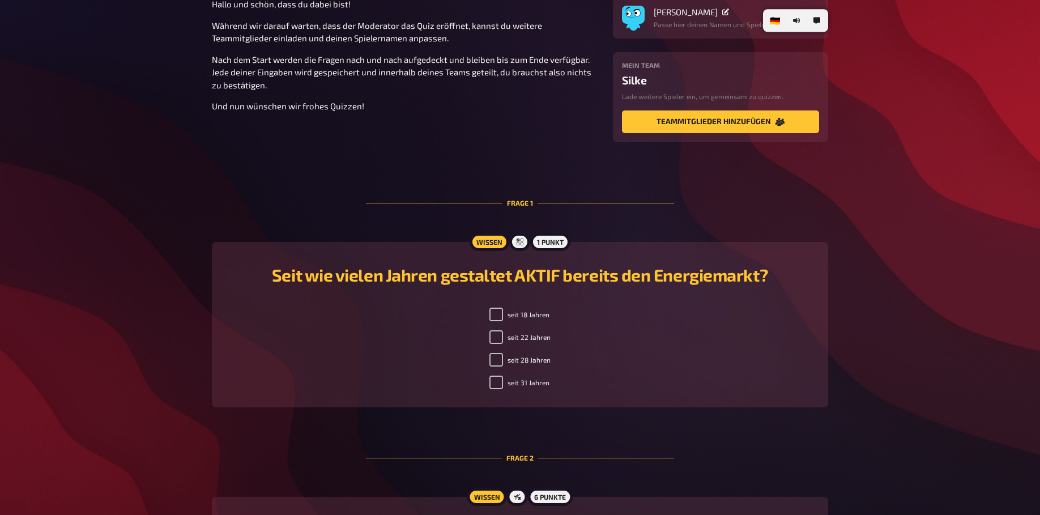
scroll to position [173, 0]
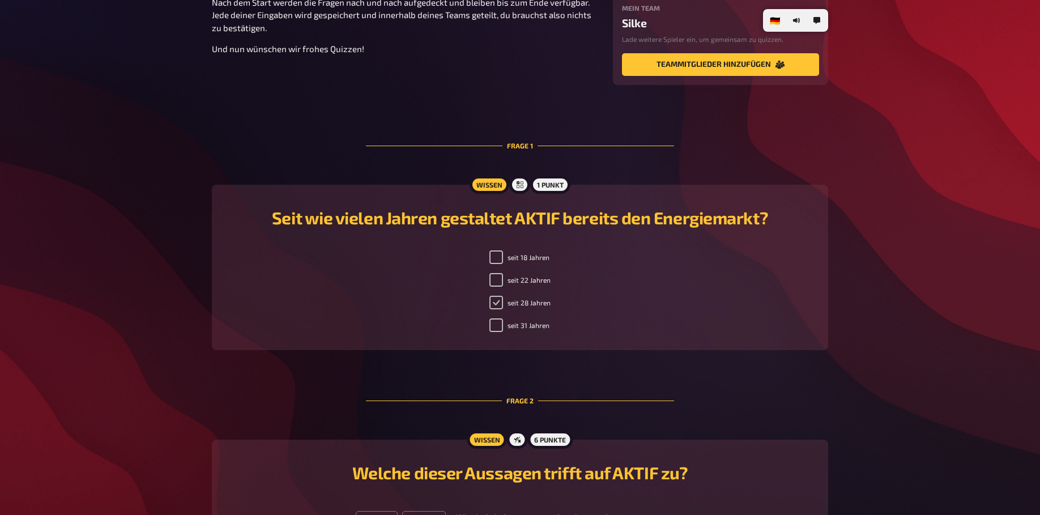
click at [494, 303] on input "seit 28 Jahren" at bounding box center [497, 303] width 14 height 14
checkbox input "true"
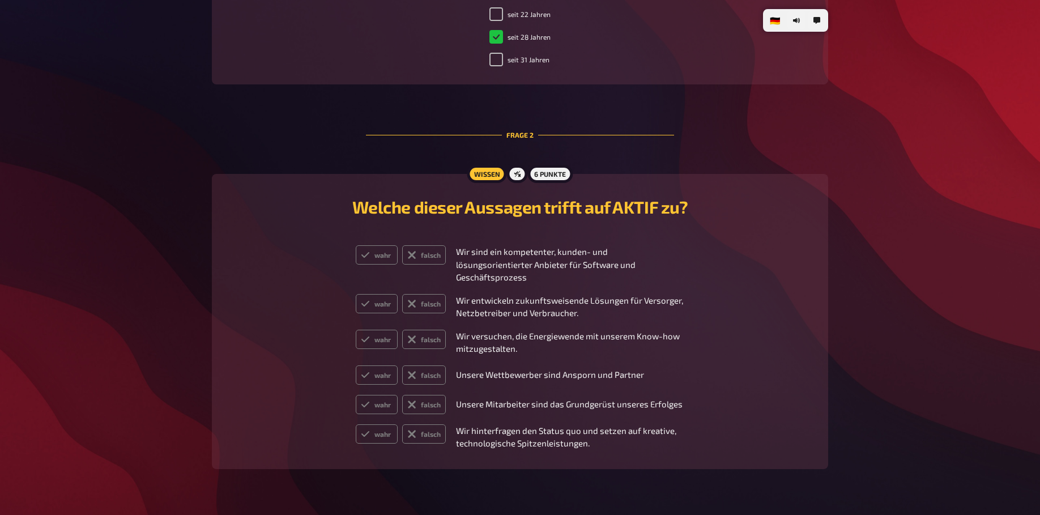
scroll to position [520, 0]
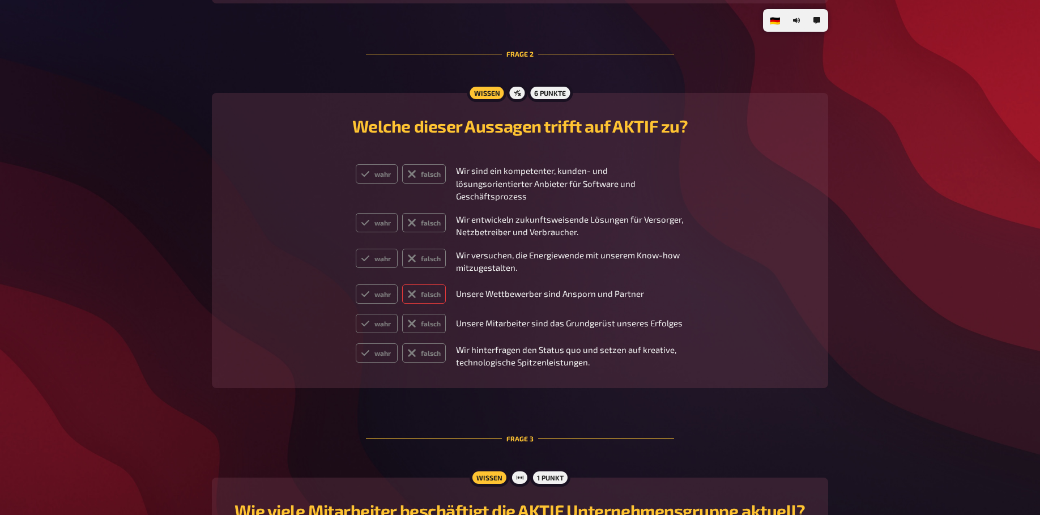
click at [416, 290] on icon at bounding box center [411, 294] width 9 height 9
click at [356, 284] on input "falsch" at bounding box center [355, 284] width 1 height 1
radio input "true"
click at [368, 218] on icon at bounding box center [365, 222] width 9 height 9
click at [356, 212] on input "wahr" at bounding box center [355, 212] width 1 height 1
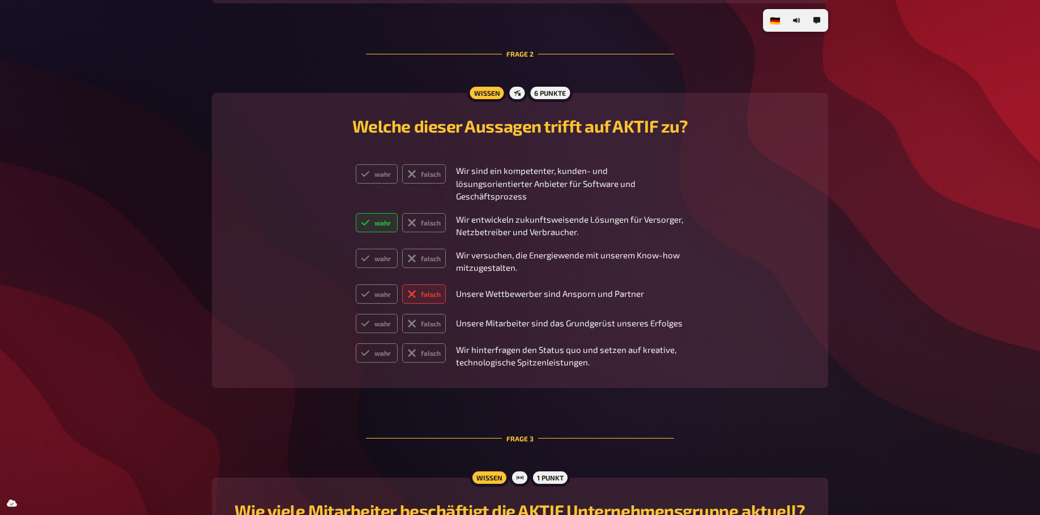
radio input "true"
click at [381, 177] on label "wahr" at bounding box center [377, 173] width 42 height 19
click at [356, 164] on input "wahr" at bounding box center [355, 164] width 1 height 1
radio input "true"
click at [375, 249] on label "wahr" at bounding box center [377, 258] width 42 height 19
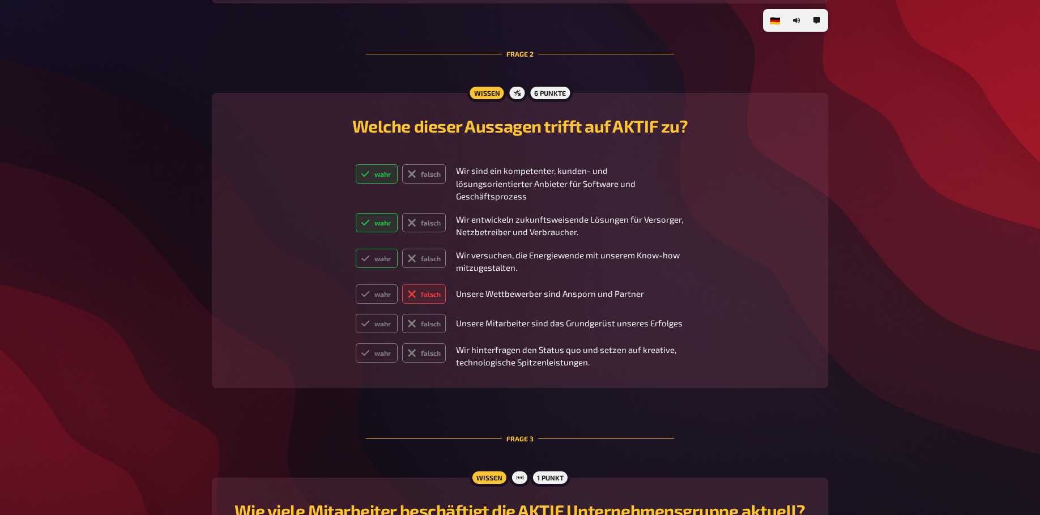
click at [356, 248] on input "wahr" at bounding box center [355, 248] width 1 height 1
radio input "true"
click at [377, 314] on label "wahr" at bounding box center [377, 323] width 42 height 19
click at [356, 313] on input "wahr" at bounding box center [355, 313] width 1 height 1
radio input "true"
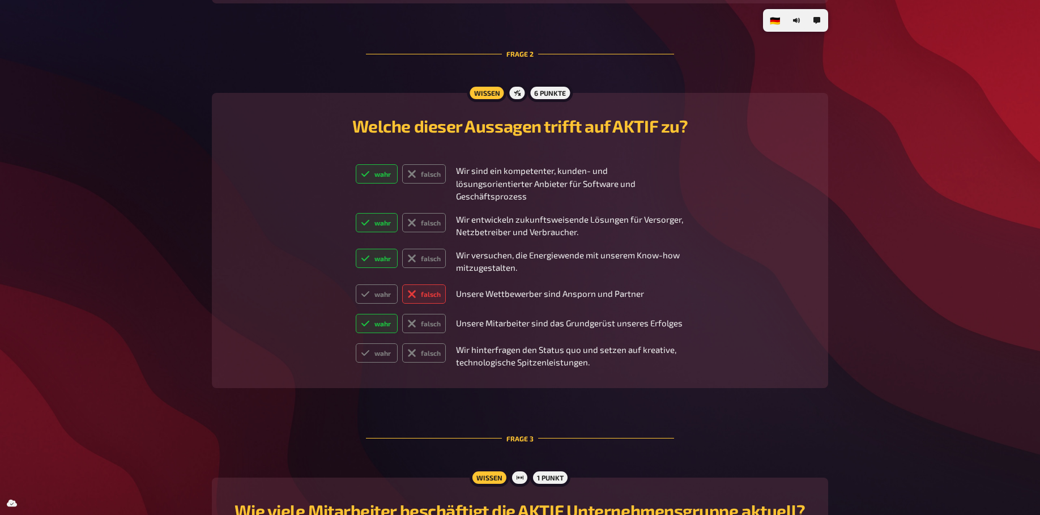
drag, startPoint x: 377, startPoint y: 331, endPoint x: 468, endPoint y: 336, distance: 91.3
click at [377, 343] on label "wahr" at bounding box center [377, 352] width 42 height 19
click at [356, 343] on input "wahr" at bounding box center [355, 343] width 1 height 1
radio input "true"
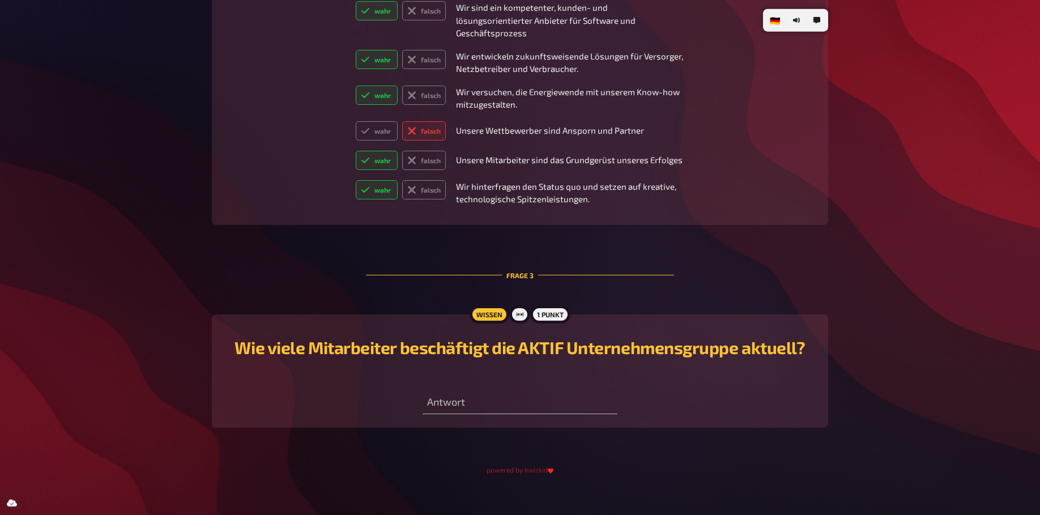
scroll to position [684, 0]
click at [526, 392] on input "number" at bounding box center [520, 402] width 194 height 23
type input "50"
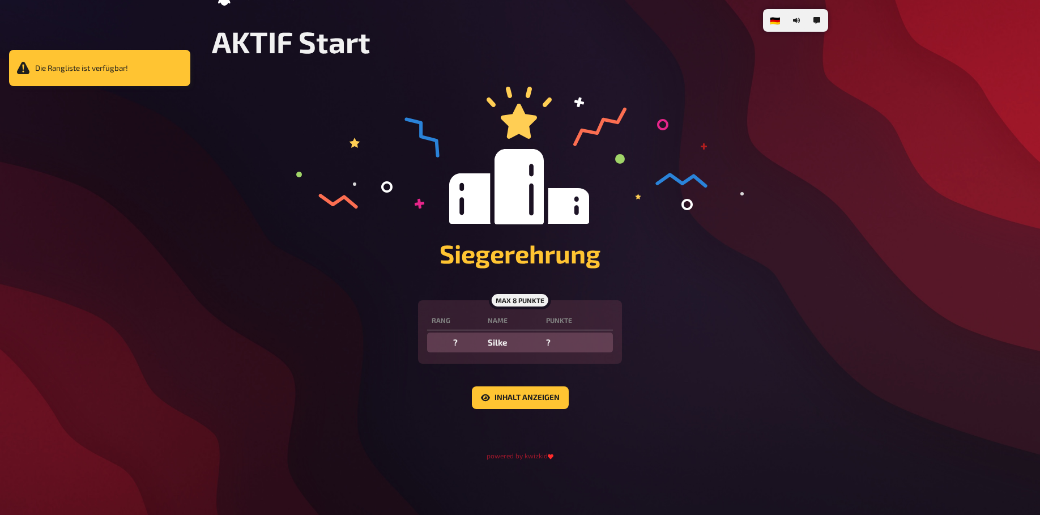
scroll to position [27, 0]
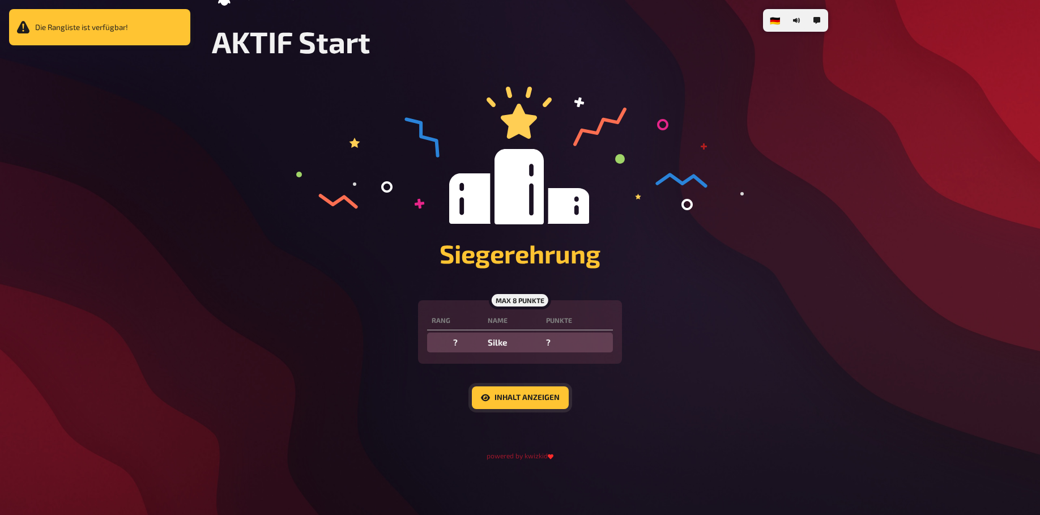
click at [555, 399] on button "Inhalt anzeigen" at bounding box center [520, 397] width 97 height 23
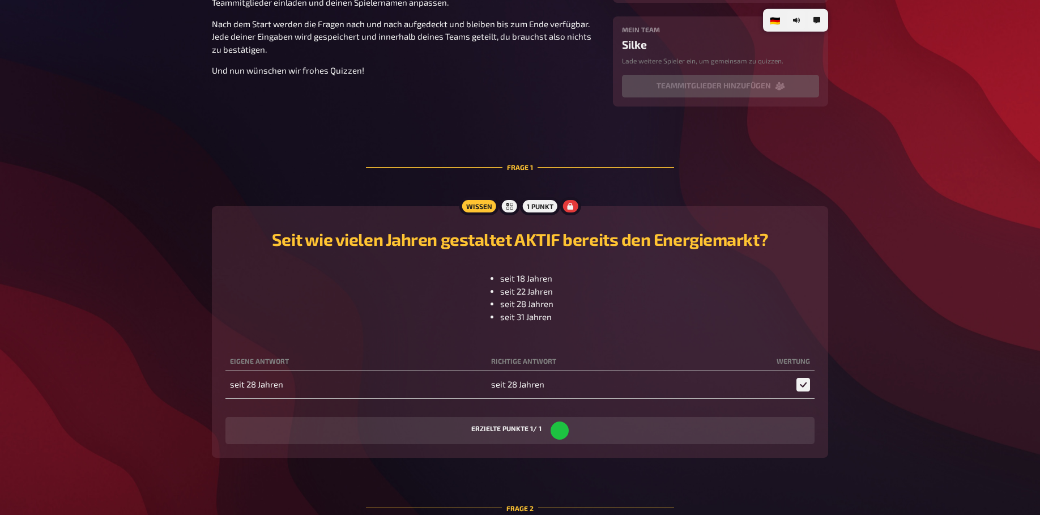
scroll to position [547, 0]
